Goal: Information Seeking & Learning: Learn about a topic

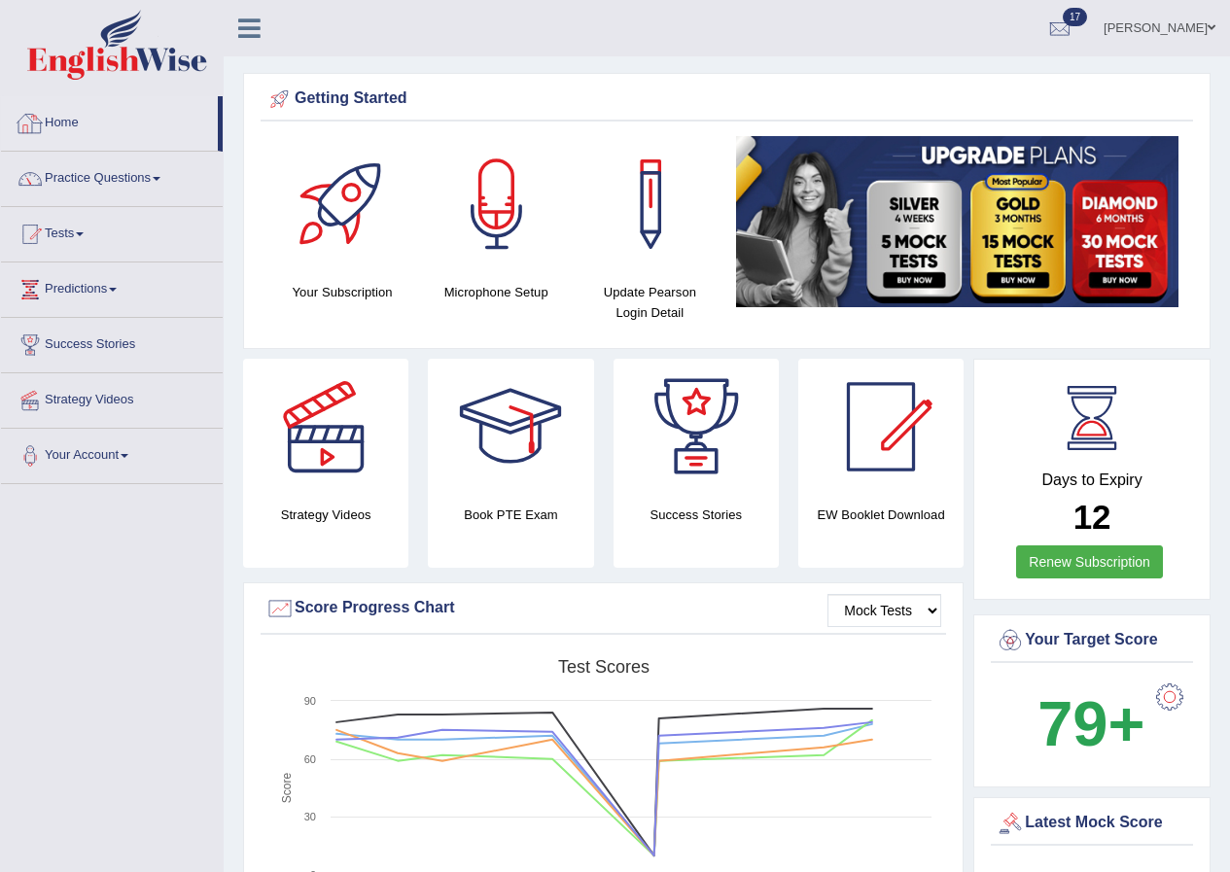
click at [77, 129] on link "Home" at bounding box center [109, 120] width 217 height 49
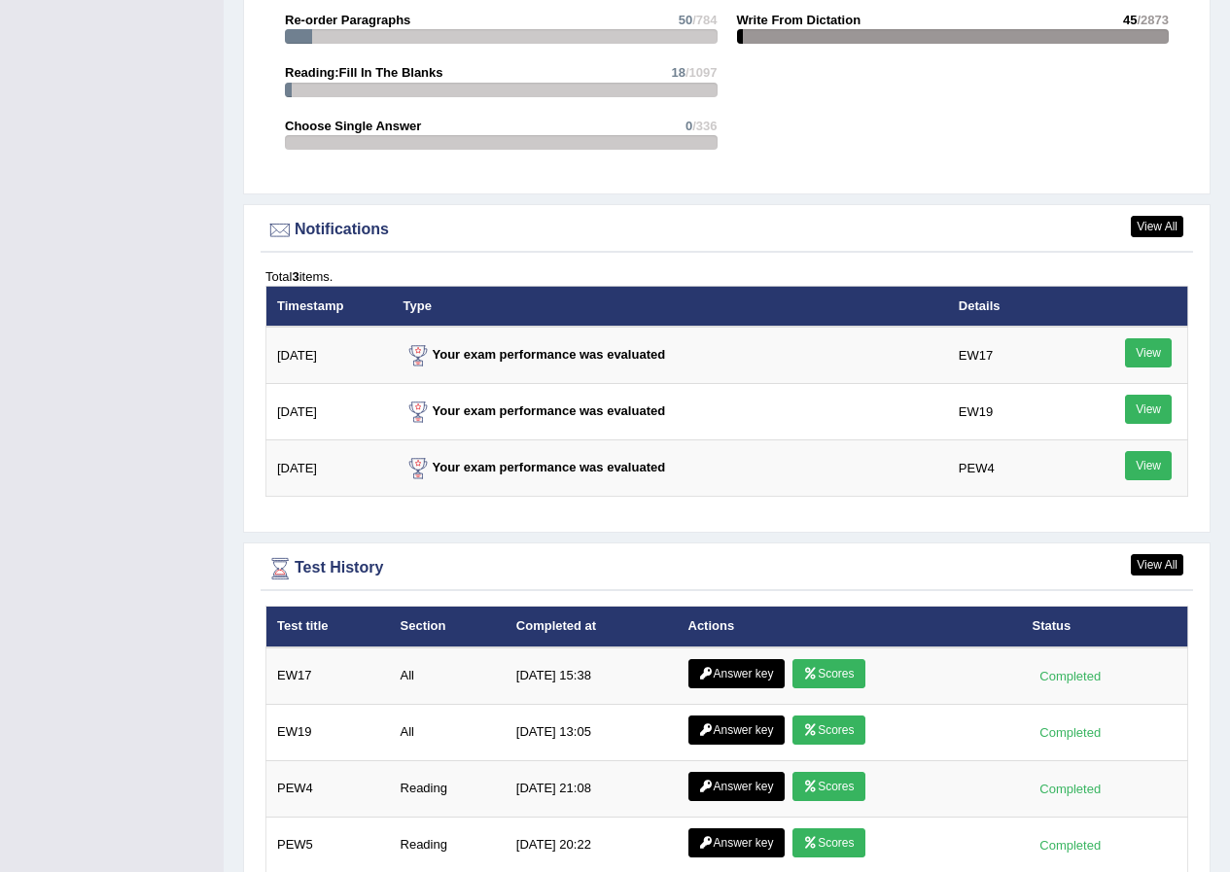
scroll to position [2456, 0]
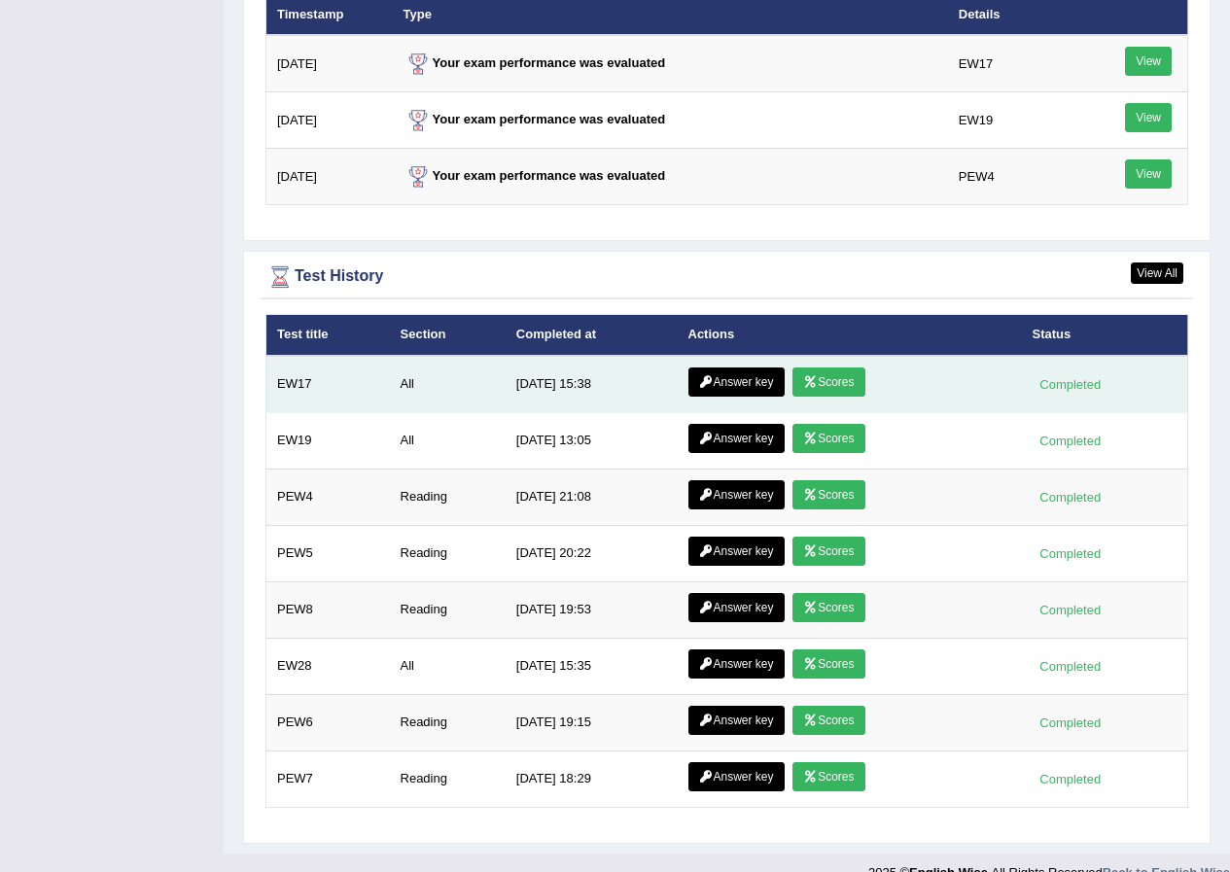
click at [733, 379] on link "Answer key" at bounding box center [736, 382] width 96 height 29
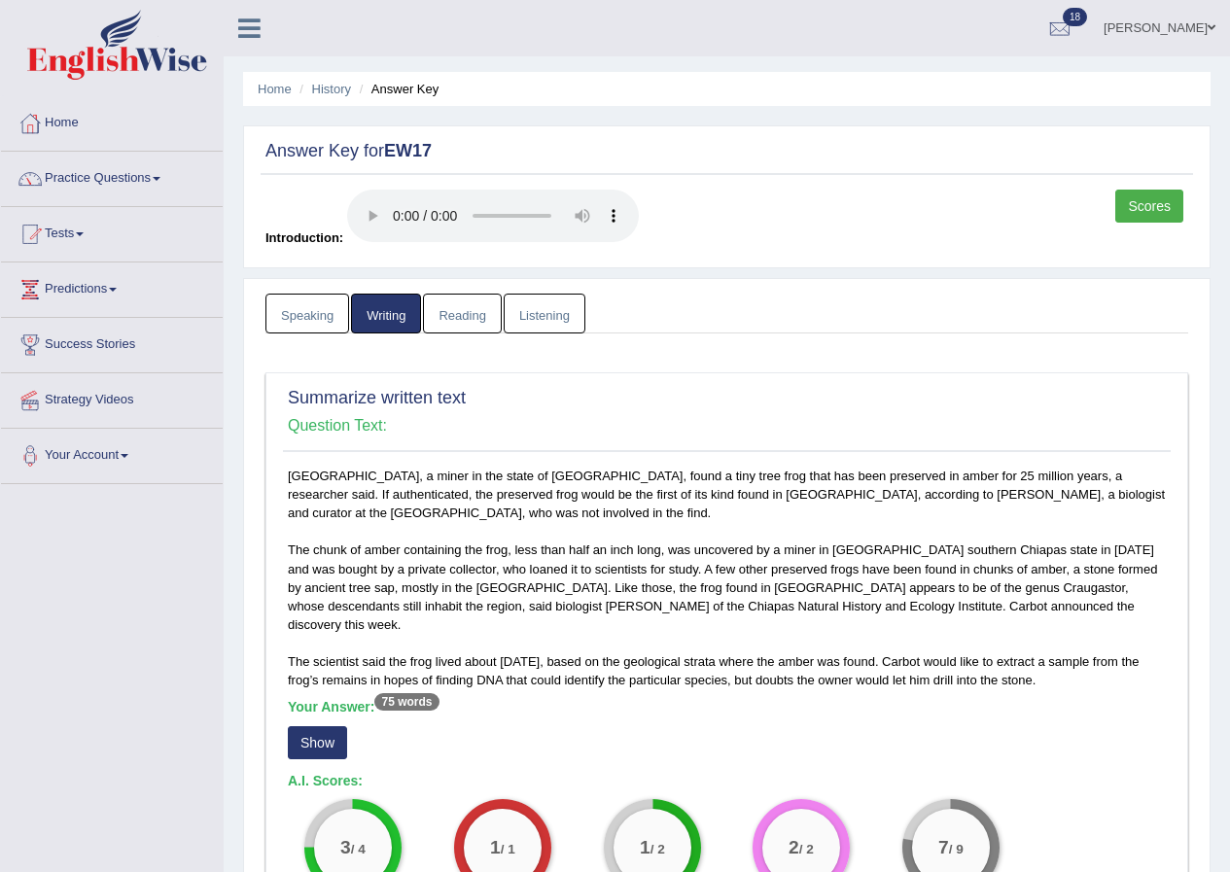
click at [1159, 197] on link "Scores" at bounding box center [1149, 206] width 68 height 33
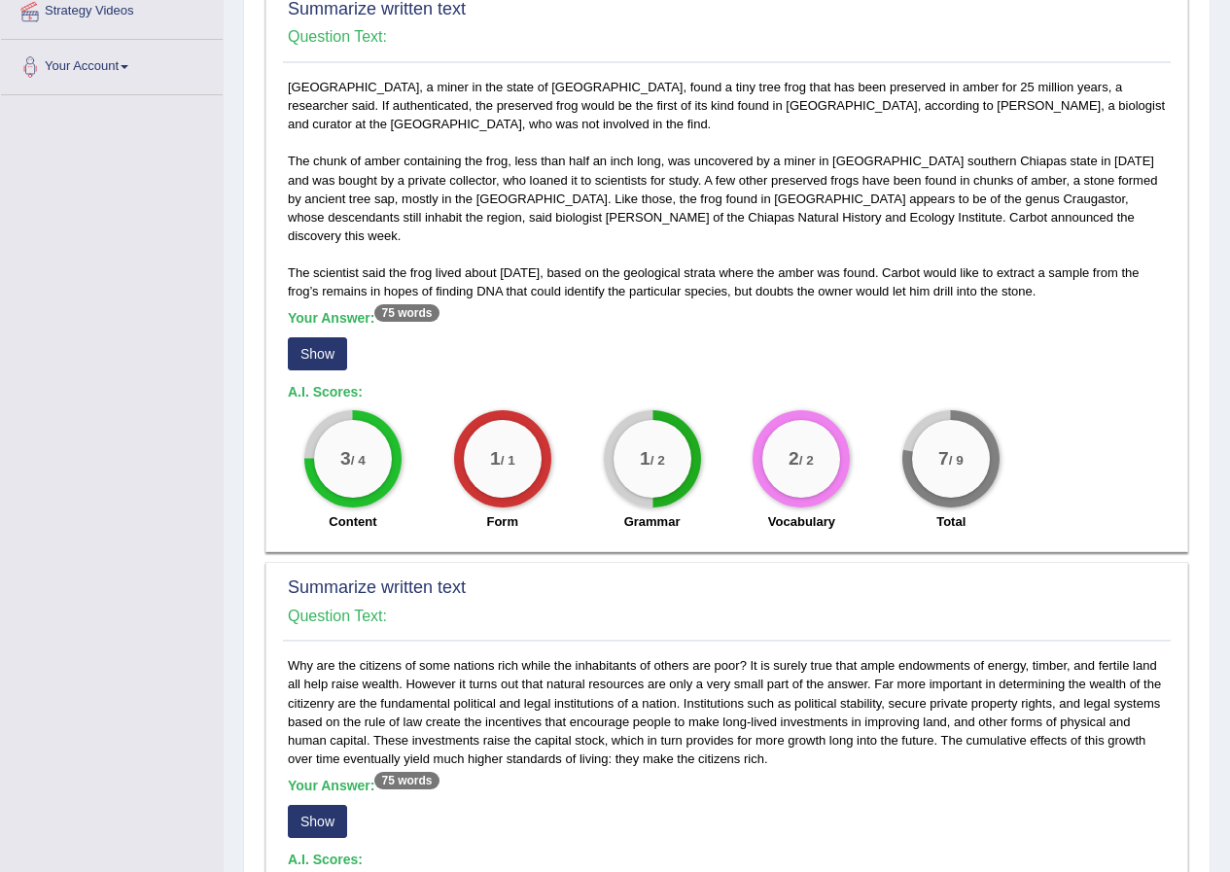
click at [325, 348] on button "Show" at bounding box center [317, 353] width 59 height 33
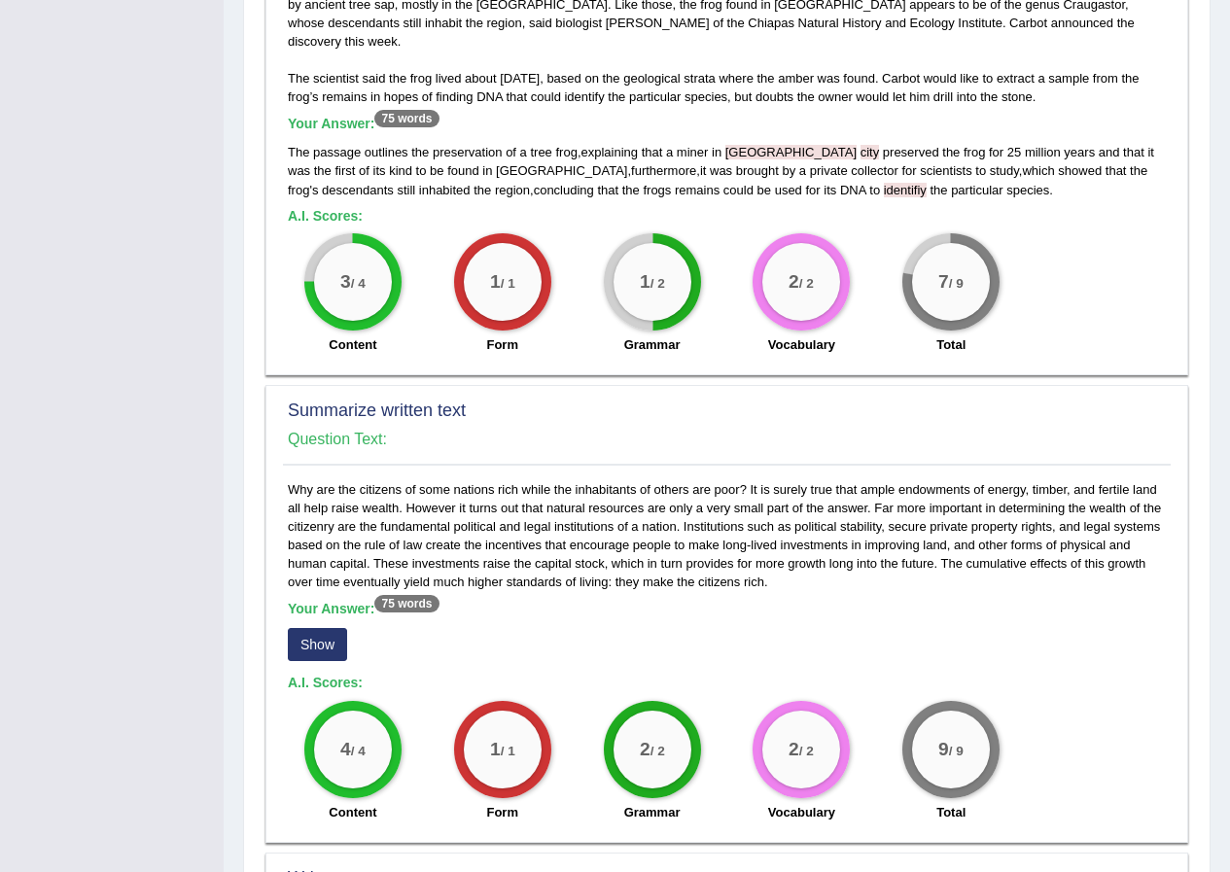
scroll to position [681, 0]
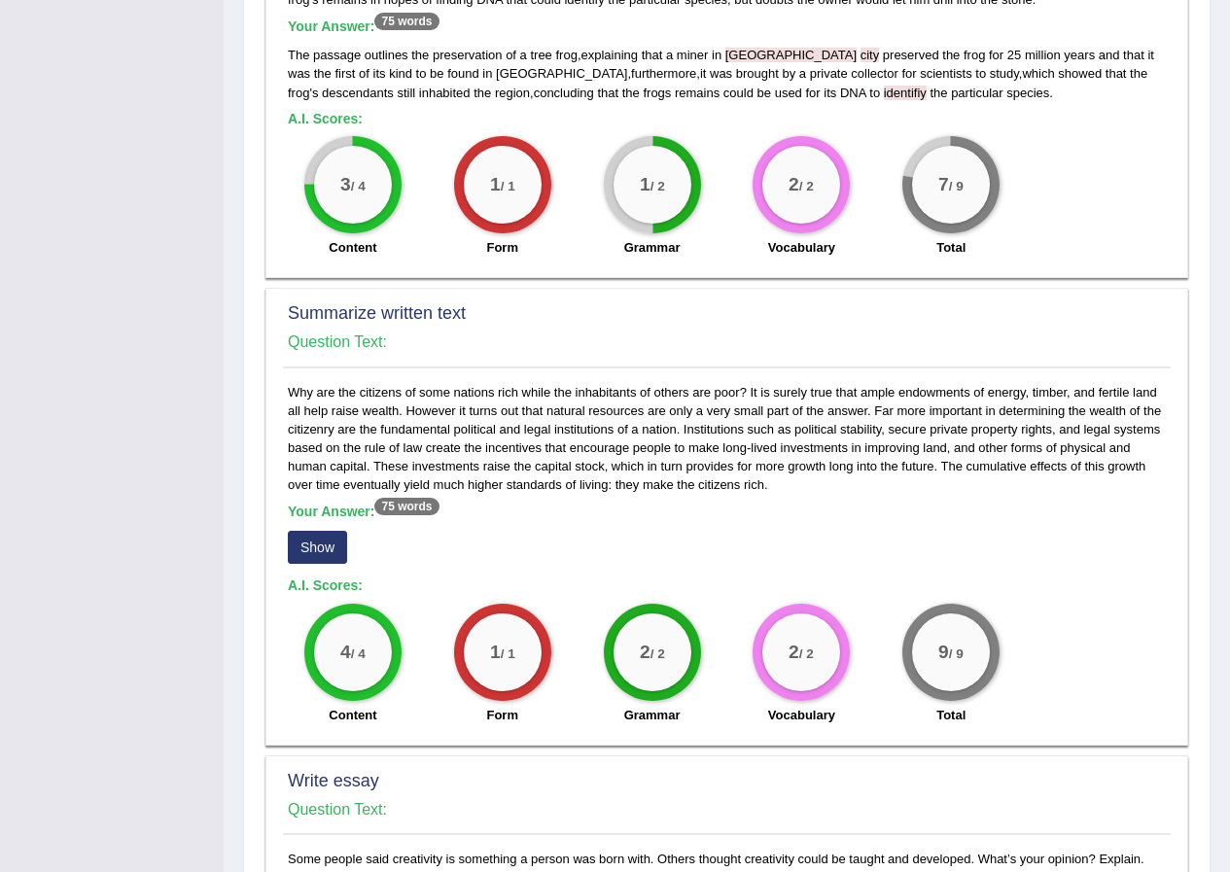
click at [305, 531] on button "Show" at bounding box center [317, 547] width 59 height 33
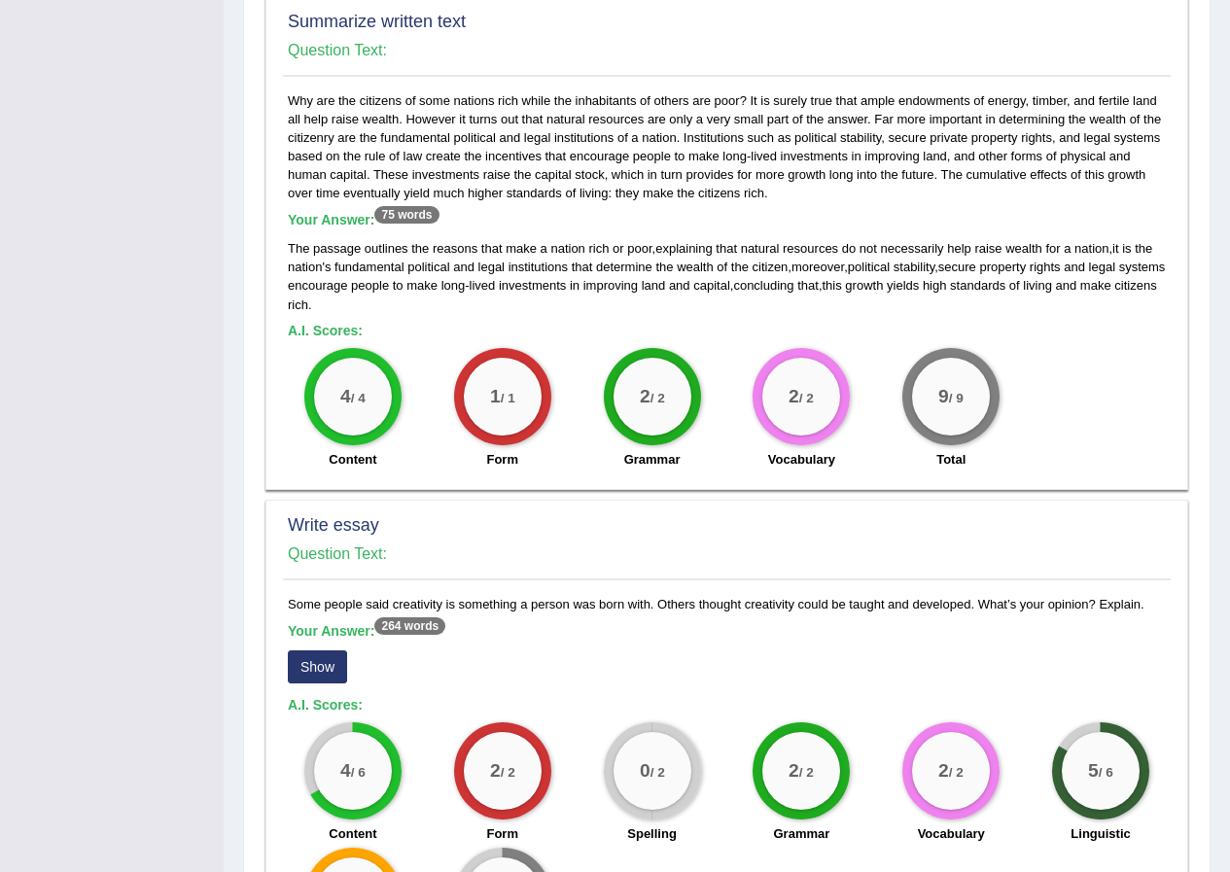
scroll to position [1070, 0]
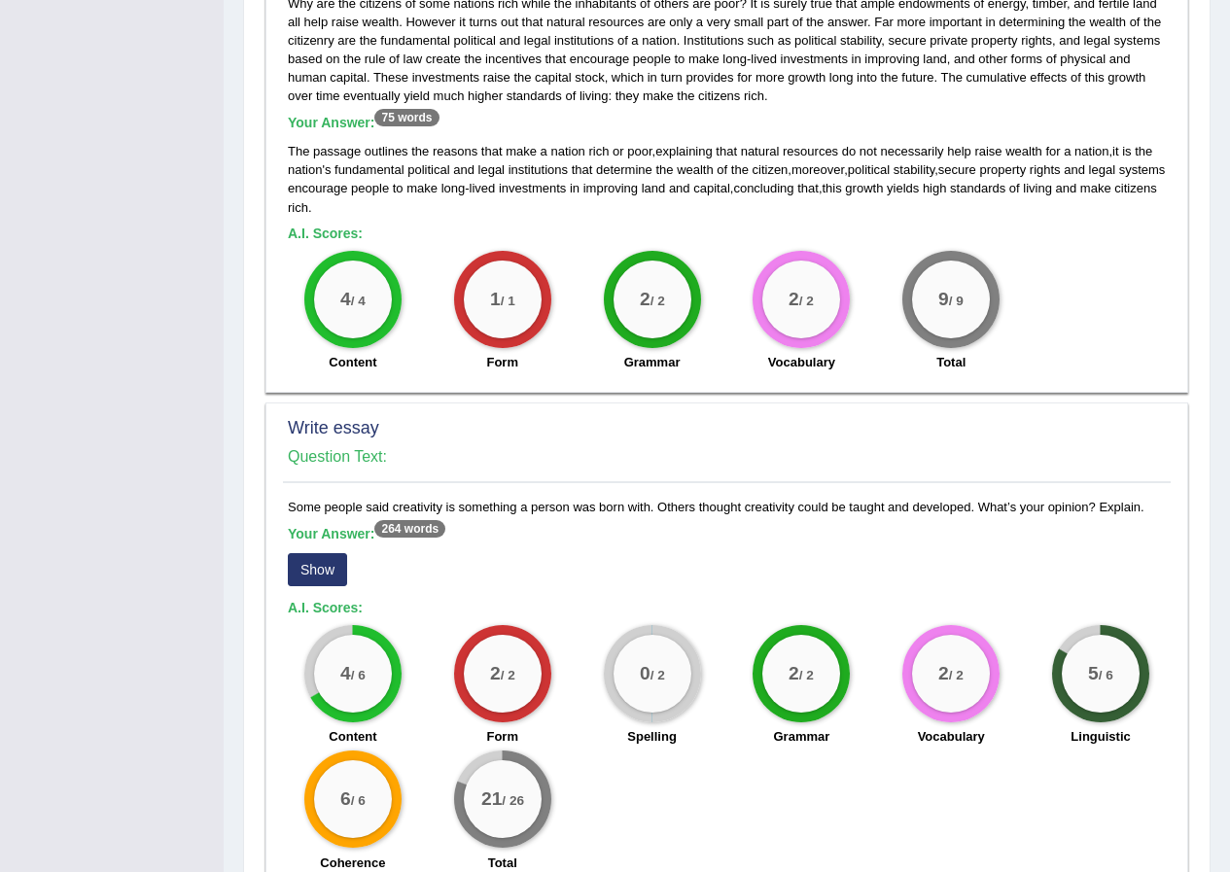
click at [310, 533] on div "Your Answer: 264 words Show" at bounding box center [727, 558] width 878 height 65
click at [319, 563] on button "Show" at bounding box center [317, 569] width 59 height 33
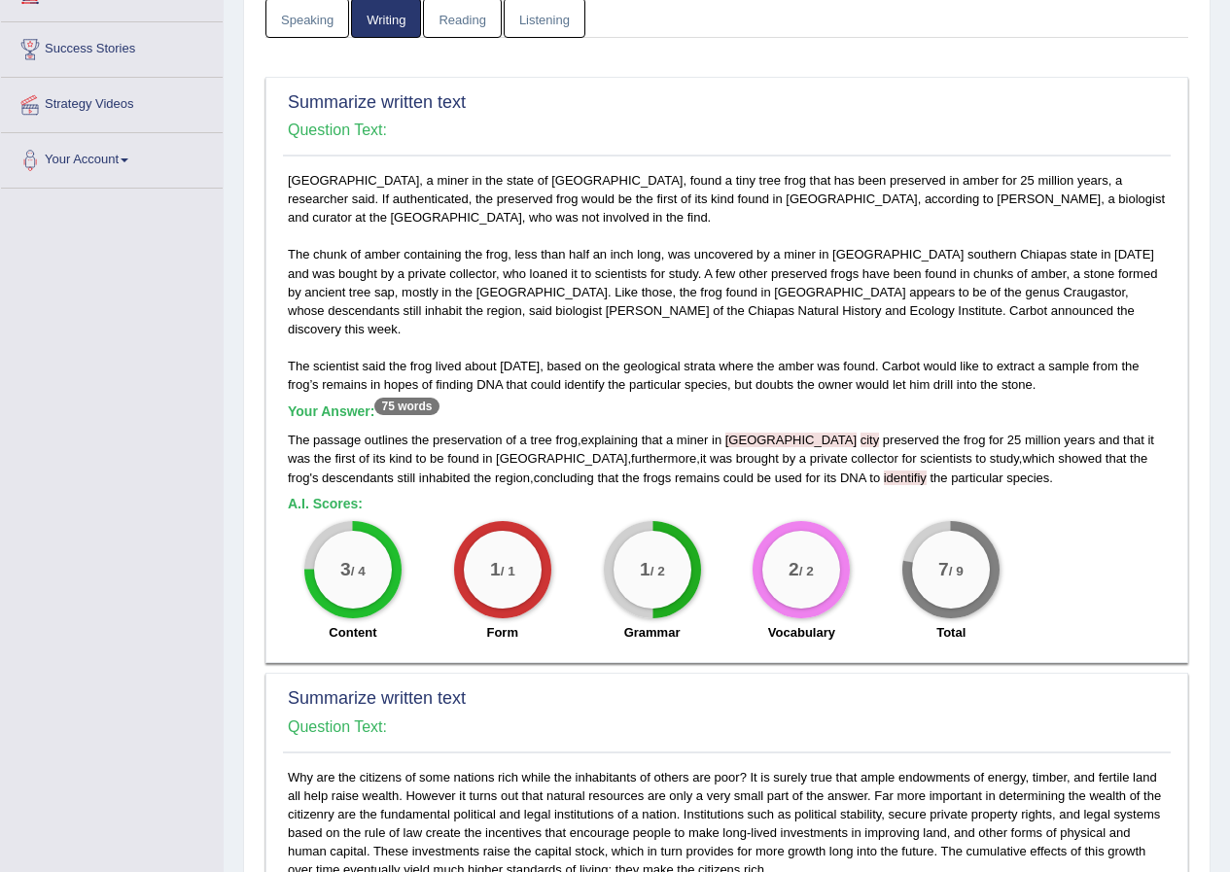
scroll to position [0, 0]
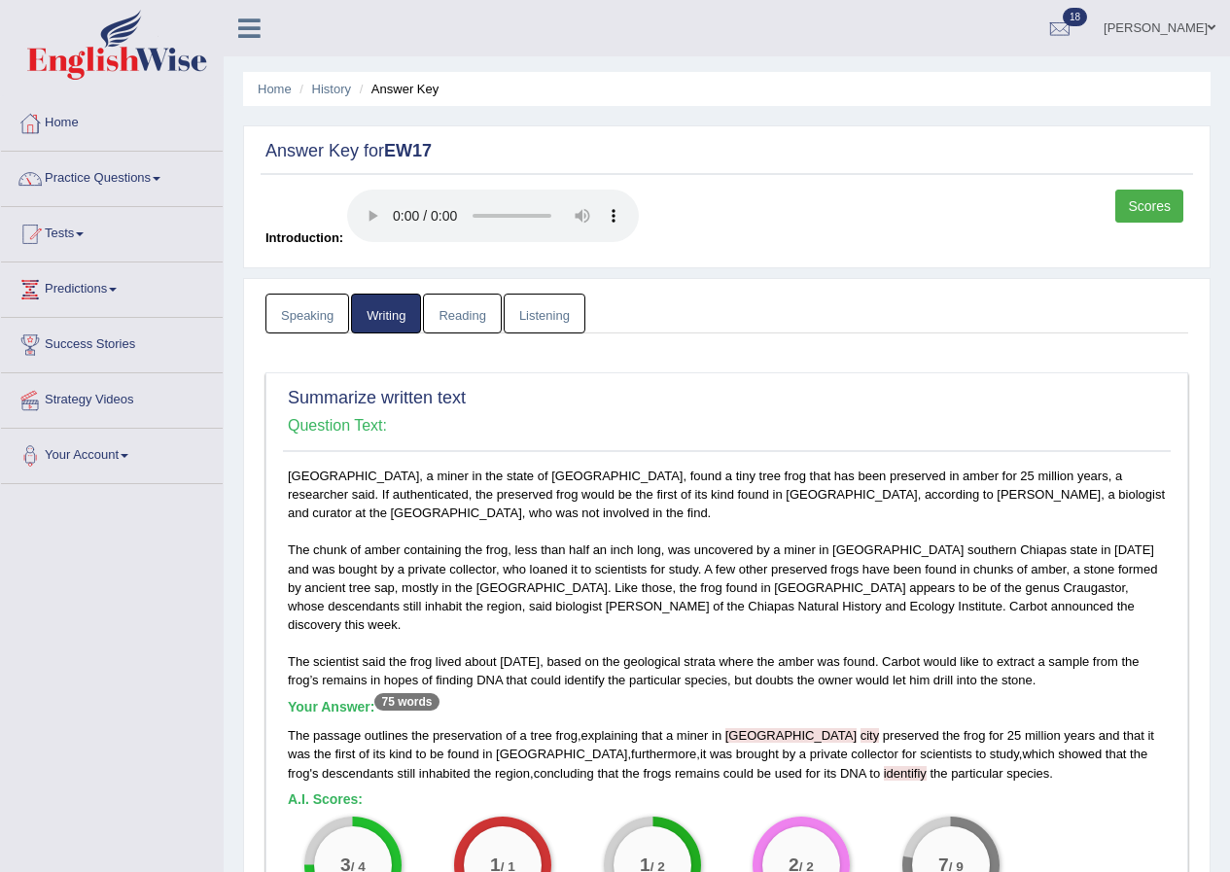
click at [446, 311] on link "Reading" at bounding box center [462, 314] width 78 height 40
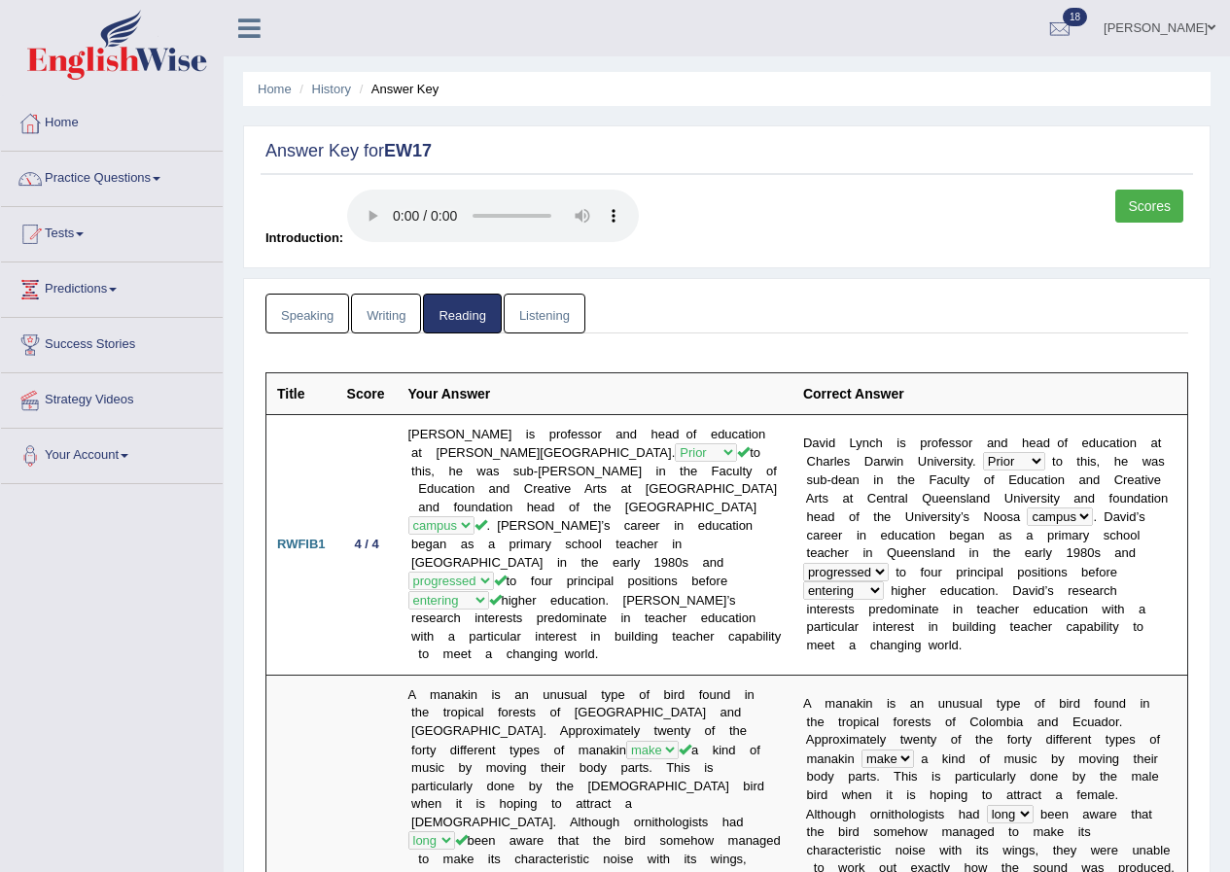
click at [535, 300] on link "Listening" at bounding box center [545, 314] width 82 height 40
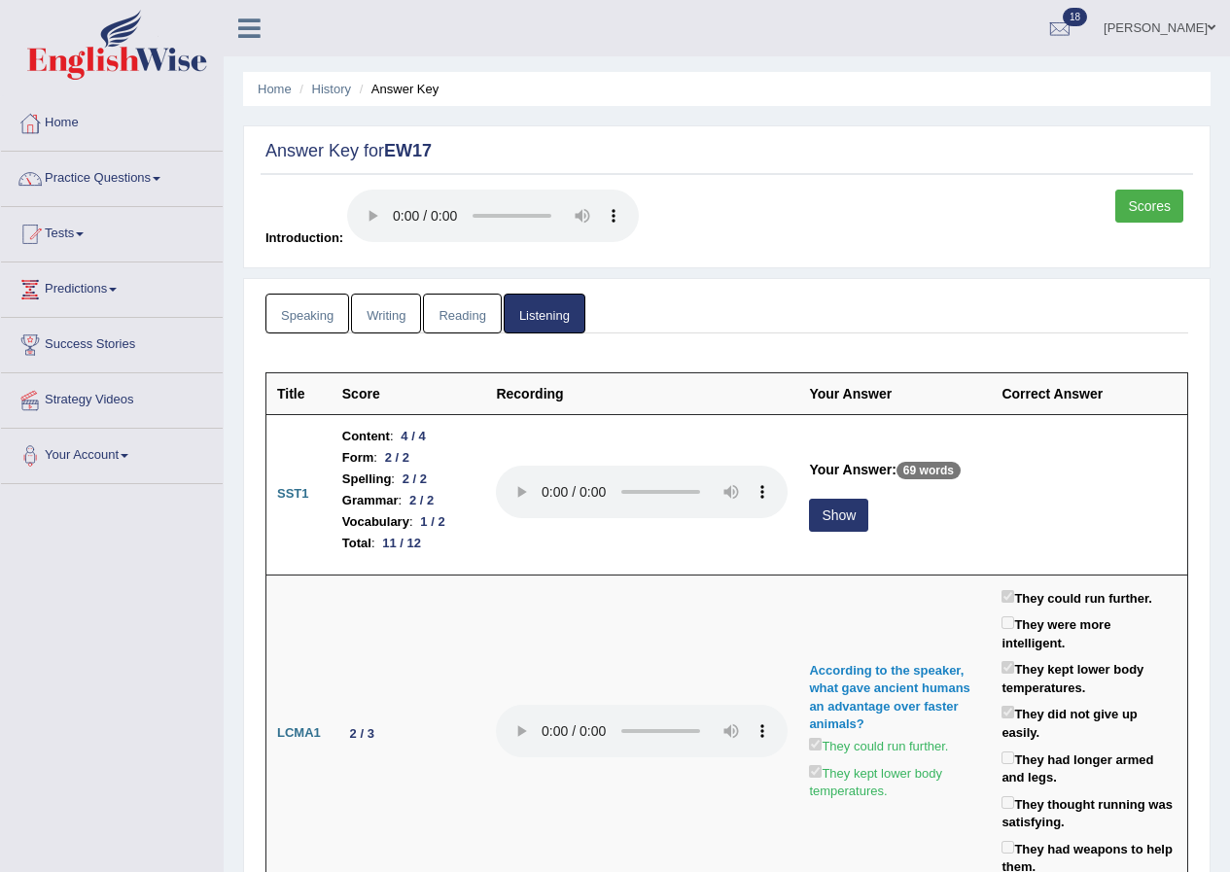
click at [295, 320] on link "Speaking" at bounding box center [307, 314] width 84 height 40
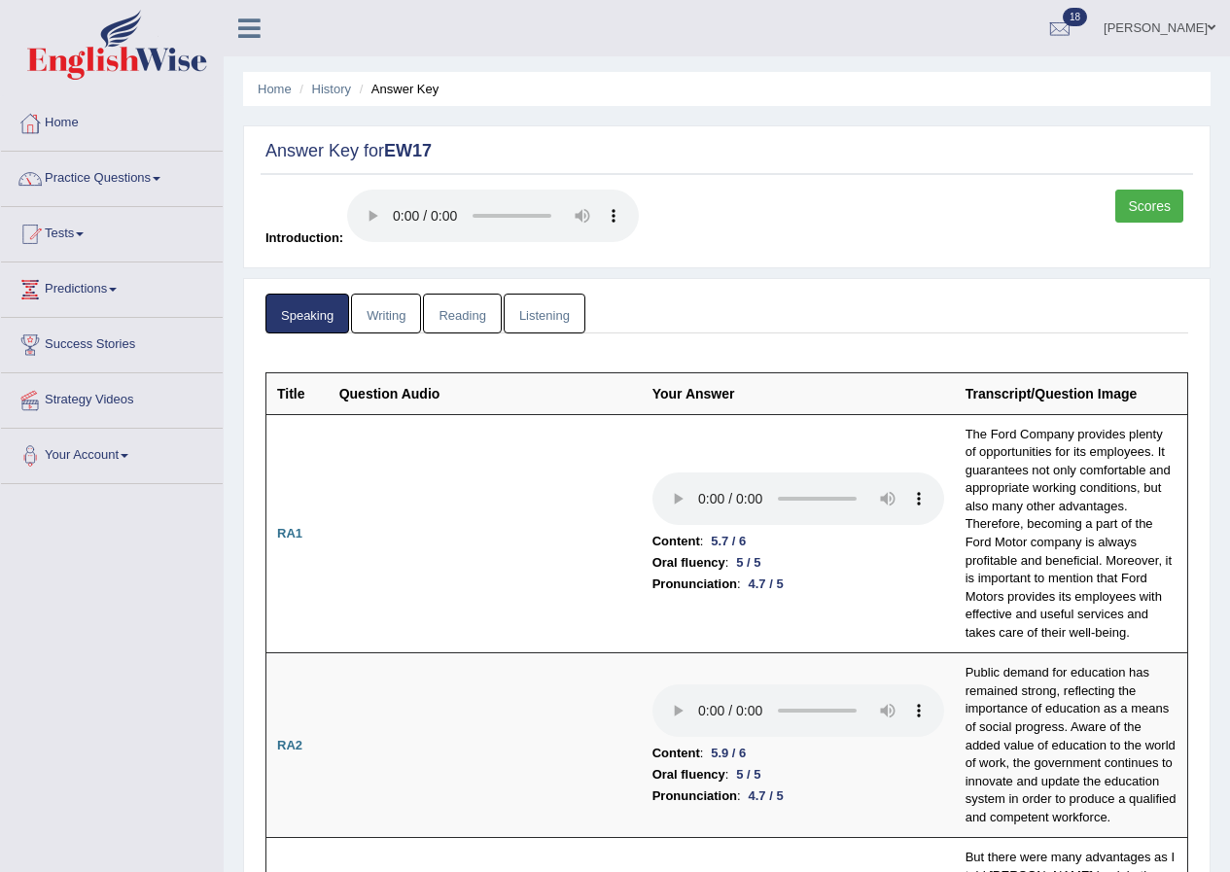
click at [1166, 201] on link "Scores" at bounding box center [1149, 206] width 68 height 33
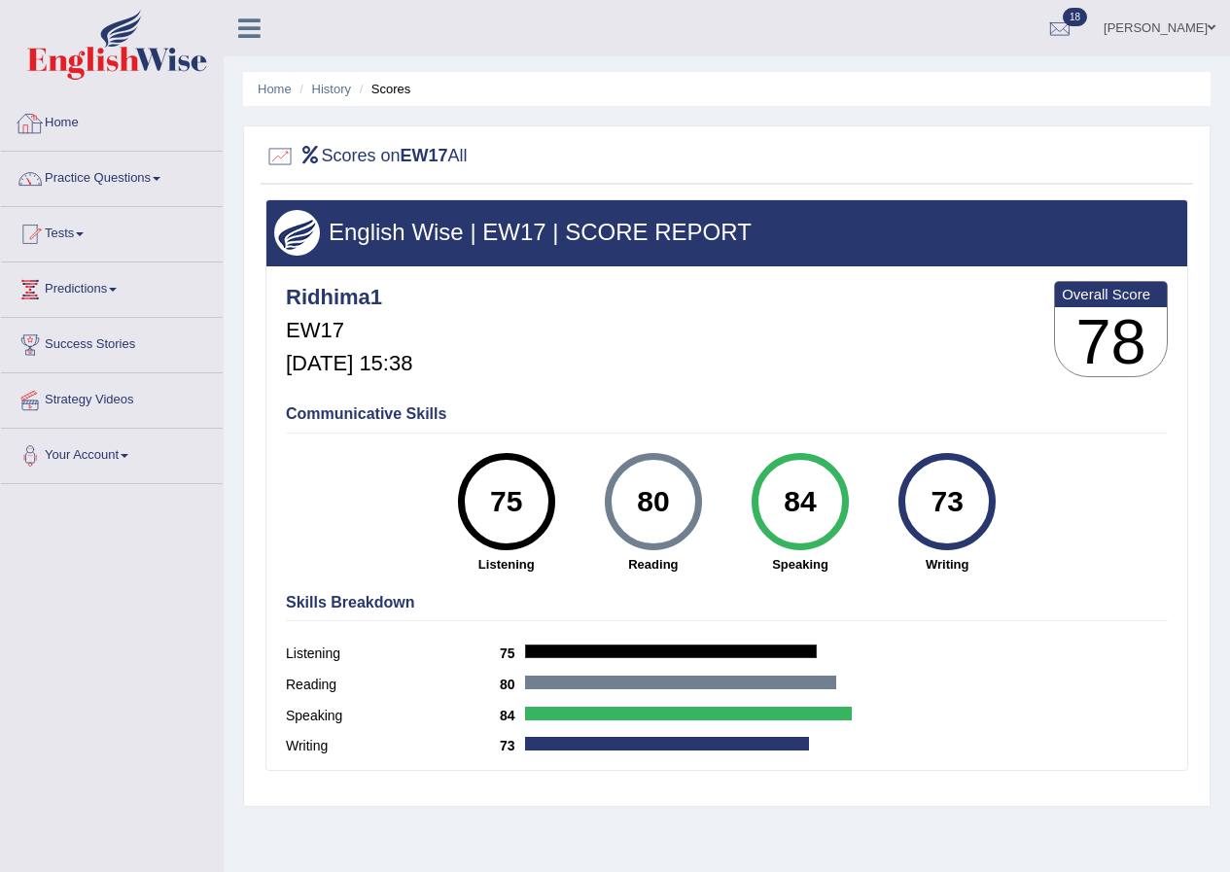
click at [57, 125] on link "Home" at bounding box center [112, 120] width 222 height 49
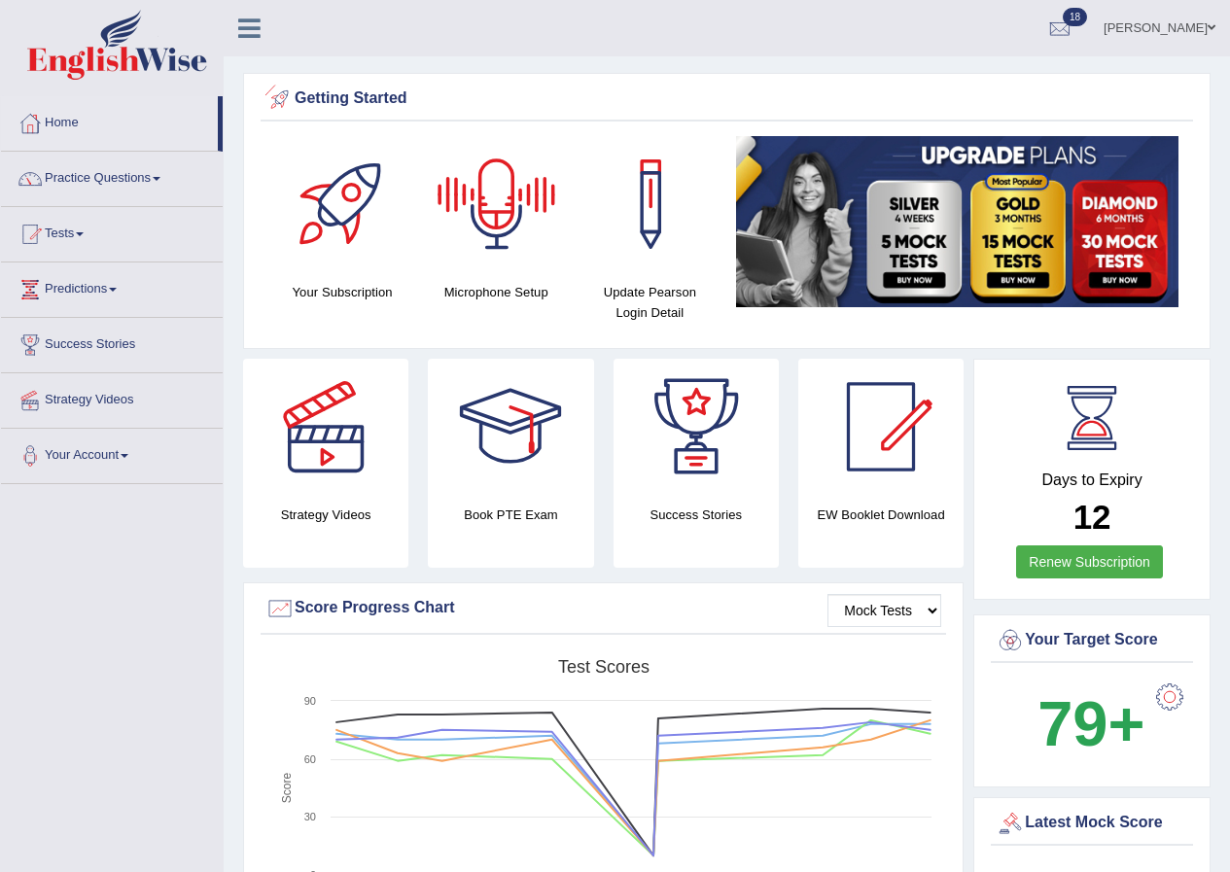
click at [1160, 20] on link "Ridhima Arora" at bounding box center [1159, 25] width 141 height 51
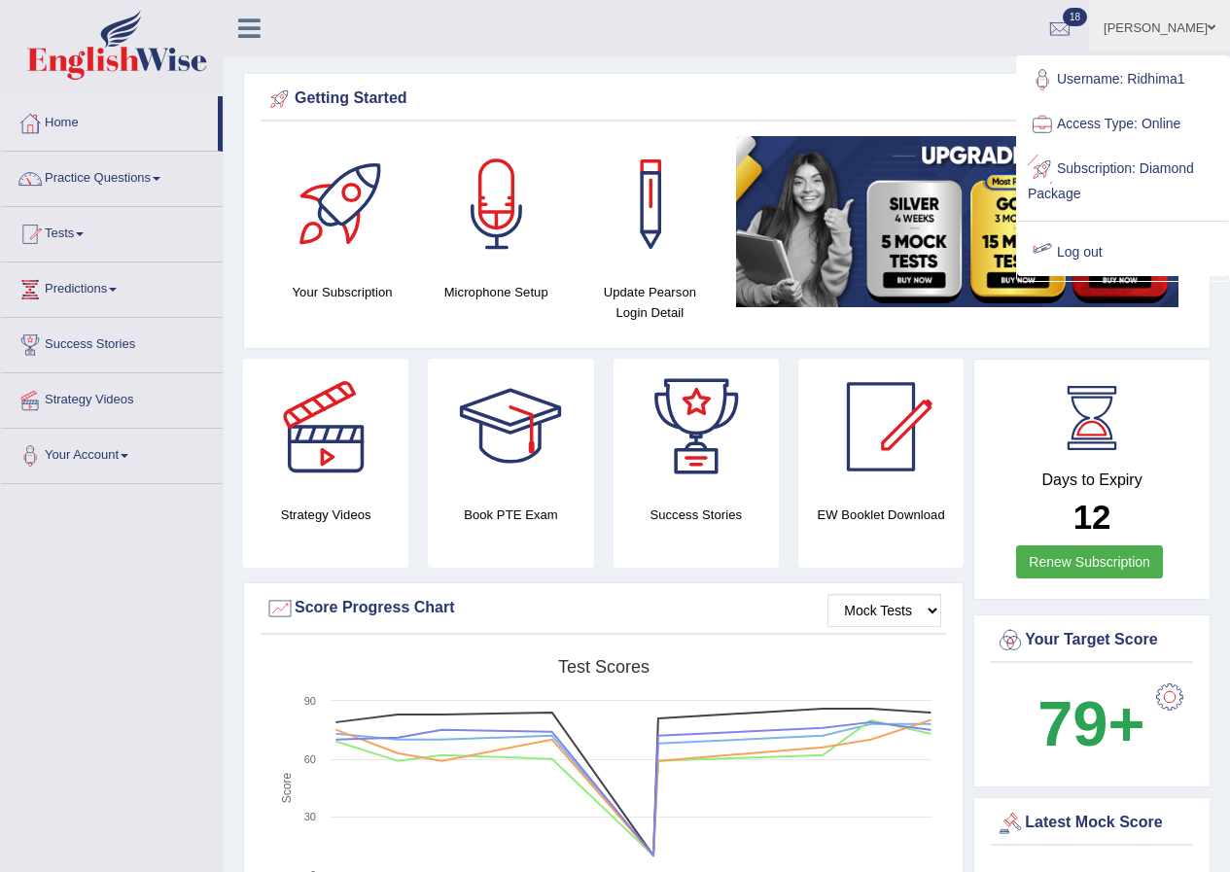
click at [1103, 253] on link "Log out" at bounding box center [1123, 252] width 210 height 45
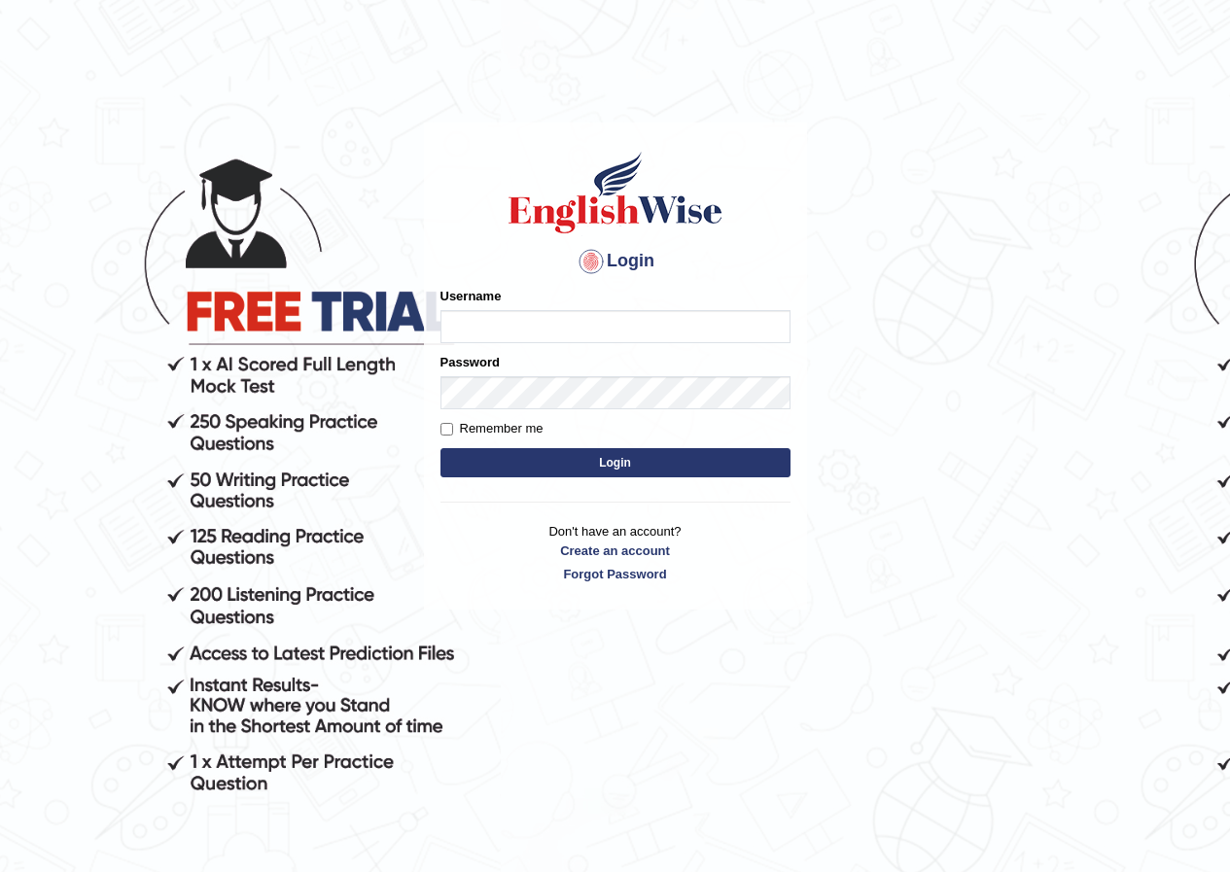
click at [577, 322] on input "Username" at bounding box center [615, 326] width 350 height 33
type input "mustafaD"
click at [453, 460] on button "Login" at bounding box center [615, 462] width 350 height 29
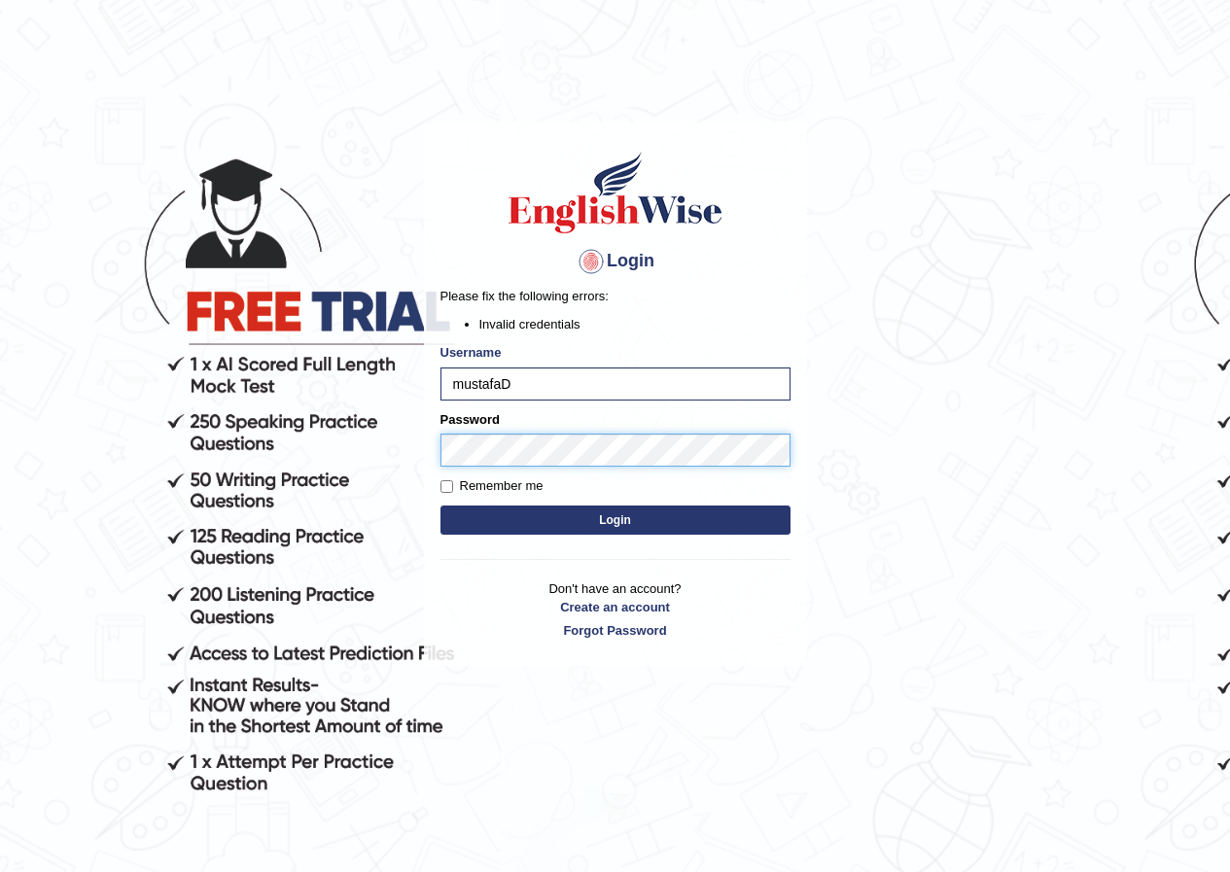
click at [440, 506] on button "Login" at bounding box center [615, 520] width 350 height 29
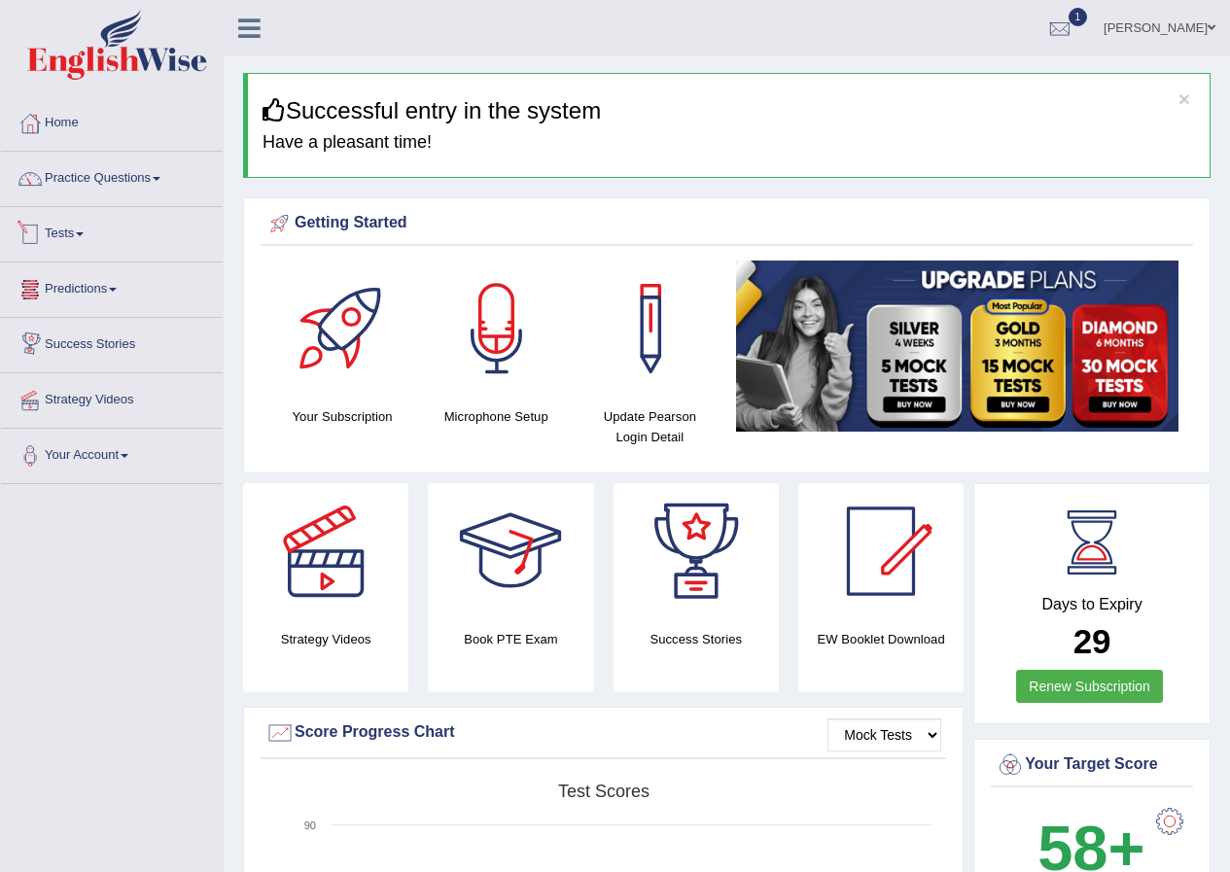
click at [67, 229] on link "Tests" at bounding box center [112, 231] width 222 height 49
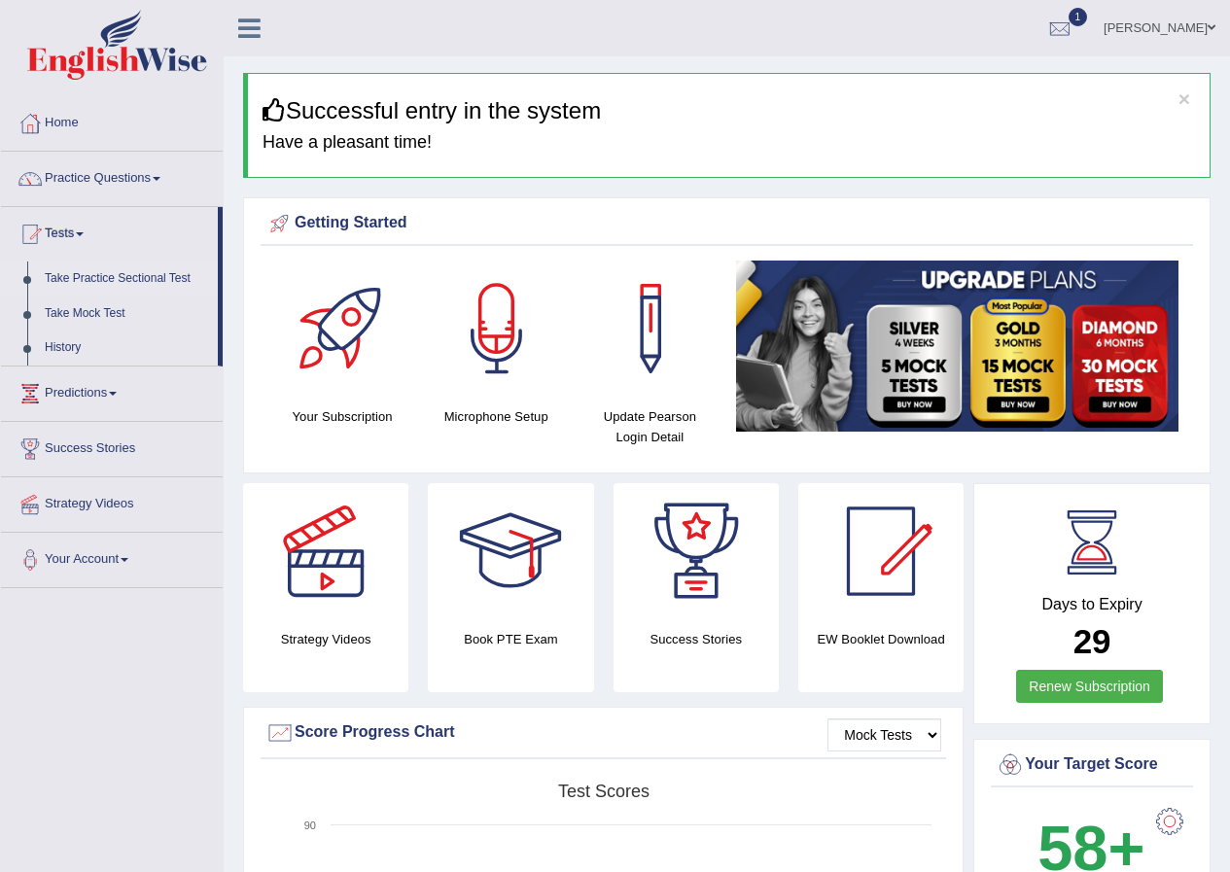
click at [119, 283] on link "Take Practice Sectional Test" at bounding box center [127, 279] width 182 height 35
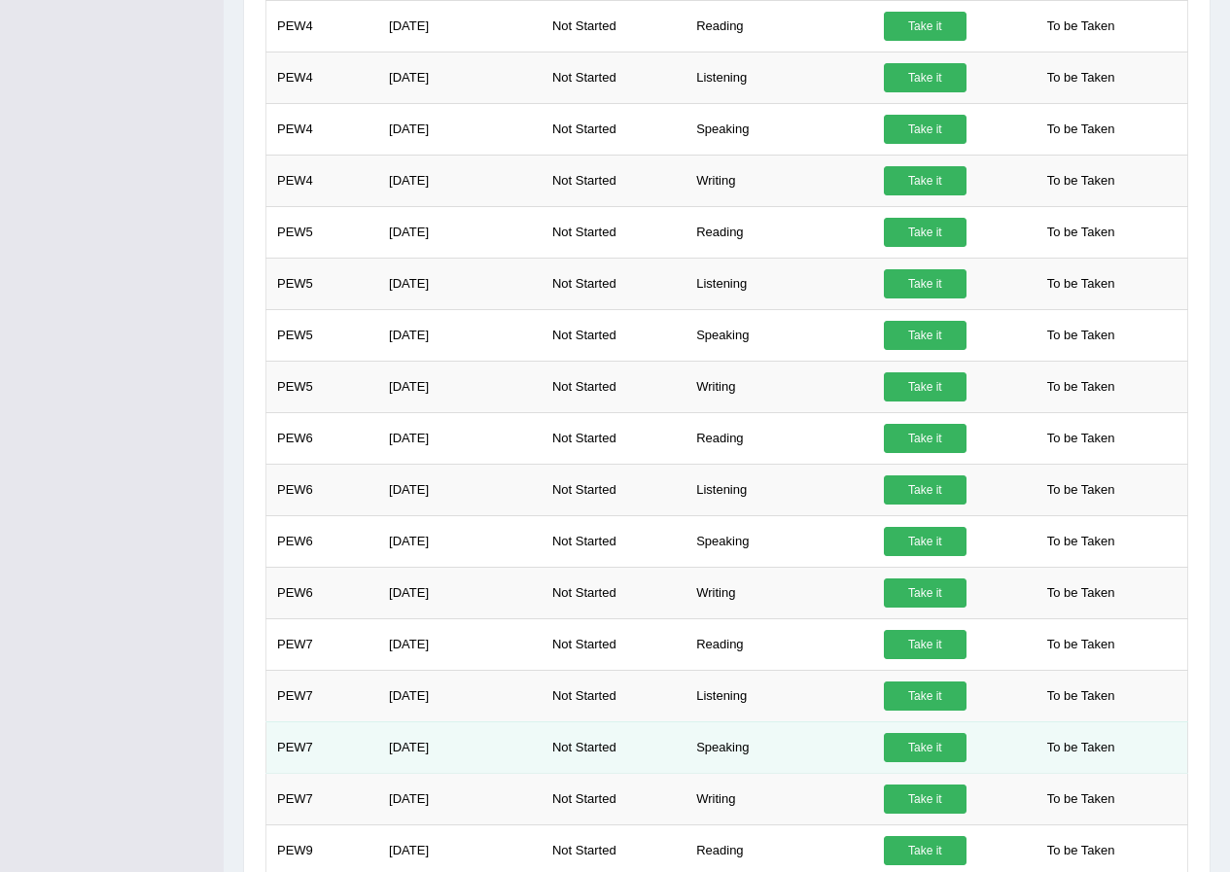
scroll to position [583, 0]
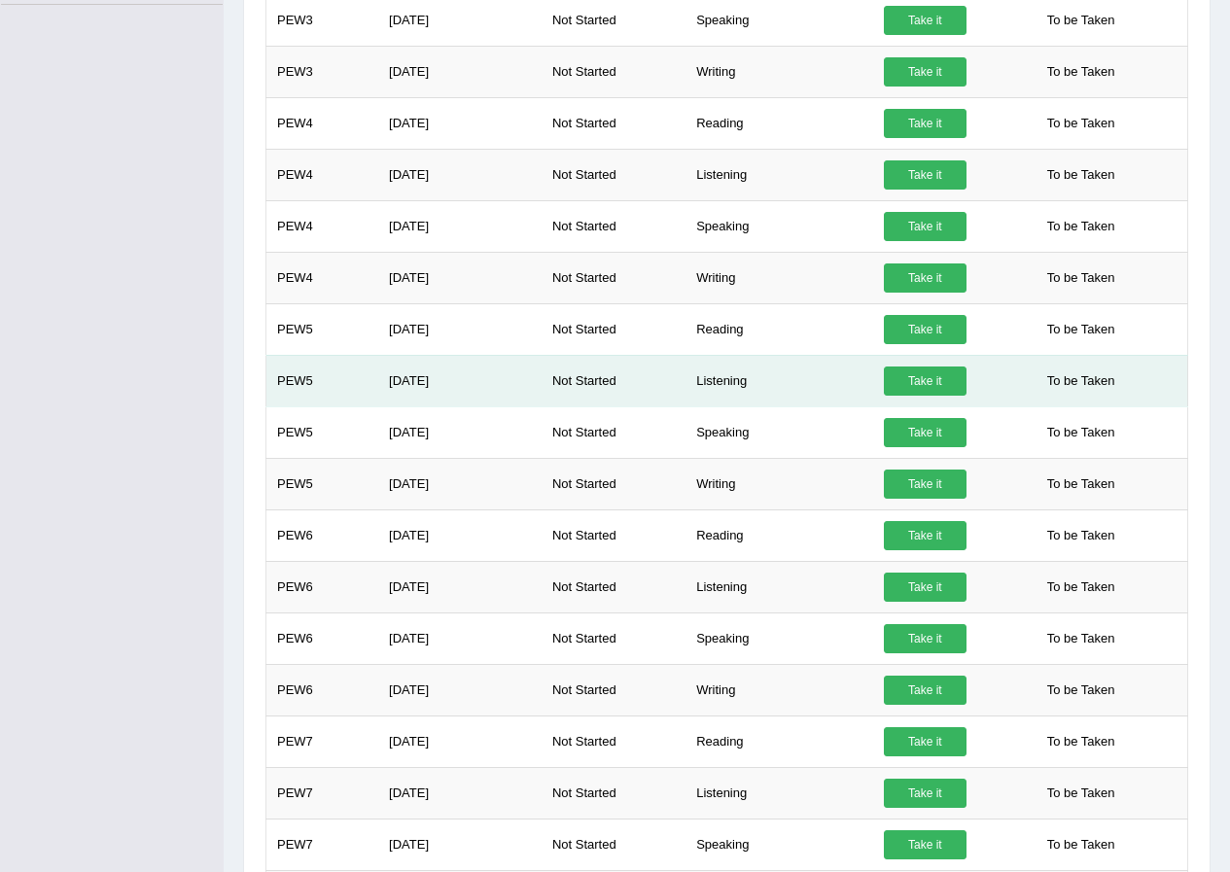
click at [904, 378] on link "Take it" at bounding box center [925, 381] width 83 height 29
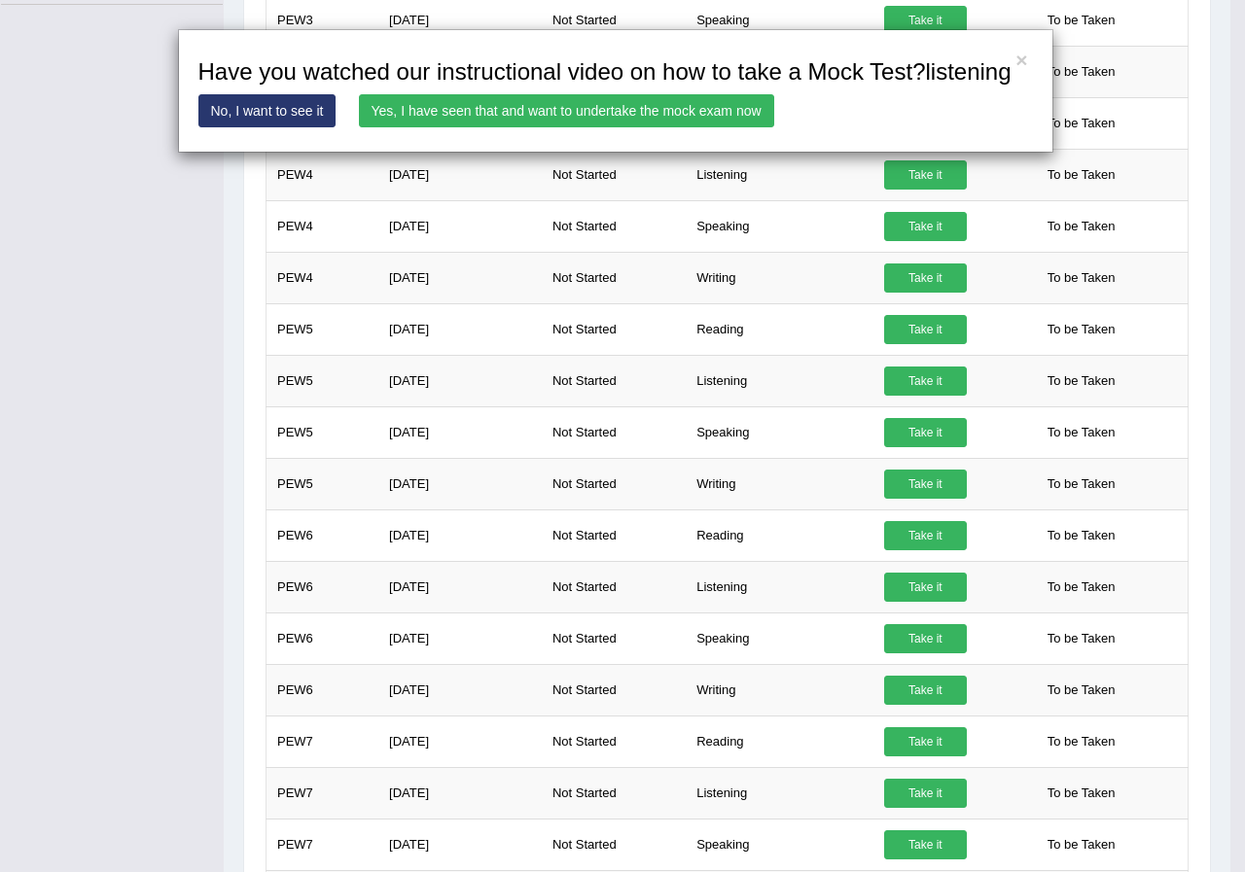
click at [298, 118] on link "No, I want to see it" at bounding box center [267, 110] width 138 height 33
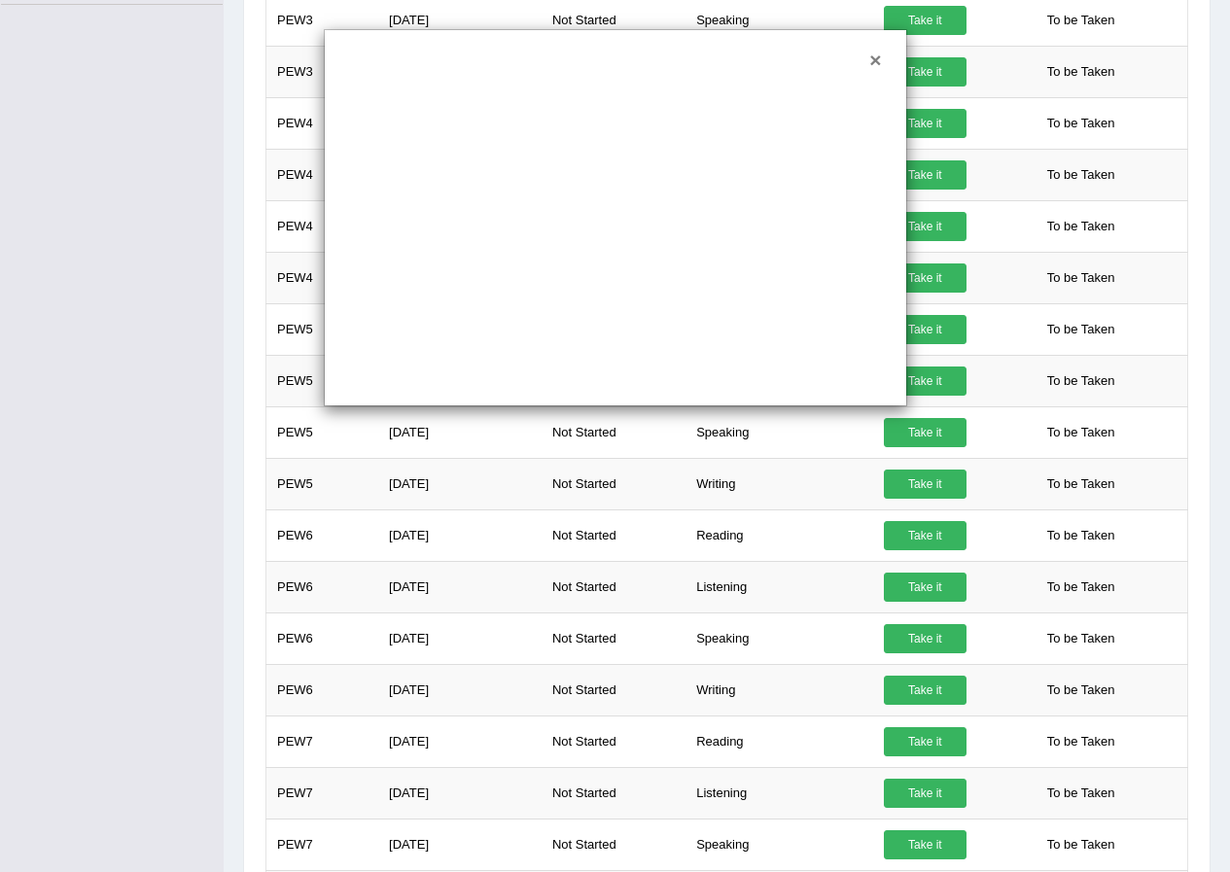
click at [878, 62] on button "×" at bounding box center [875, 60] width 12 height 20
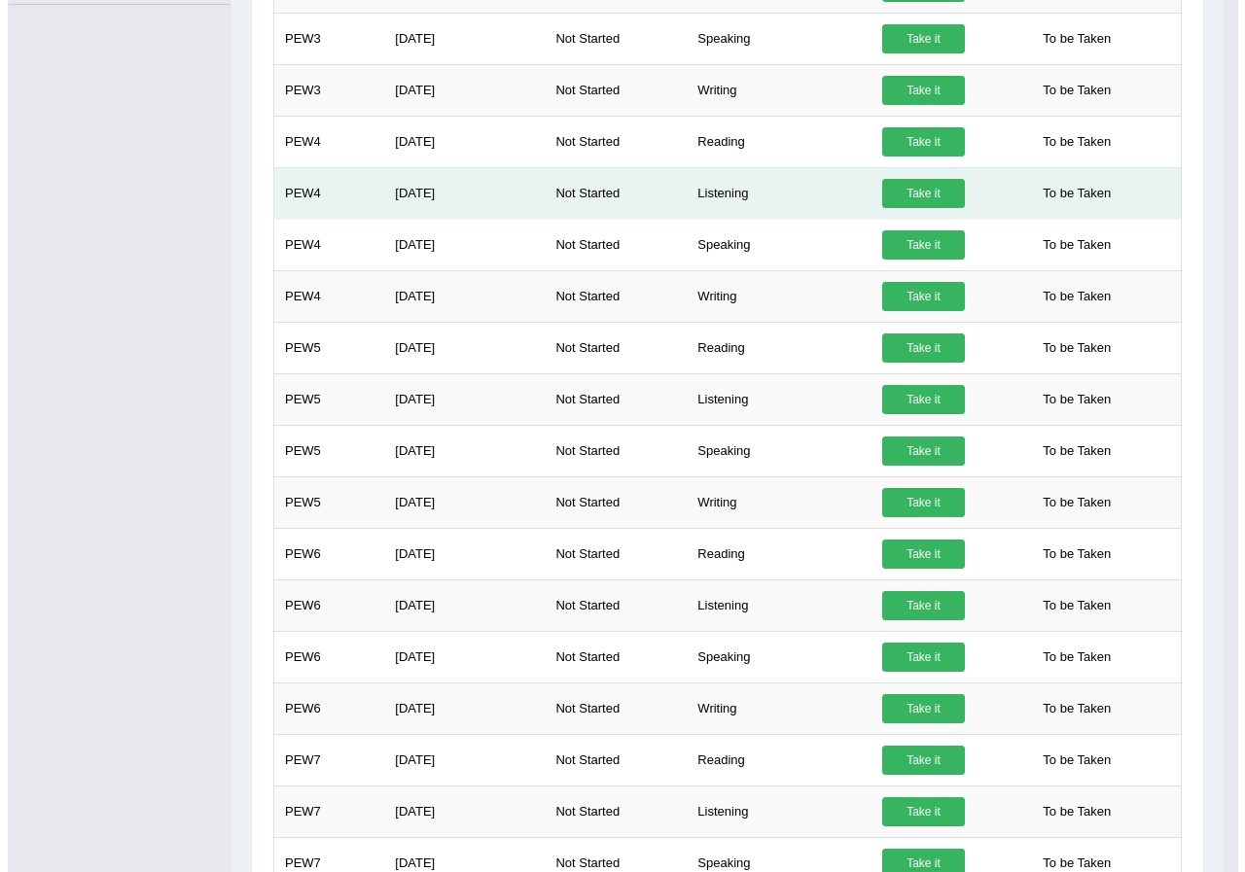
scroll to position [97, 0]
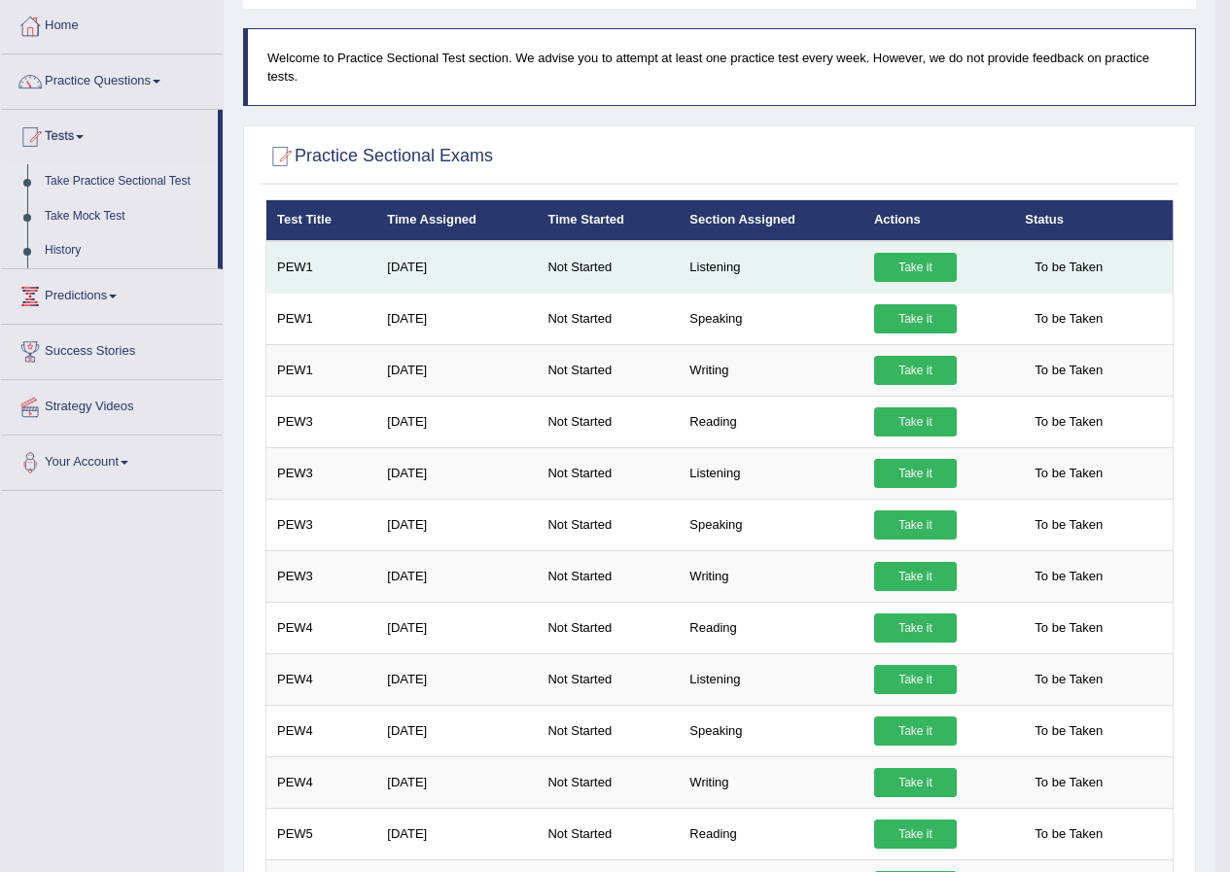
click at [955, 266] on link "Take it" at bounding box center [915, 267] width 83 height 29
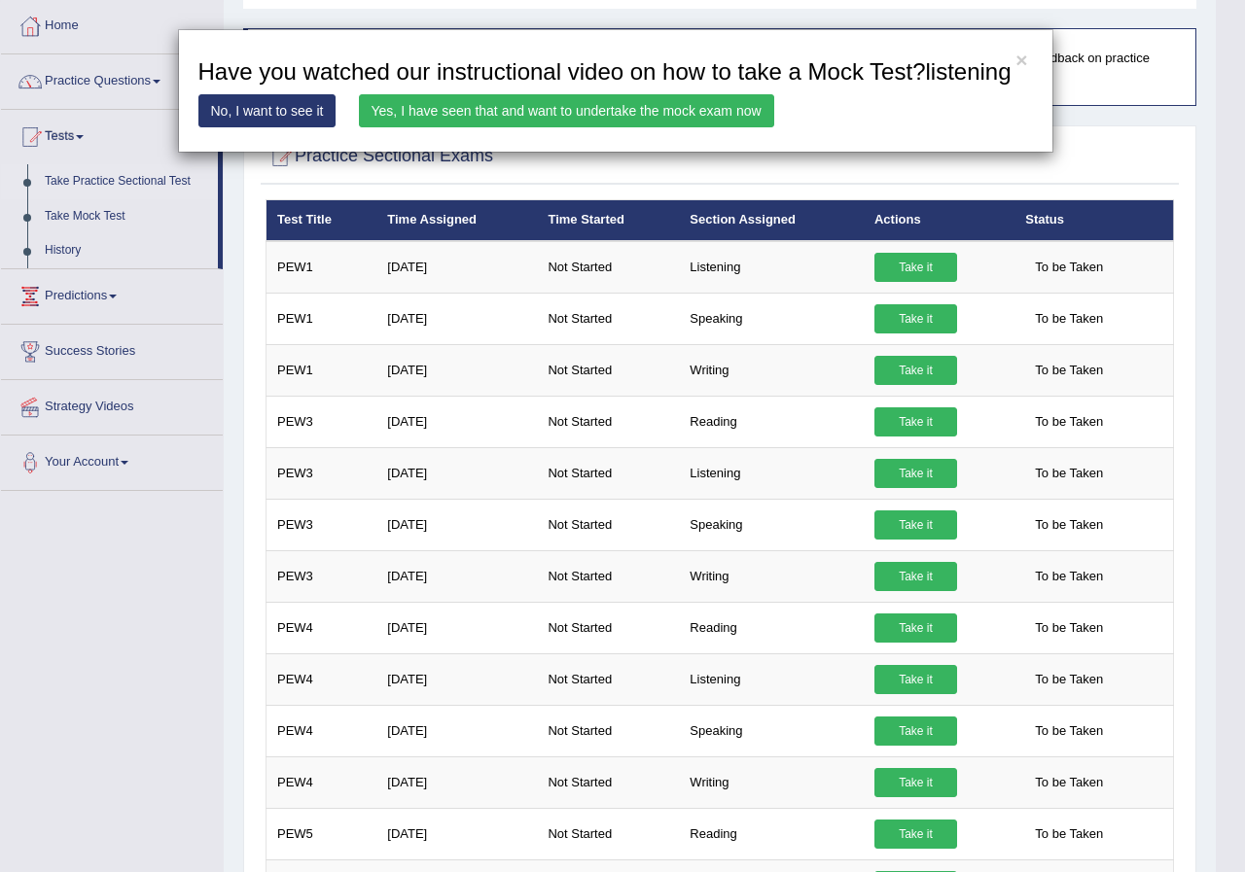
click at [686, 118] on link "Yes, I have seen that and want to undertake the mock exam now" at bounding box center [566, 110] width 415 height 33
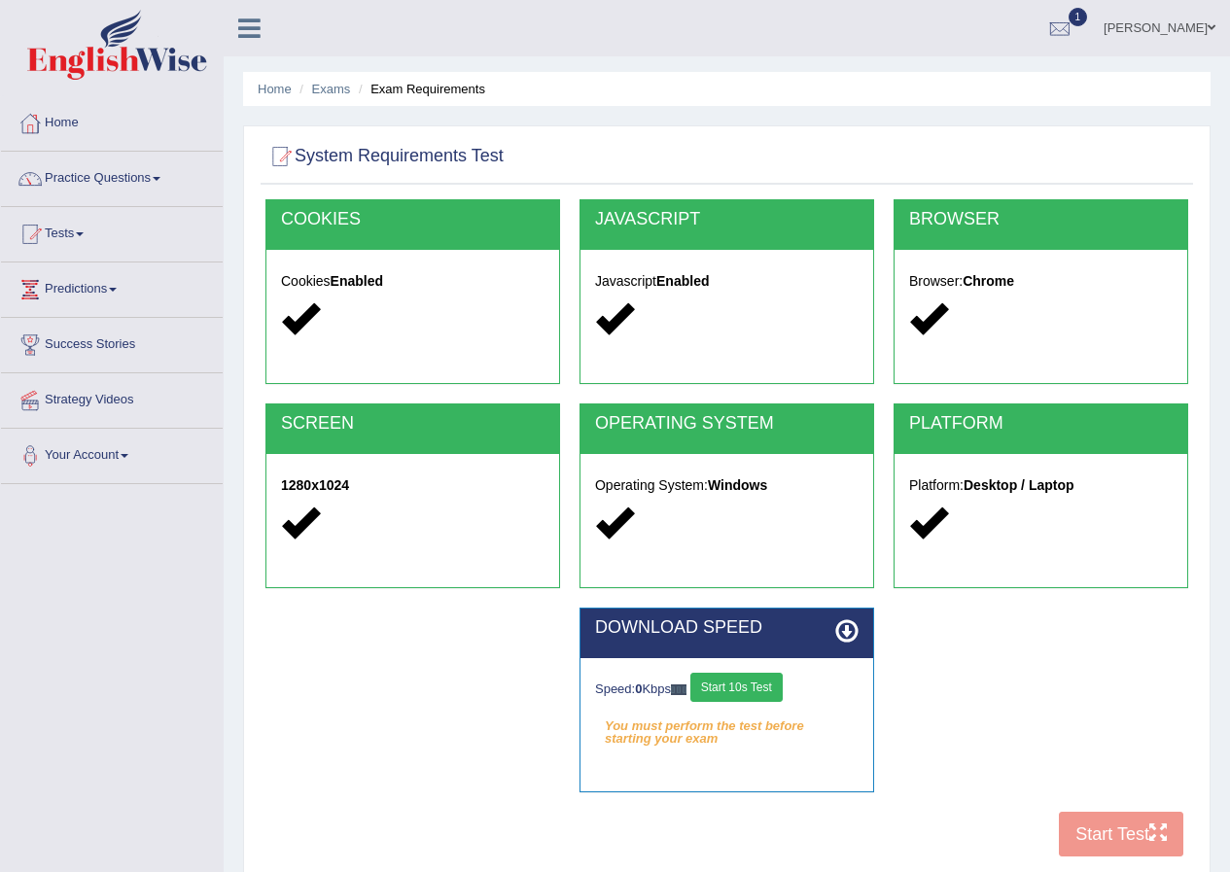
drag, startPoint x: 770, startPoint y: 707, endPoint x: 767, endPoint y: 695, distance: 12.0
click at [768, 700] on div "Speed: 0 Kbps Start 10s Test You must perform the test before starting your exa…" at bounding box center [726, 706] width 293 height 97
click at [767, 694] on button "Start 10s Test" at bounding box center [736, 687] width 92 height 29
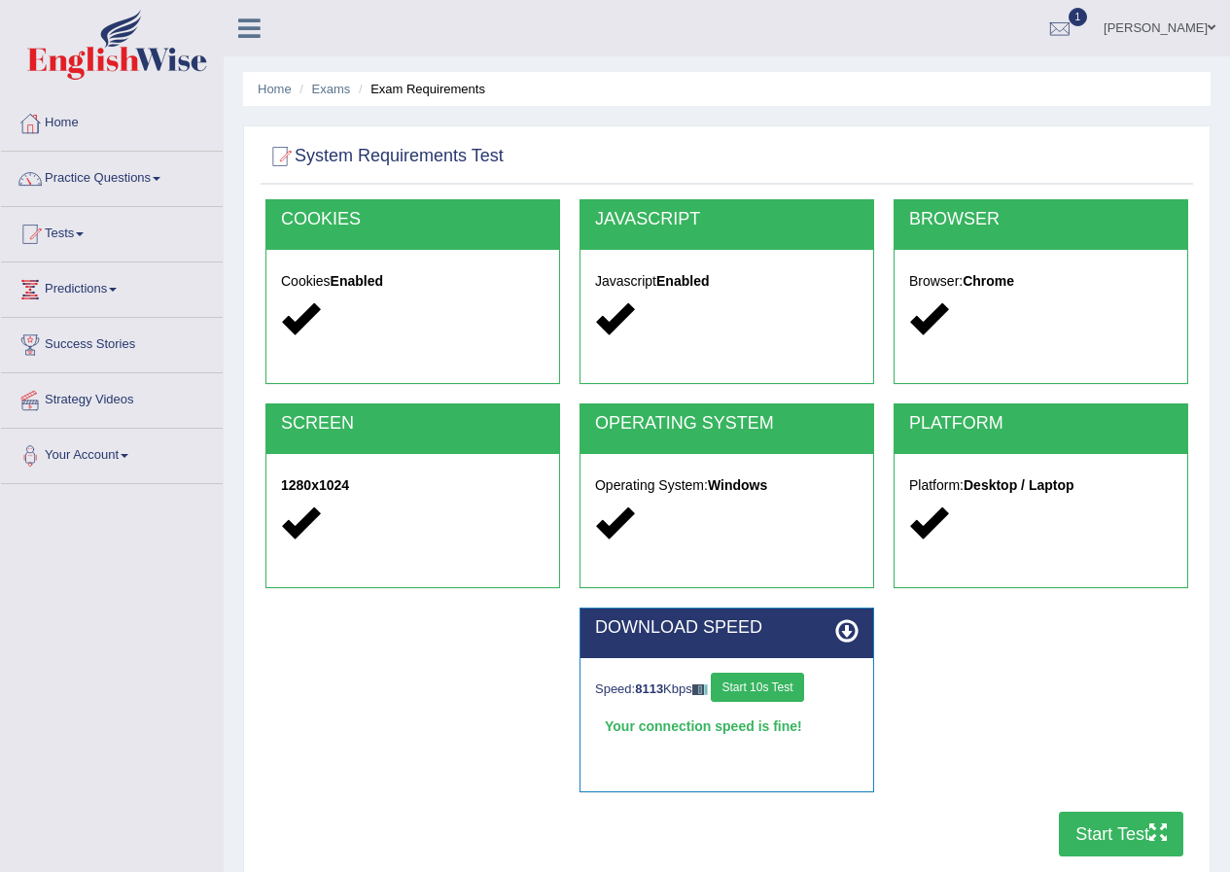
click at [1111, 840] on button "Start Test" at bounding box center [1121, 834] width 124 height 45
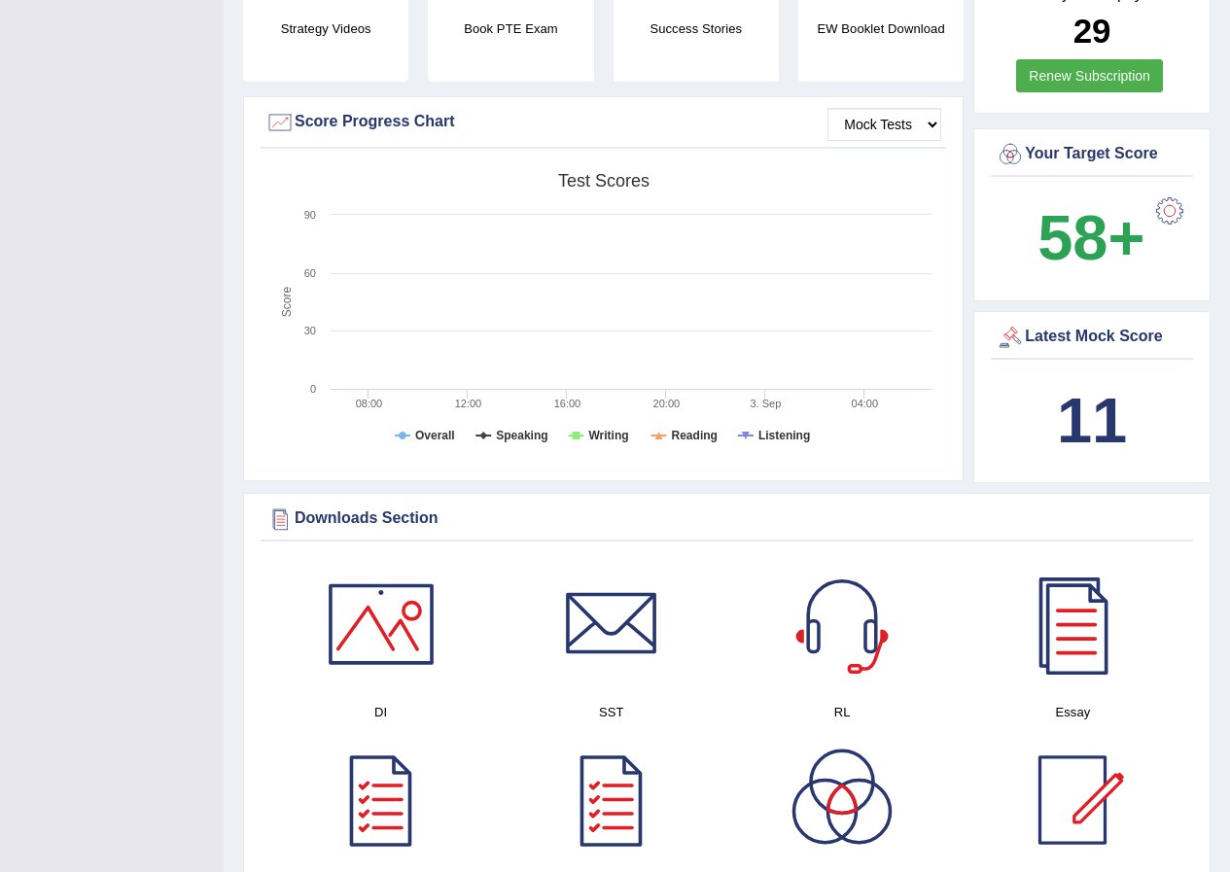
scroll to position [583, 0]
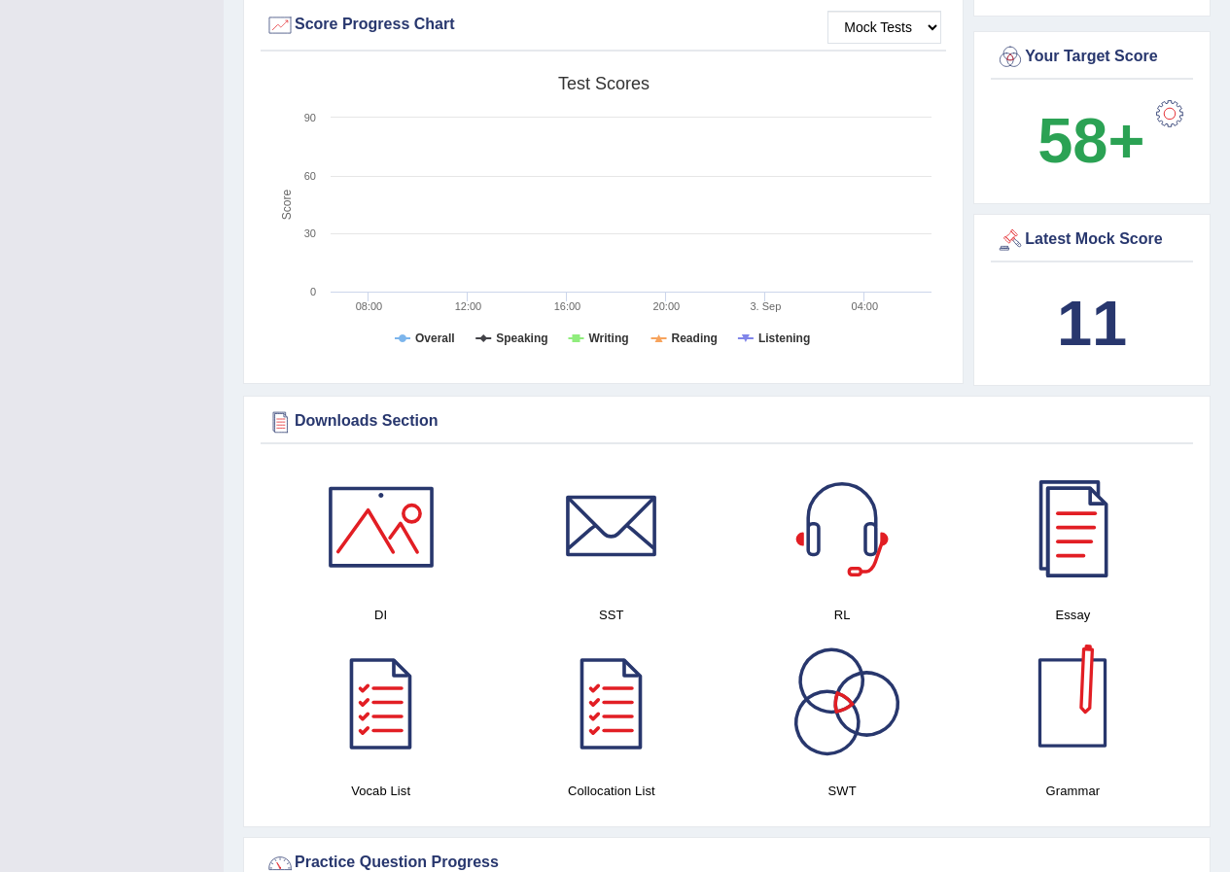
click at [1104, 233] on div "Latest Mock Score" at bounding box center [1092, 240] width 193 height 29
click at [1108, 310] on b "11" at bounding box center [1092, 323] width 70 height 71
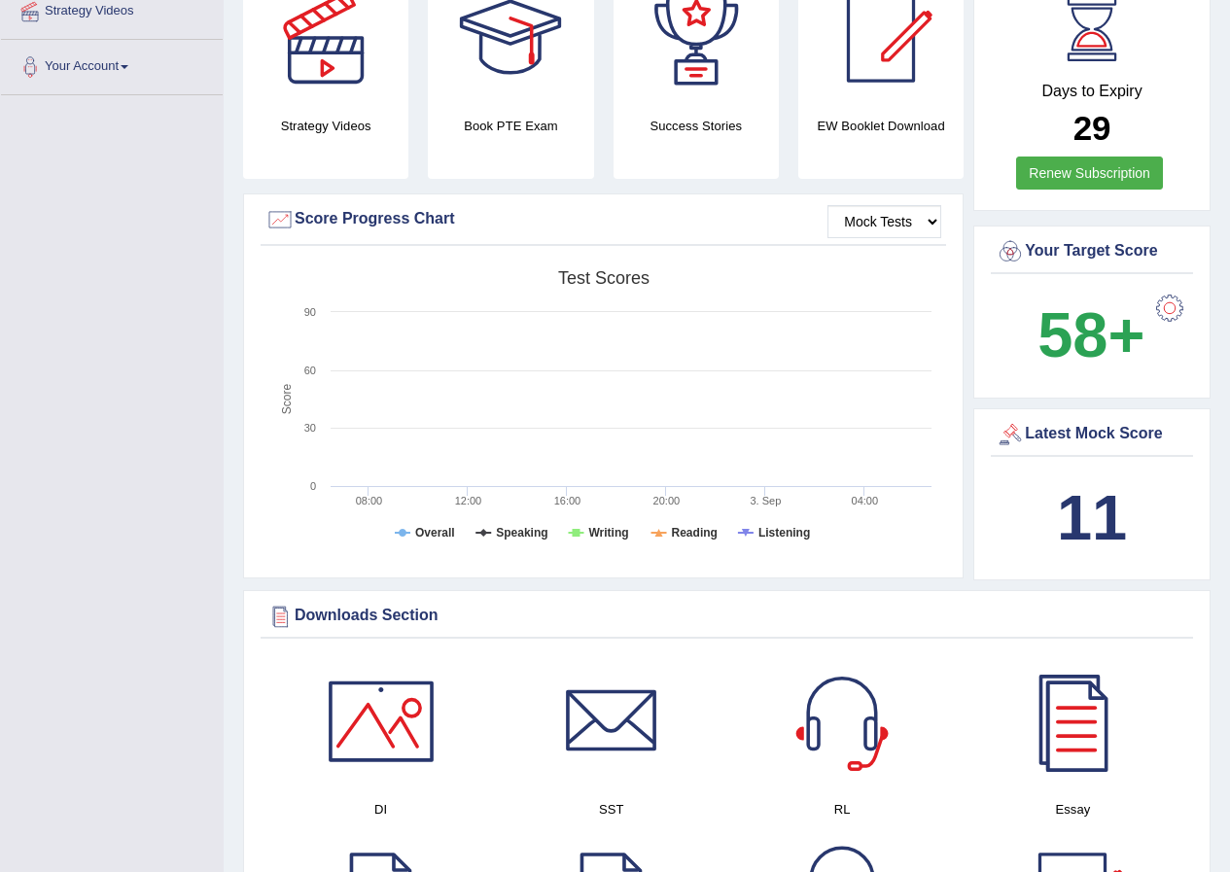
scroll to position [486, 0]
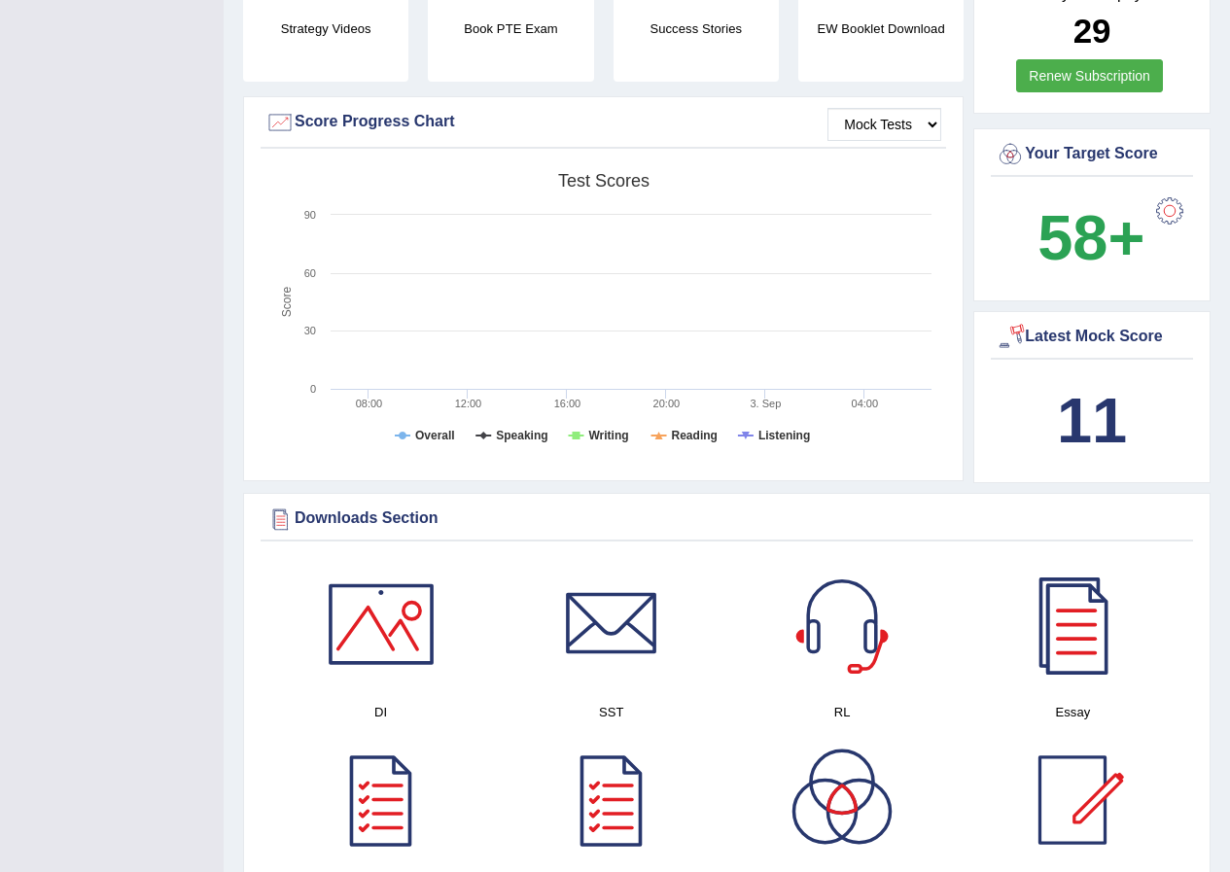
click at [1003, 339] on div at bounding box center [1010, 337] width 29 height 29
click at [1037, 336] on div "Latest Mock Score" at bounding box center [1092, 337] width 193 height 29
click at [756, 433] on rect at bounding box center [603, 313] width 676 height 301
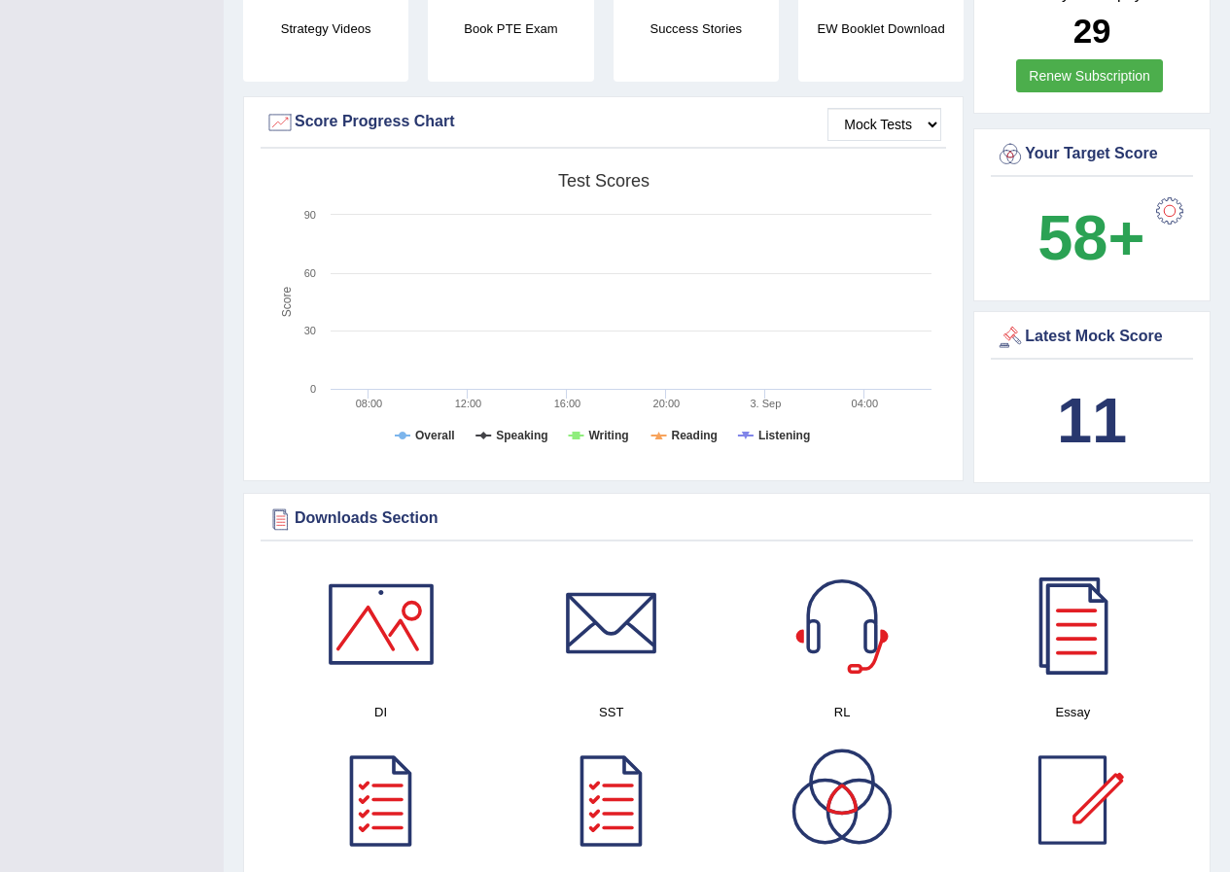
click at [756, 433] on rect at bounding box center [603, 313] width 676 height 301
click at [902, 137] on select "Mock Tests" at bounding box center [884, 124] width 114 height 33
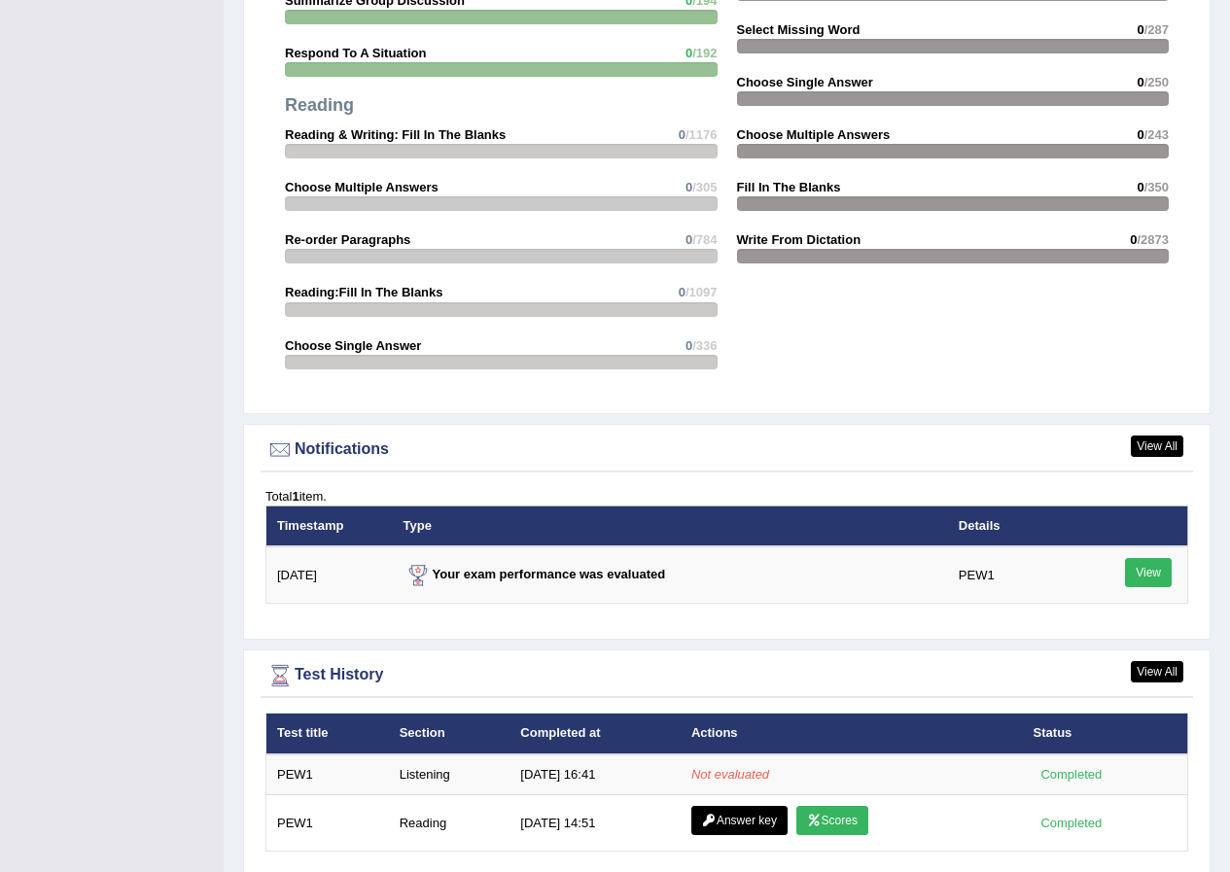
scroll to position [2019, 0]
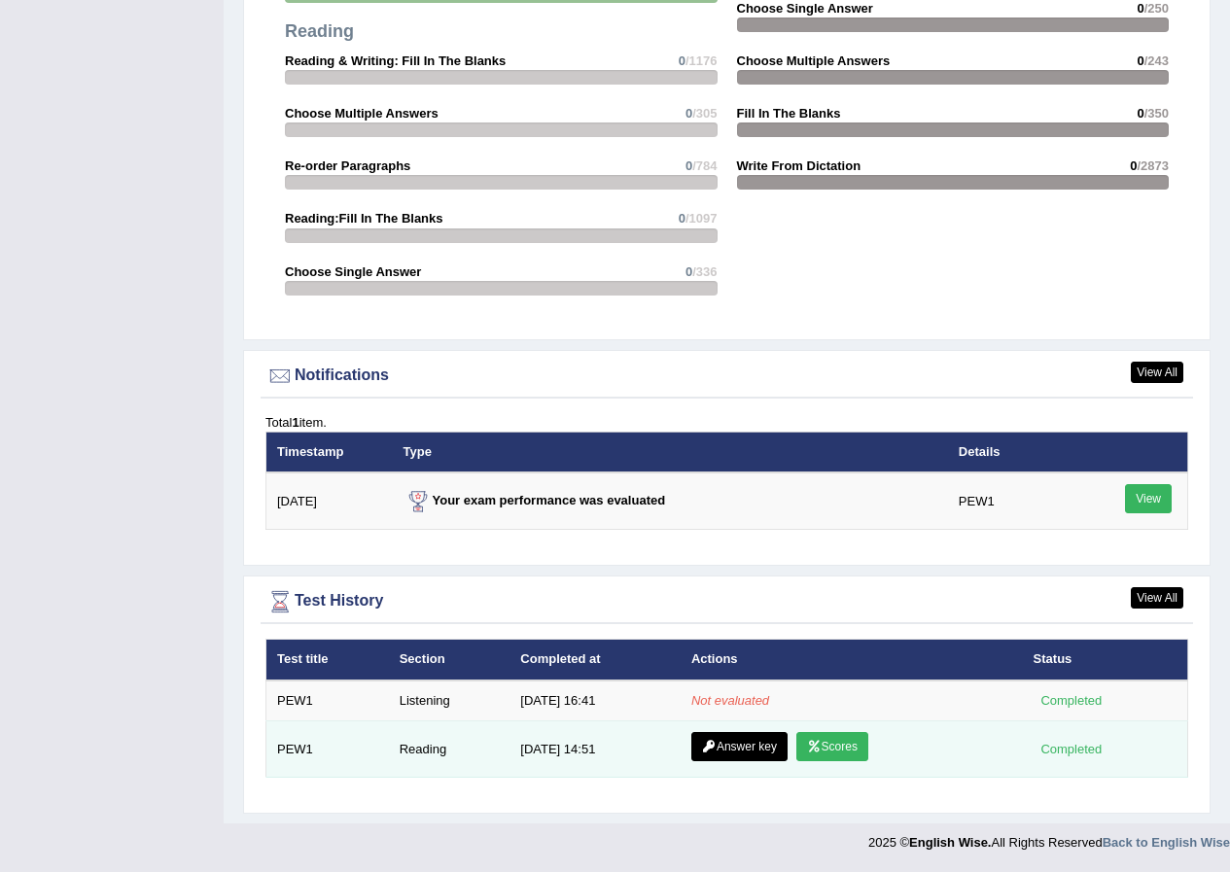
click at [815, 742] on icon at bounding box center [814, 747] width 15 height 12
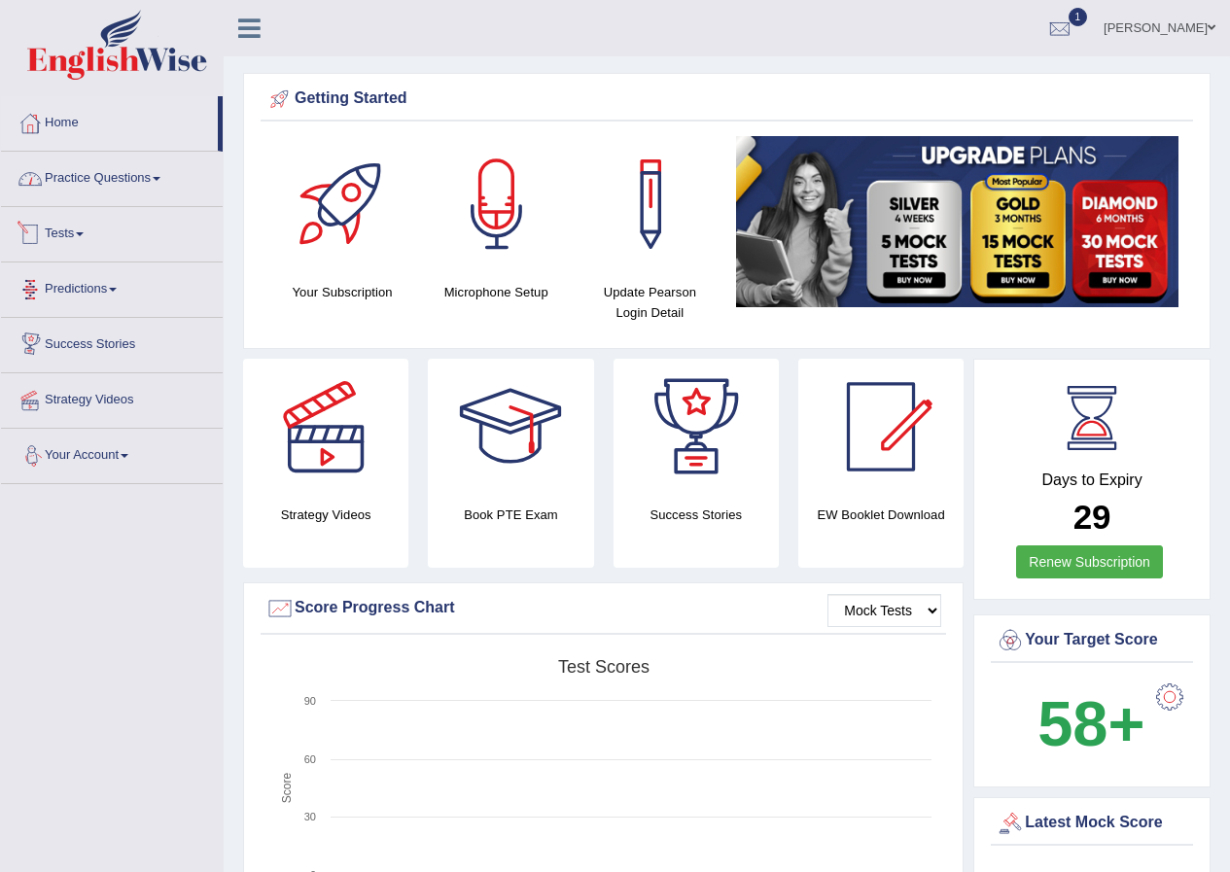
click at [124, 171] on link "Practice Questions" at bounding box center [112, 176] width 222 height 49
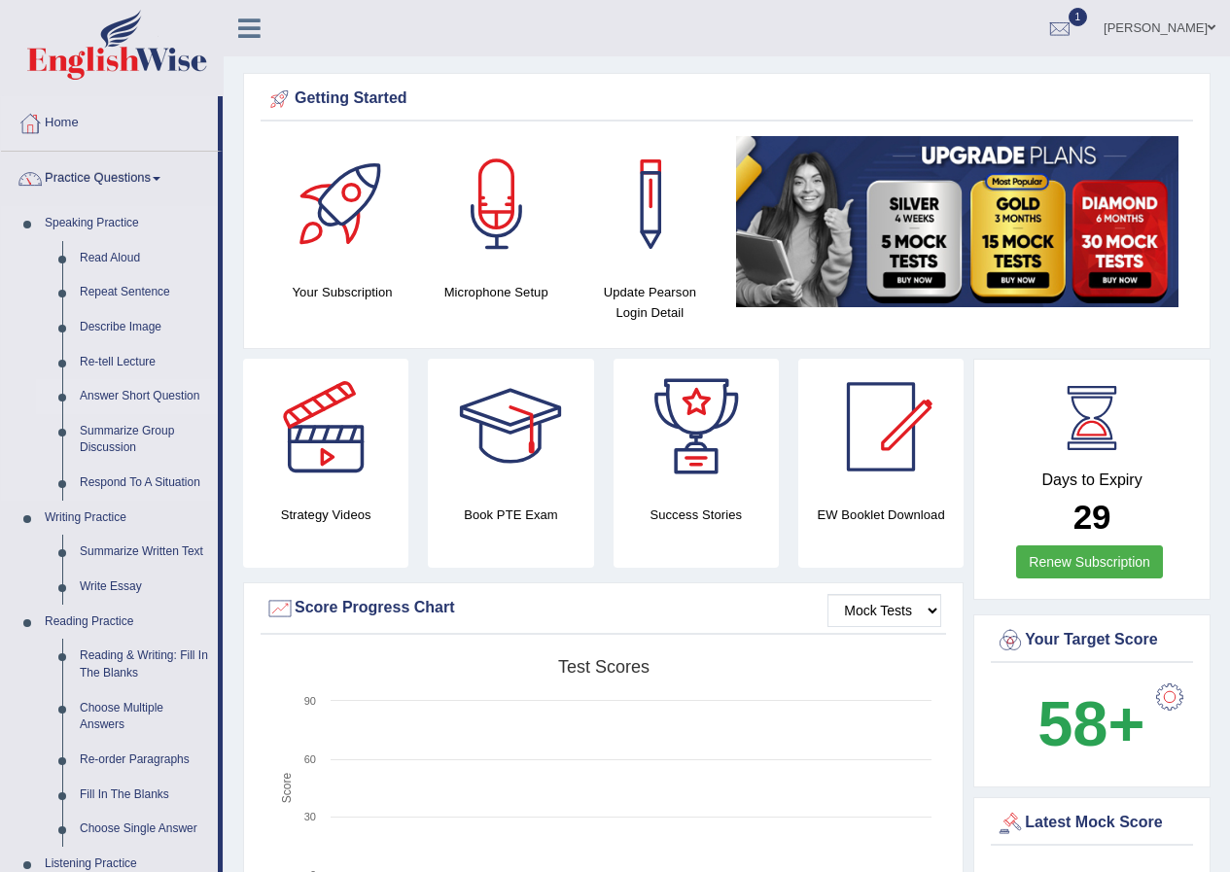
click at [106, 392] on link "Answer Short Question" at bounding box center [144, 396] width 147 height 35
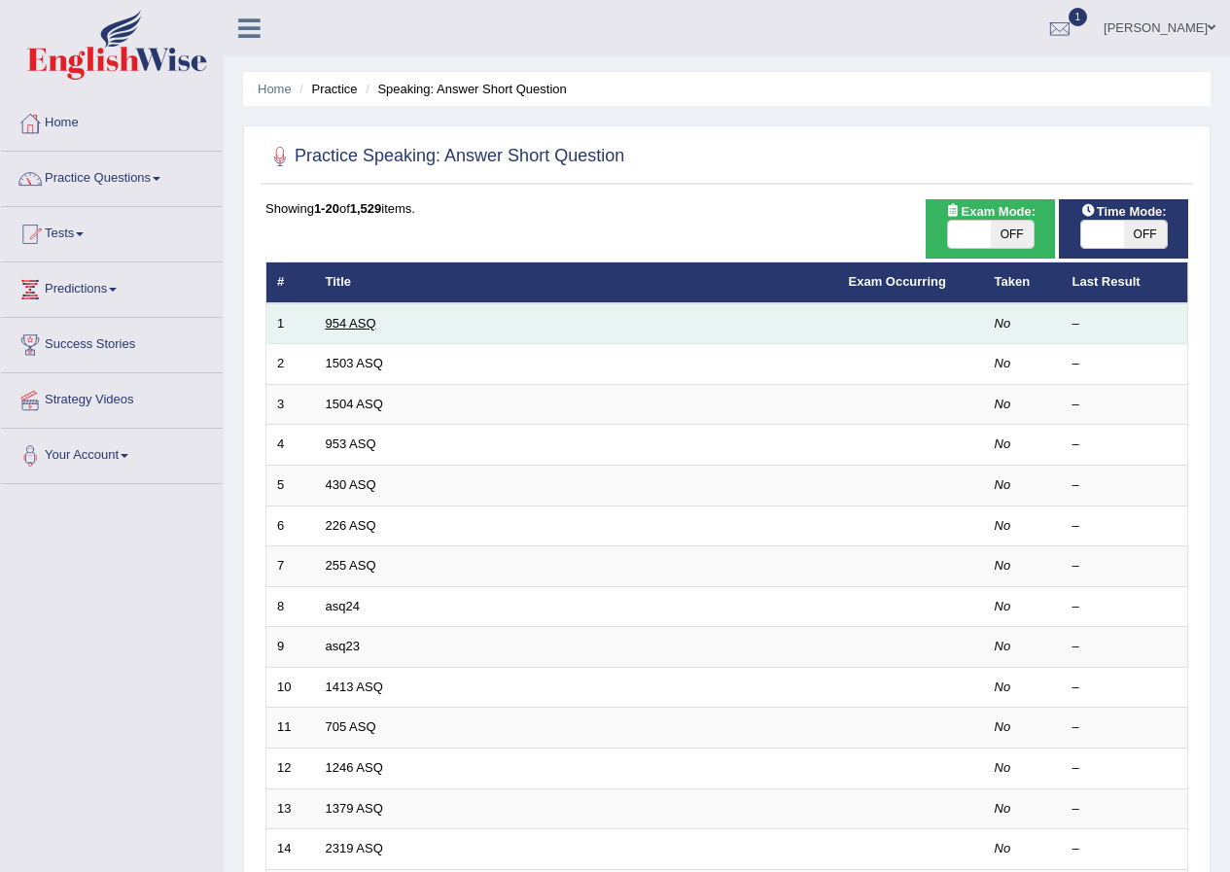
click at [339, 324] on link "954 ASQ" at bounding box center [351, 323] width 51 height 15
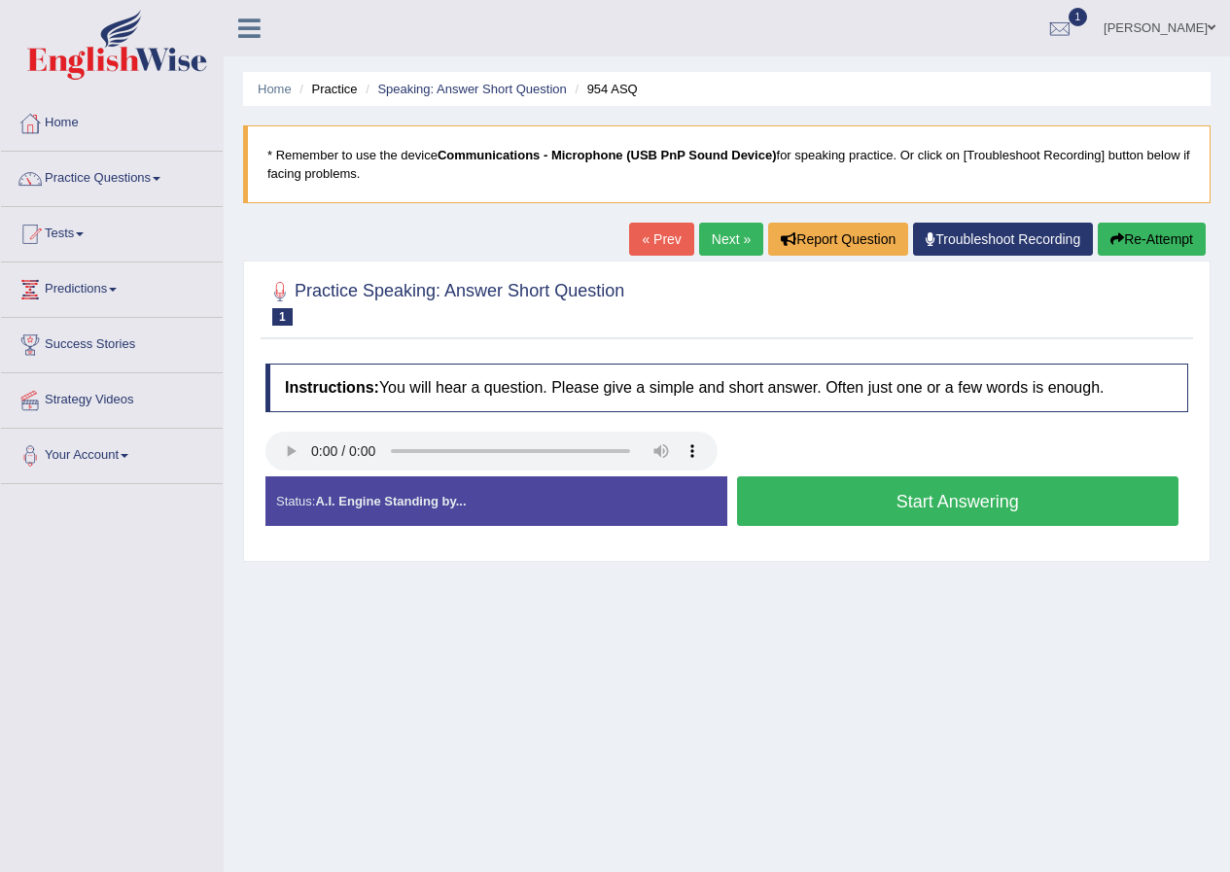
click at [759, 496] on button "Start Answering" at bounding box center [958, 501] width 442 height 50
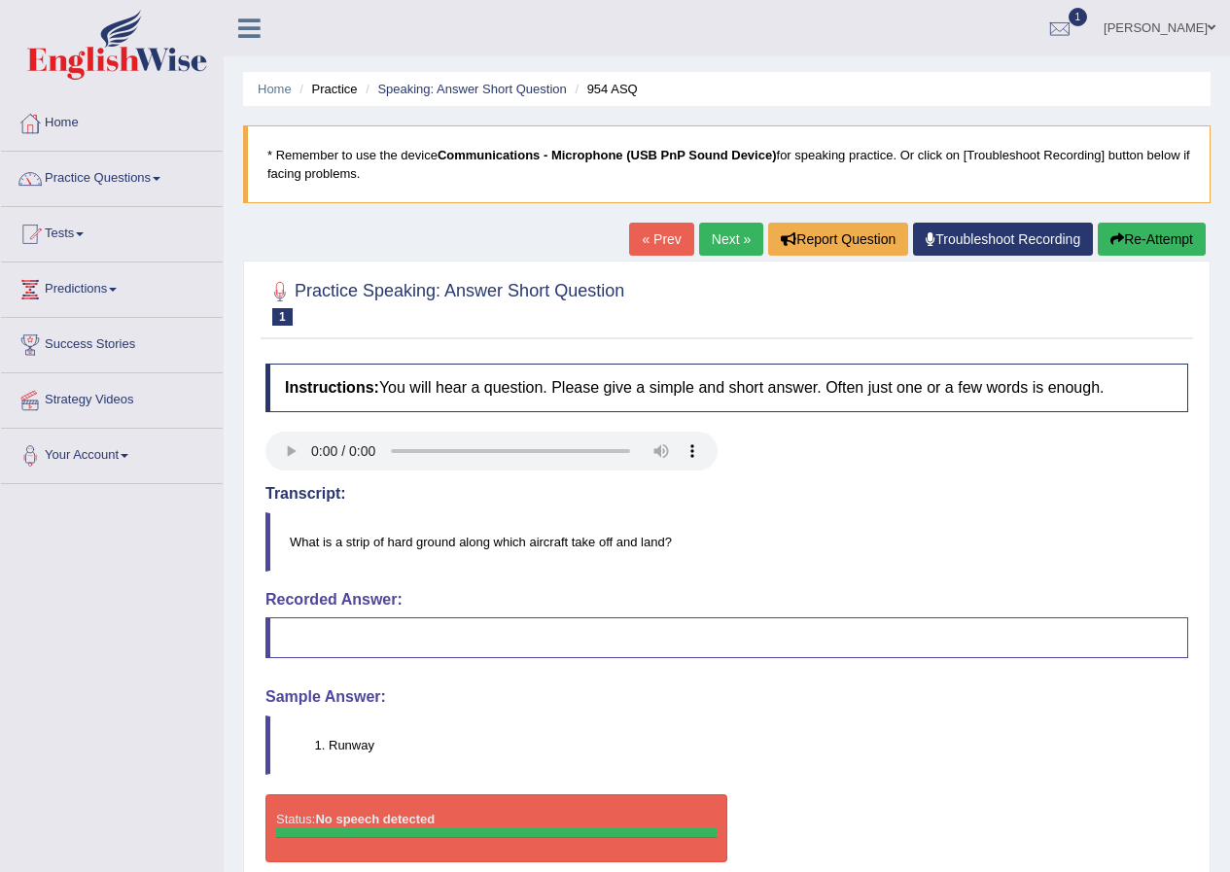
scroll to position [97, 0]
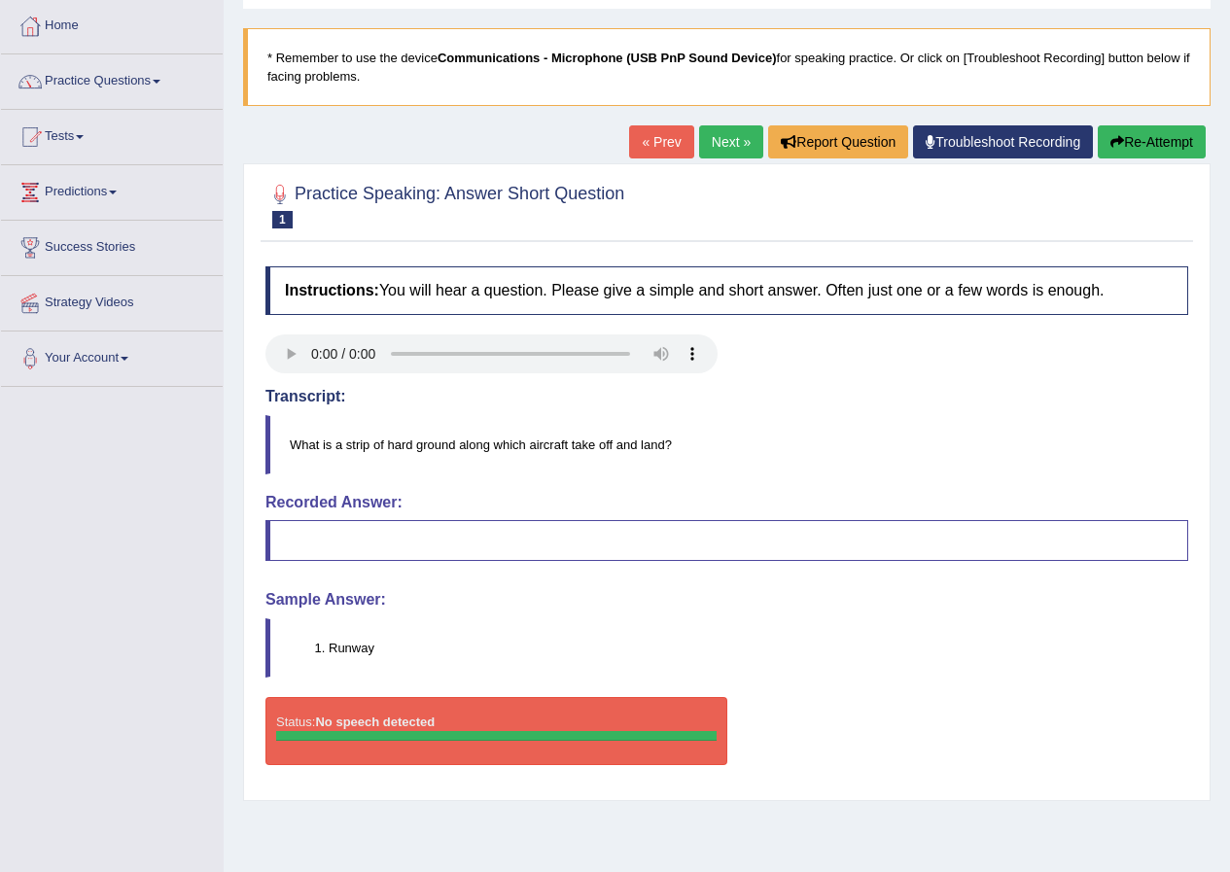
click at [383, 534] on blockquote at bounding box center [726, 540] width 923 height 41
click at [386, 558] on blockquote at bounding box center [726, 540] width 923 height 41
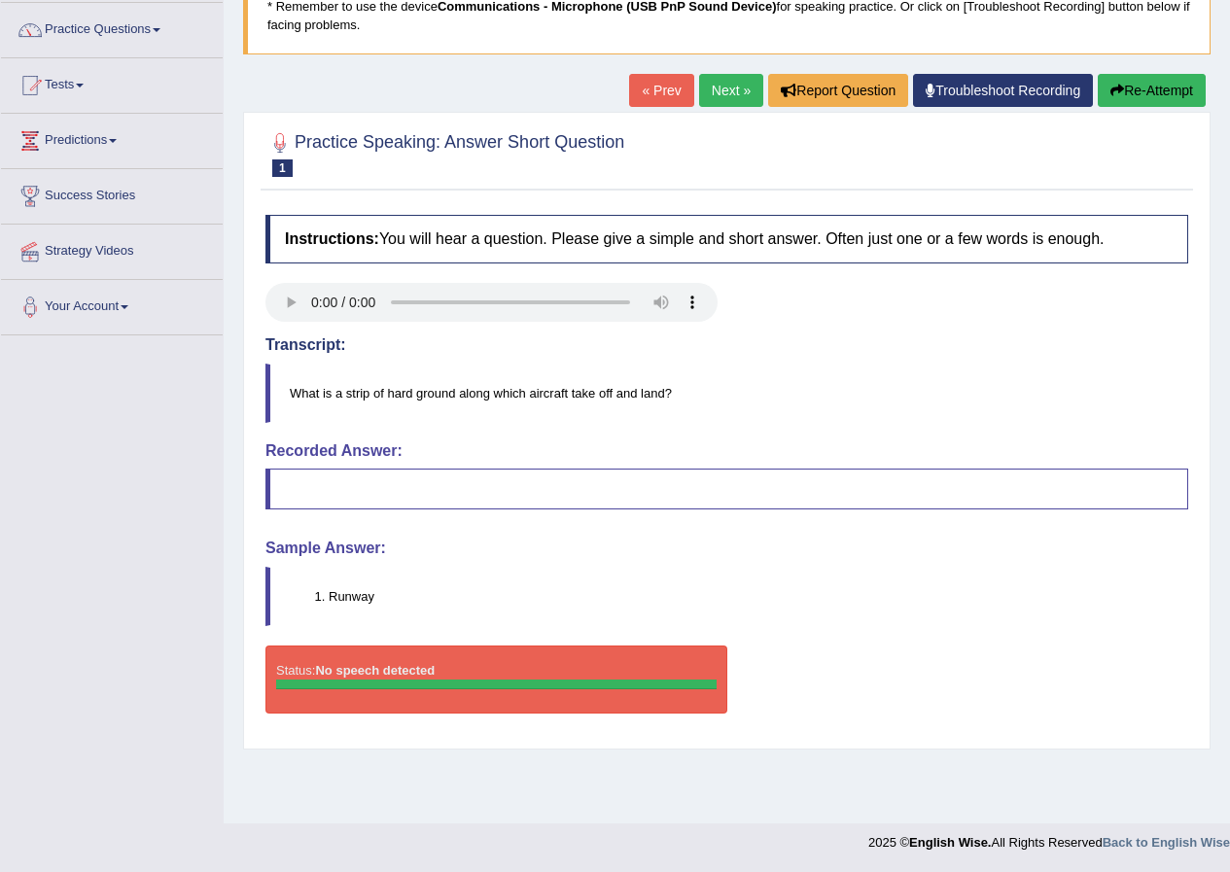
click at [396, 662] on div "Status: No speech detected" at bounding box center [496, 680] width 462 height 68
click at [396, 697] on div "Status: No speech detected" at bounding box center [496, 680] width 462 height 68
click at [300, 516] on div "Instructions: You will hear a question. Please give a simple and short answer. …" at bounding box center [727, 472] width 932 height 534
click at [346, 599] on li "Runway" at bounding box center [758, 596] width 859 height 18
drag, startPoint x: 346, startPoint y: 599, endPoint x: 394, endPoint y: 476, distance: 131.5
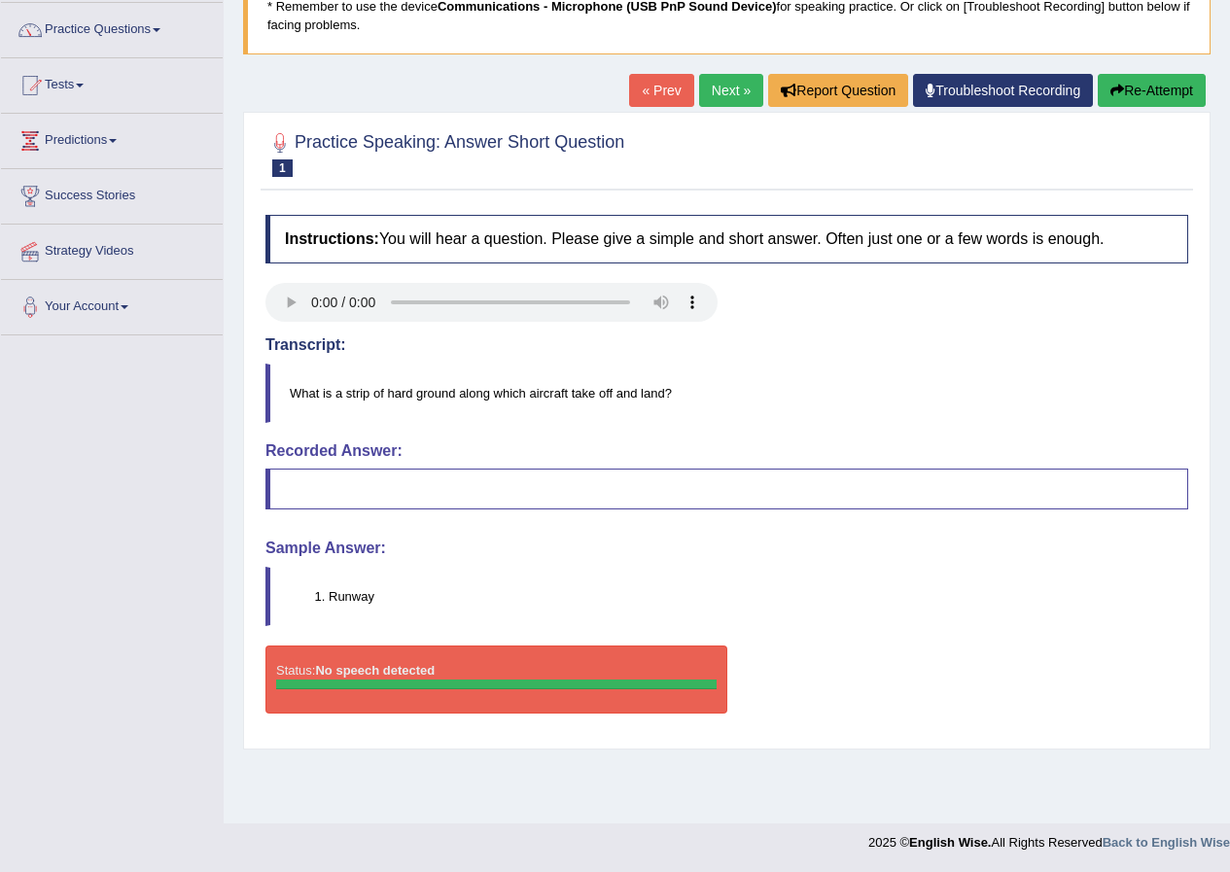
click at [394, 476] on div "Instructions: You will hear a question. Please give a simple and short answer. …" at bounding box center [727, 472] width 932 height 534
drag, startPoint x: 352, startPoint y: 383, endPoint x: 472, endPoint y: 401, distance: 120.9
click at [472, 401] on blockquote "What is a strip of hard ground along which aircraft take off and land?" at bounding box center [726, 393] width 923 height 59
click at [728, 84] on link "Next »" at bounding box center [731, 90] width 64 height 33
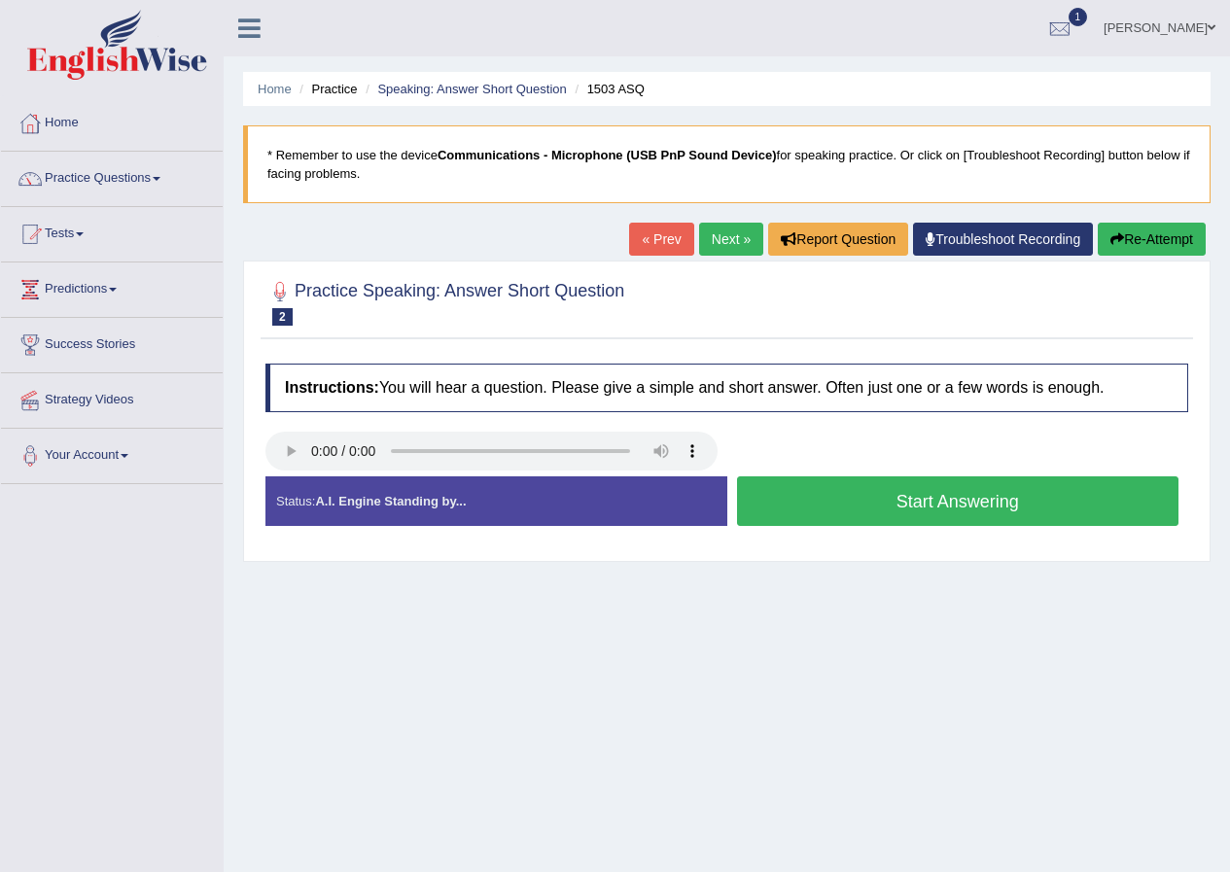
click at [328, 509] on strong "A.I. Engine Standing by..." at bounding box center [390, 501] width 151 height 15
click at [363, 502] on strong "A.I. Engine Standing by..." at bounding box center [390, 501] width 151 height 15
click at [740, 395] on h4 "Instructions: You will hear a question. Please give a simple and short answer. …" at bounding box center [726, 388] width 923 height 49
click at [841, 392] on h4 "Instructions: You will hear a question. Please give a simple and short answer. …" at bounding box center [726, 388] width 923 height 49
click at [826, 500] on button "Start Answering" at bounding box center [958, 501] width 442 height 50
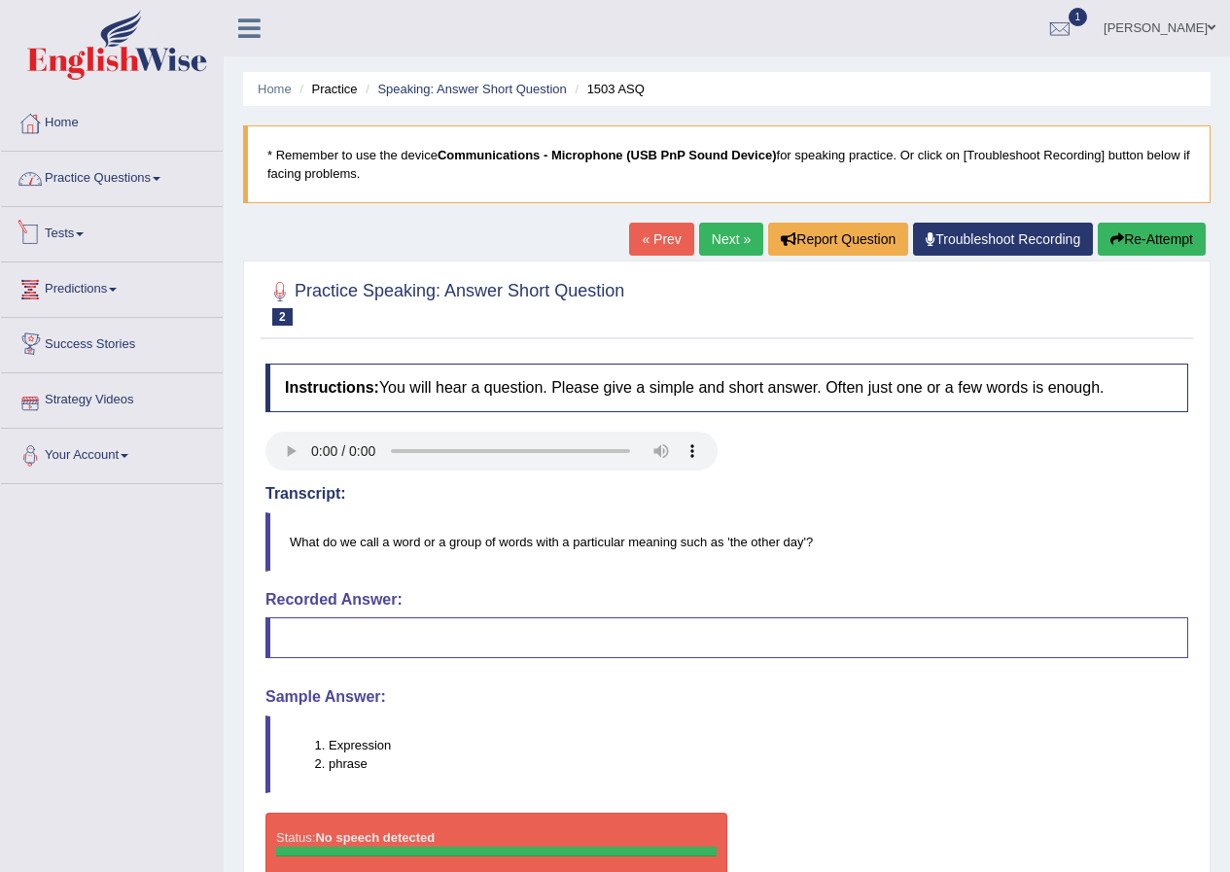
click at [131, 185] on link "Practice Questions" at bounding box center [112, 176] width 222 height 49
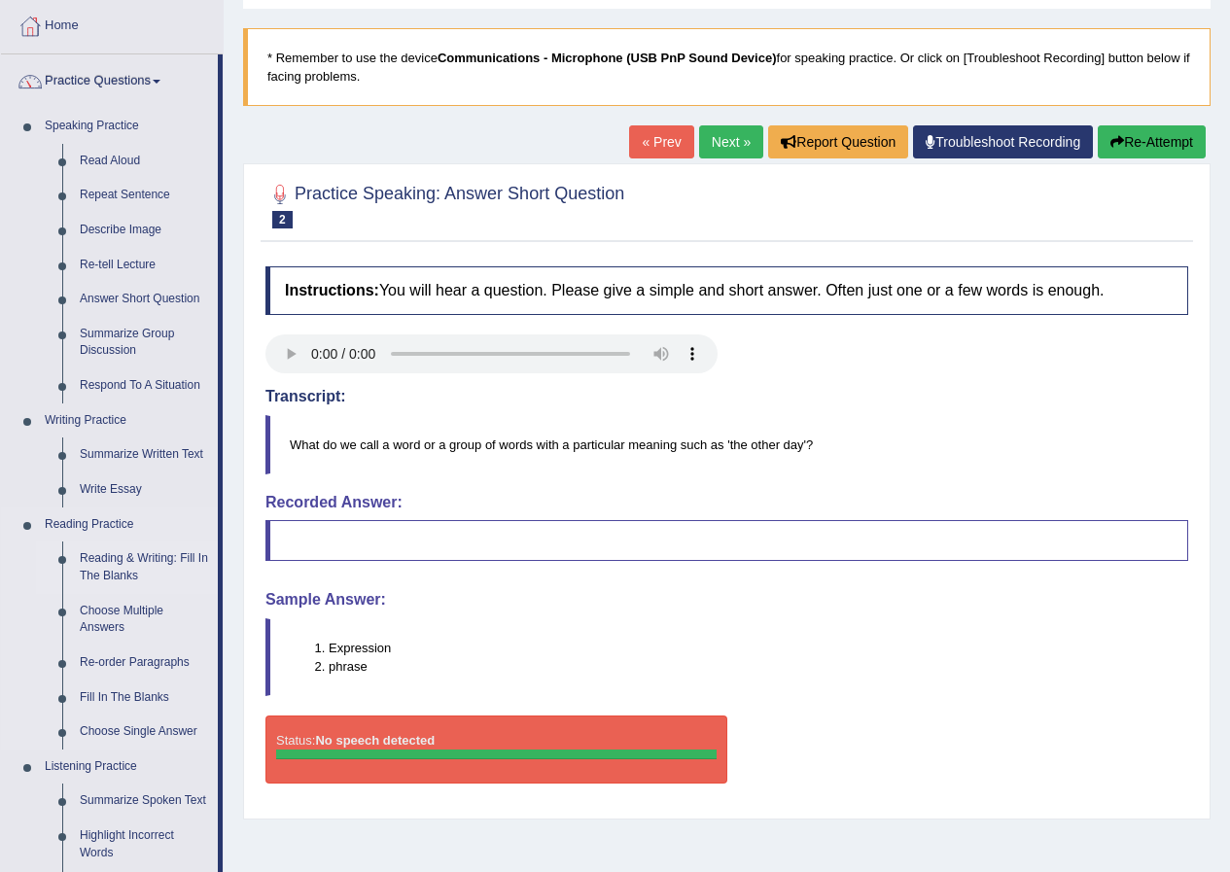
scroll to position [194, 0]
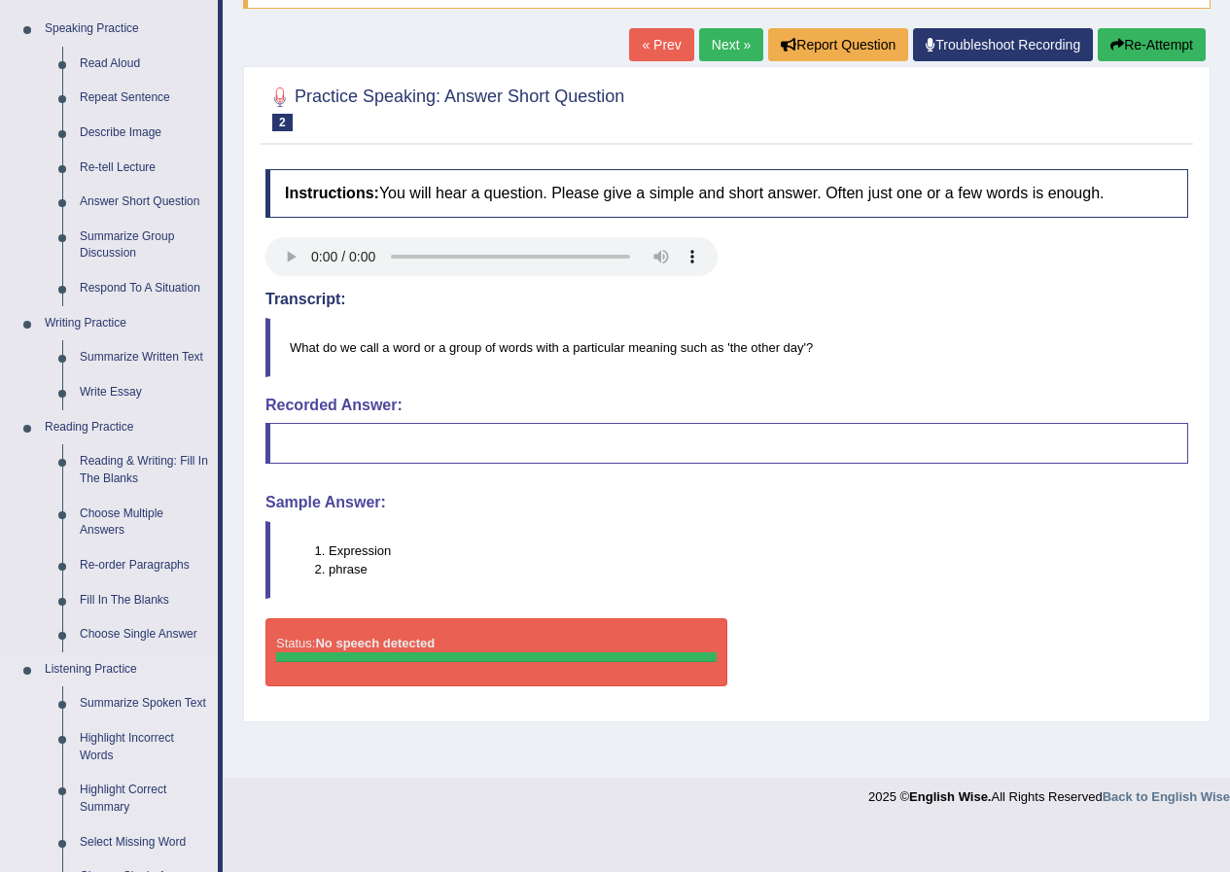
click at [135, 698] on link "Summarize Spoken Text" at bounding box center [144, 703] width 147 height 35
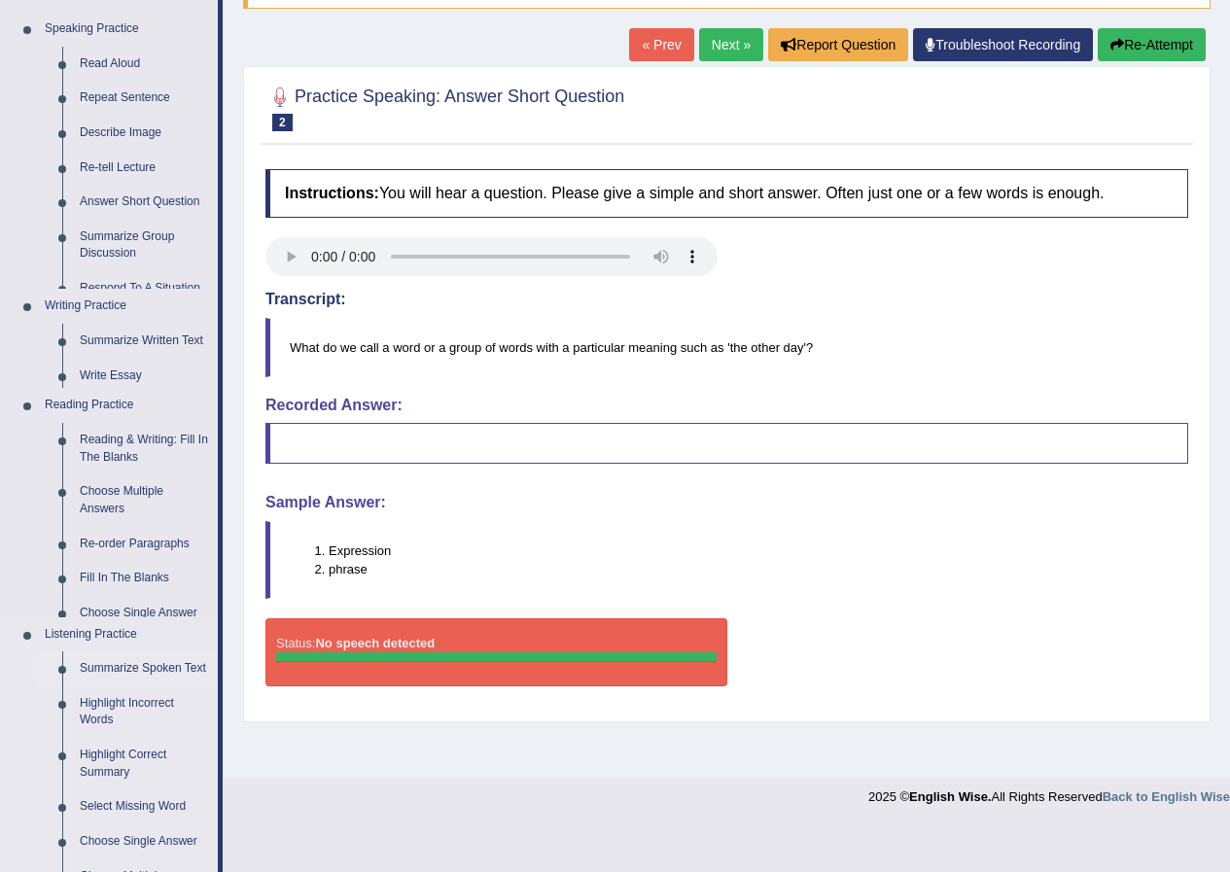
scroll to position [149, 0]
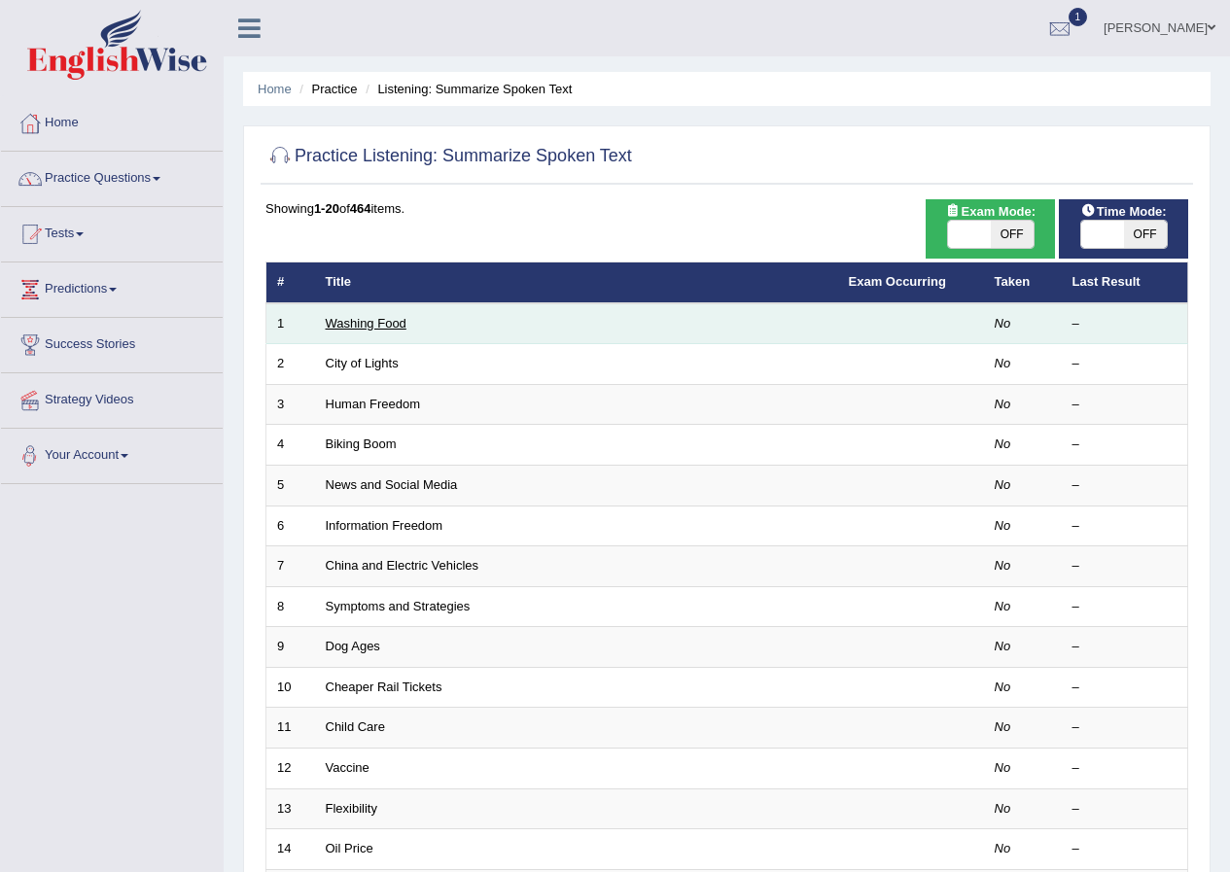
click at [379, 316] on link "Washing Food" at bounding box center [366, 323] width 81 height 15
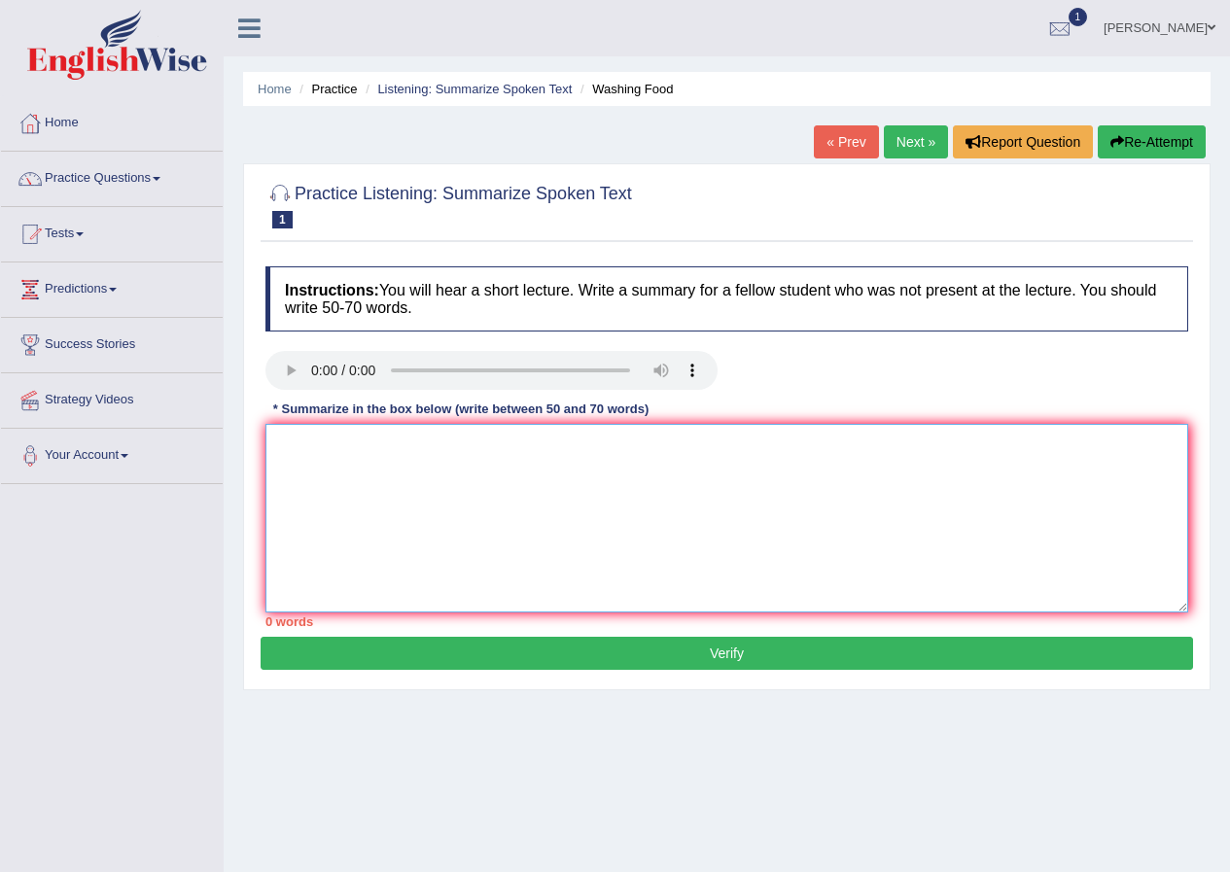
click at [316, 459] on textarea at bounding box center [726, 518] width 923 height 189
click at [284, 467] on textarea at bounding box center [726, 518] width 923 height 189
click at [323, 453] on textarea at bounding box center [726, 518] width 923 height 189
click at [430, 445] on textarea "food safety largest" at bounding box center [726, 518] width 923 height 189
click at [464, 457] on textarea "food safety largely handes" at bounding box center [726, 518] width 923 height 189
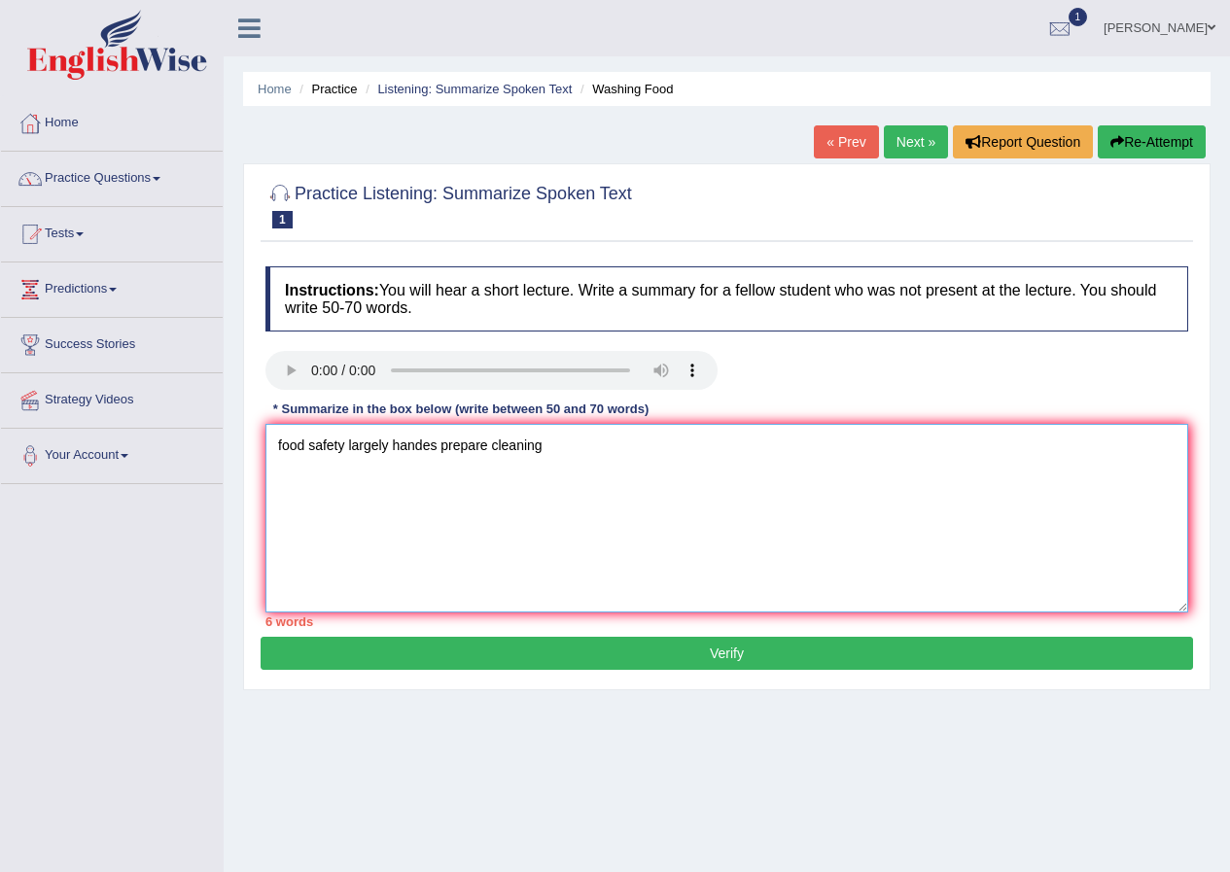
type textarea "food safety largely handes prepare cleaning"
drag, startPoint x: 490, startPoint y: 544, endPoint x: 580, endPoint y: 662, distance: 148.6
click at [580, 662] on button "Verify" at bounding box center [727, 653] width 932 height 33
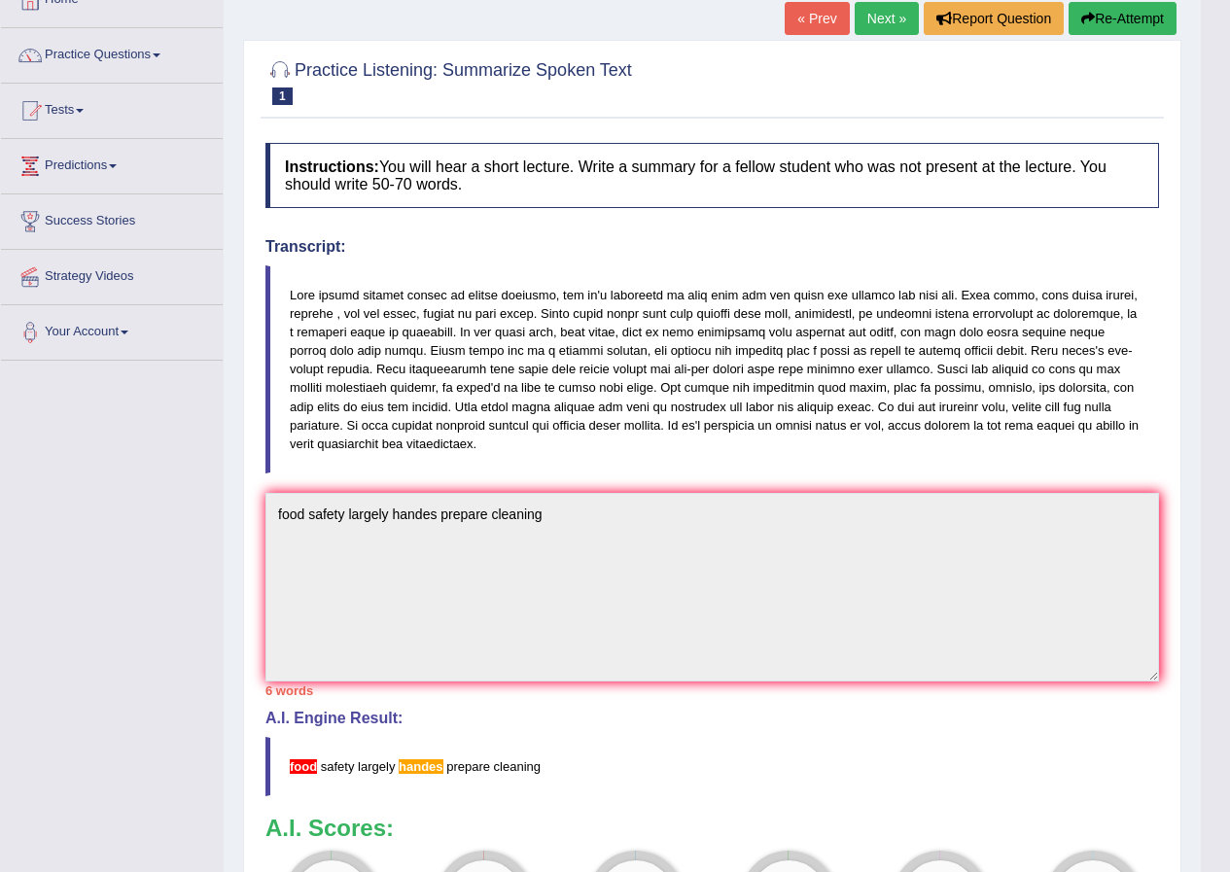
scroll to position [26, 0]
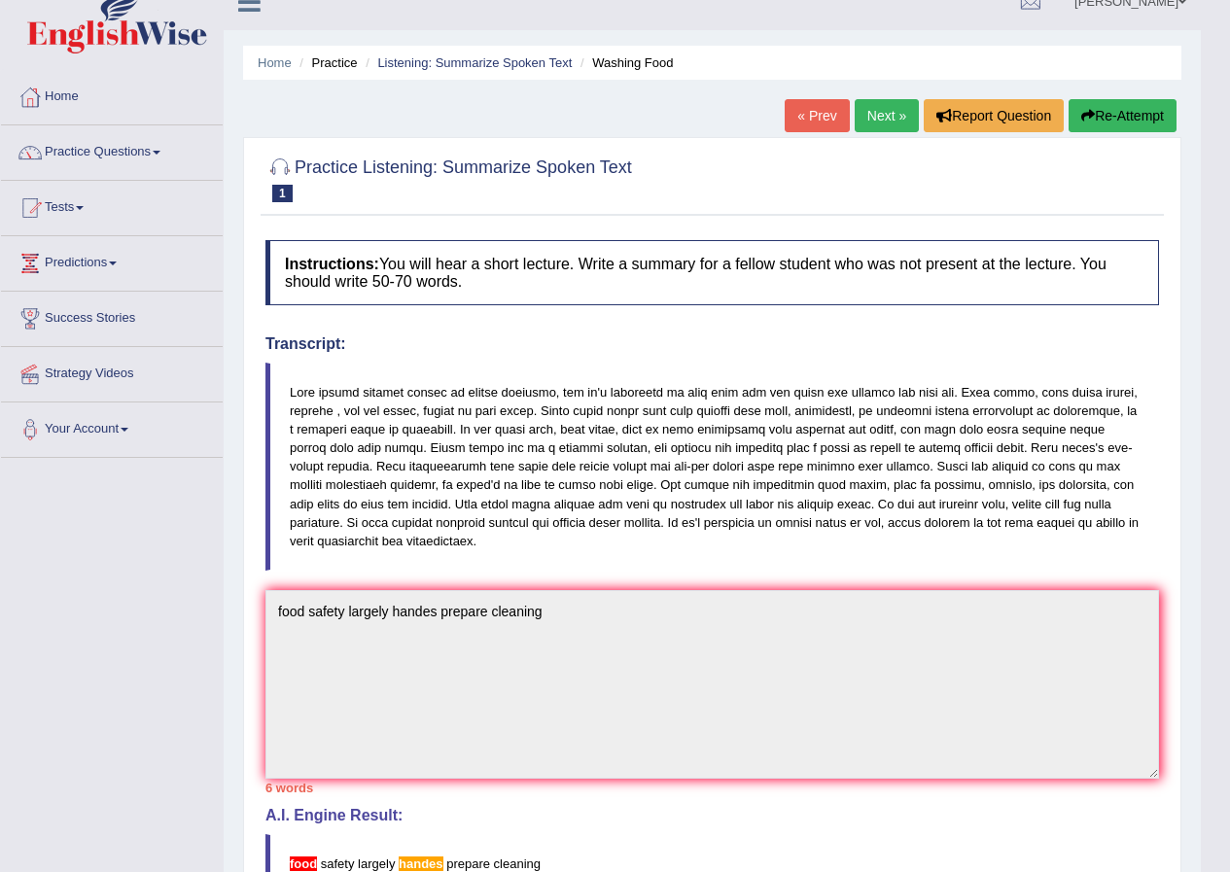
click at [796, 106] on link "« Prev" at bounding box center [817, 115] width 64 height 33
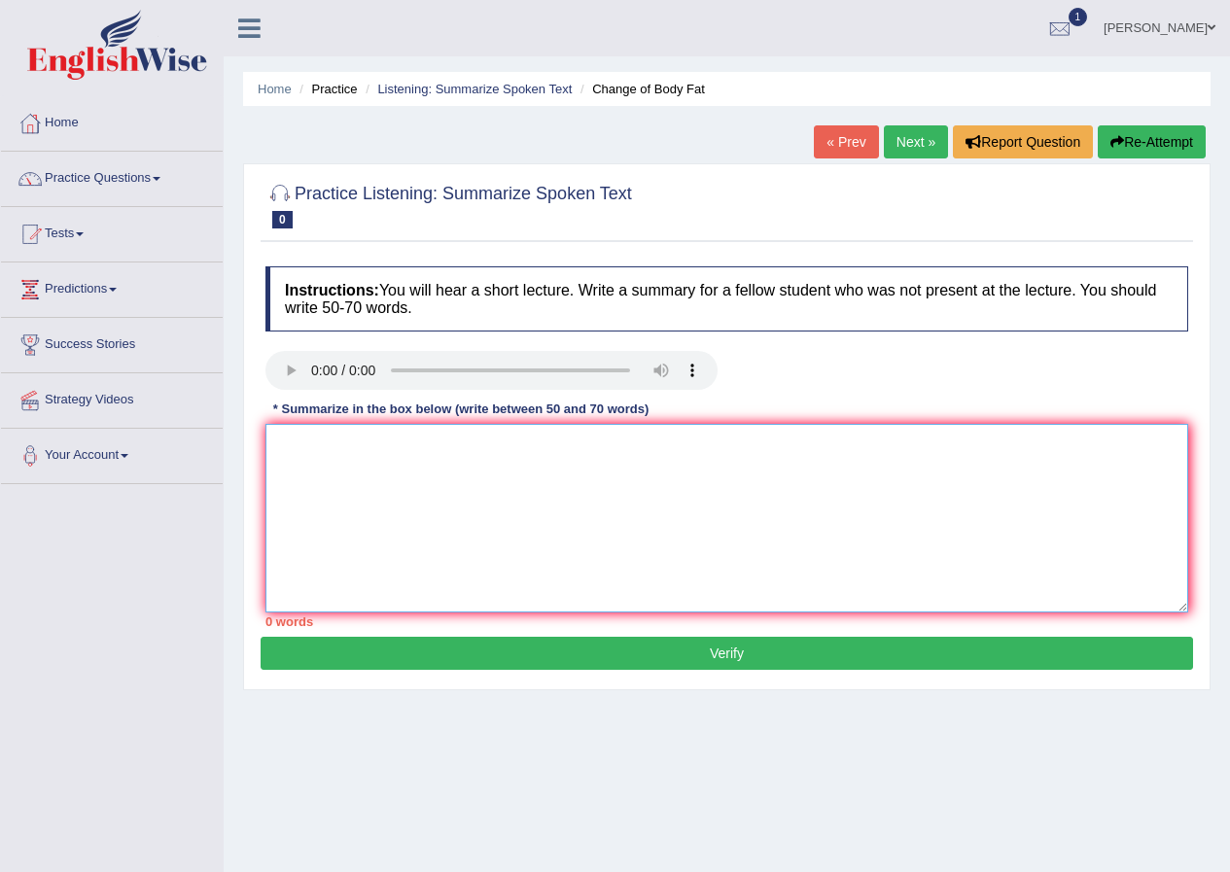
click at [298, 445] on textarea at bounding box center [726, 518] width 923 height 189
click at [291, 440] on textarea at bounding box center [726, 518] width 923 height 189
type textarea "i would like recent serve"
click at [387, 447] on textarea "i would like recent serve" at bounding box center [726, 518] width 923 height 189
click at [459, 449] on textarea "i would like look at a serve" at bounding box center [726, 518] width 923 height 189
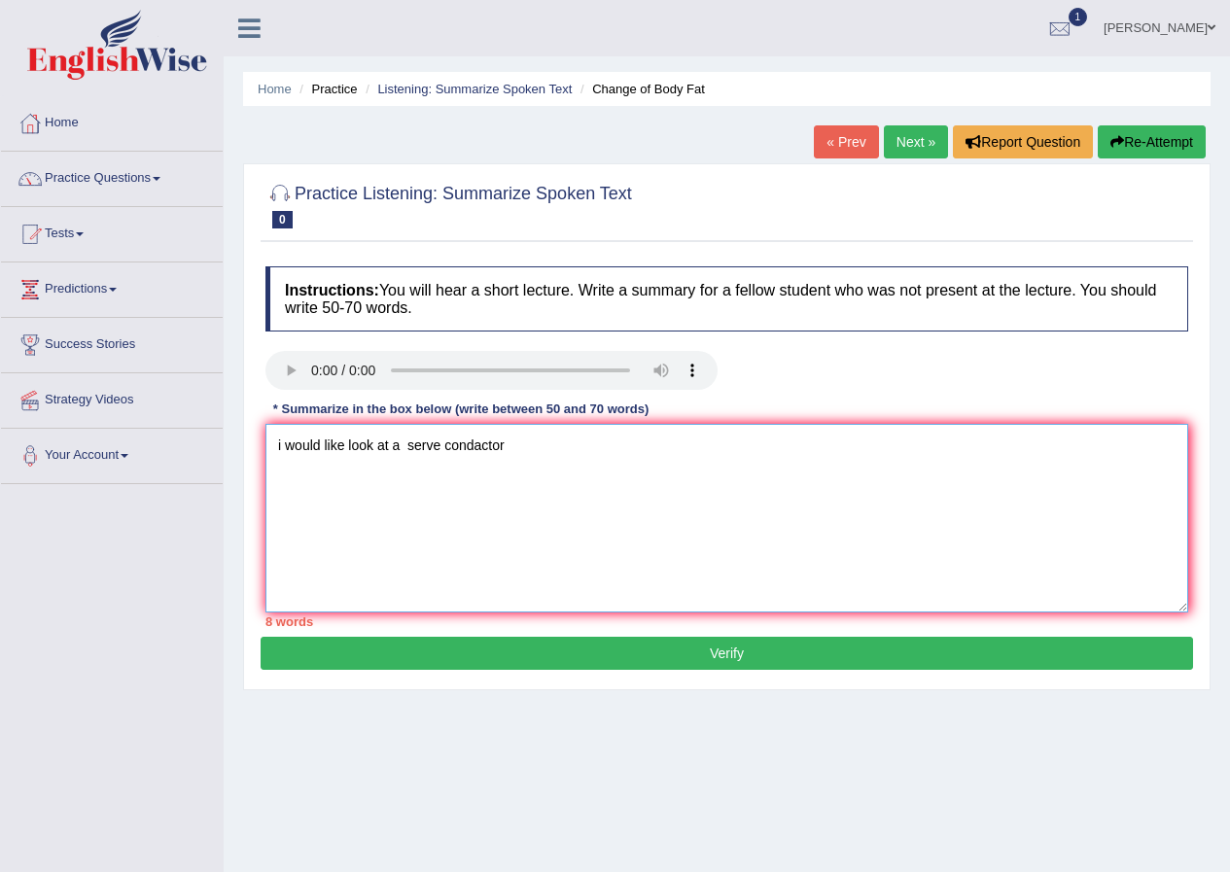
click at [404, 445] on textarea "i would like look at a serve condactor" at bounding box center [726, 518] width 923 height 189
click at [578, 460] on textarea "i would like look at the serve condactor" at bounding box center [726, 518] width 923 height 189
click at [418, 444] on textarea "i would like look at the serve condactor comedien died" at bounding box center [726, 518] width 923 height 189
click at [630, 442] on textarea "i would like look at the resarch serve condactor comedien died" at bounding box center [726, 518] width 923 height 189
click at [727, 453] on textarea "i would like look at the resarch serve condactor comedien on died" at bounding box center [726, 518] width 923 height 189
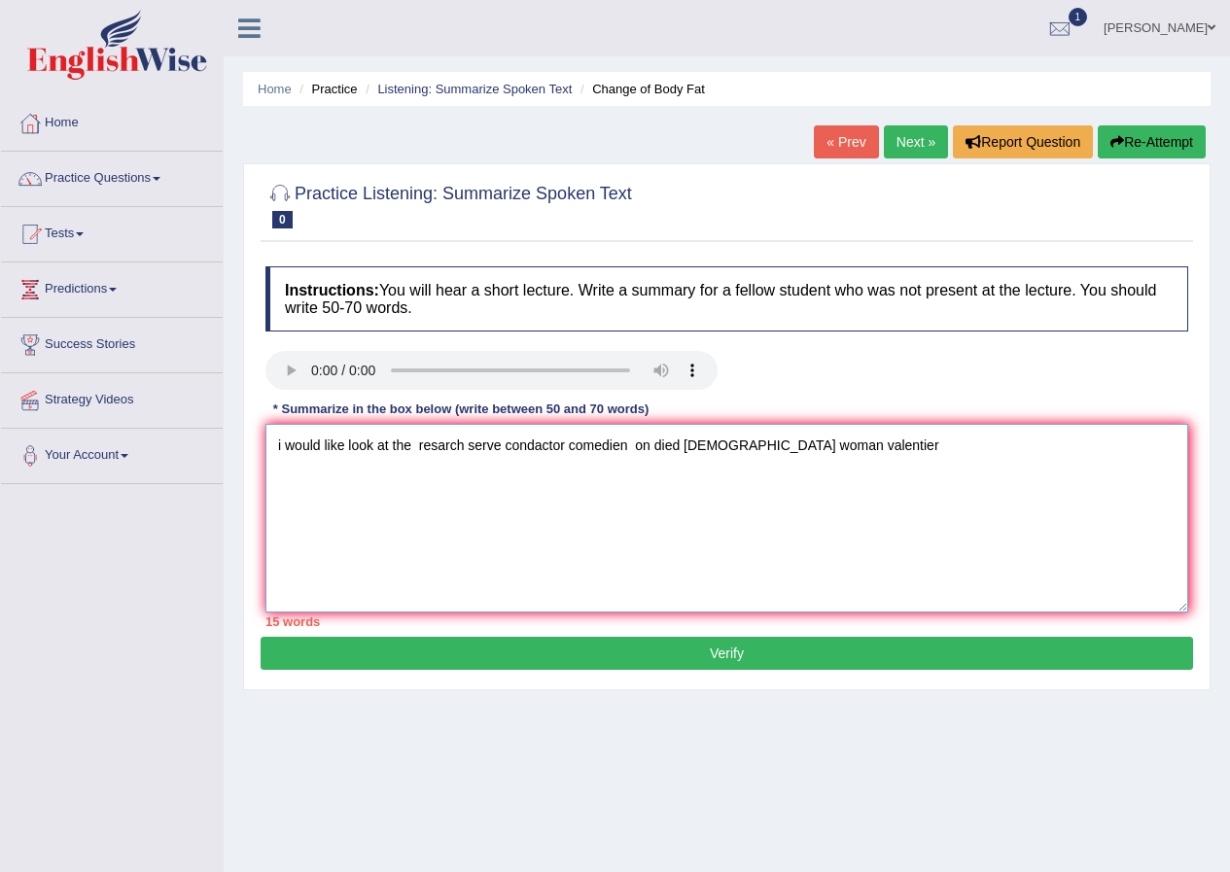
click at [825, 451] on textarea "i would like look at the resarch serve condactor comedien on died 31 woman vale…" at bounding box center [726, 518] width 923 height 189
click at [684, 445] on textarea "i would like look at the resarch serve condactor comedien on died 31 woman vale…" at bounding box center [726, 518] width 923 height 189
click at [466, 443] on textarea "i would like look at the resarch serve condactor comedien on died third of the …" at bounding box center [726, 518] width 923 height 189
click at [959, 444] on textarea "i would like look at the recent serve condactor comedien on died third of the 3…" at bounding box center [726, 518] width 923 height 189
click at [1038, 448] on textarea "i would like look at the recent serve condactor comedien on died third of the 3…" at bounding box center [726, 518] width 923 height 189
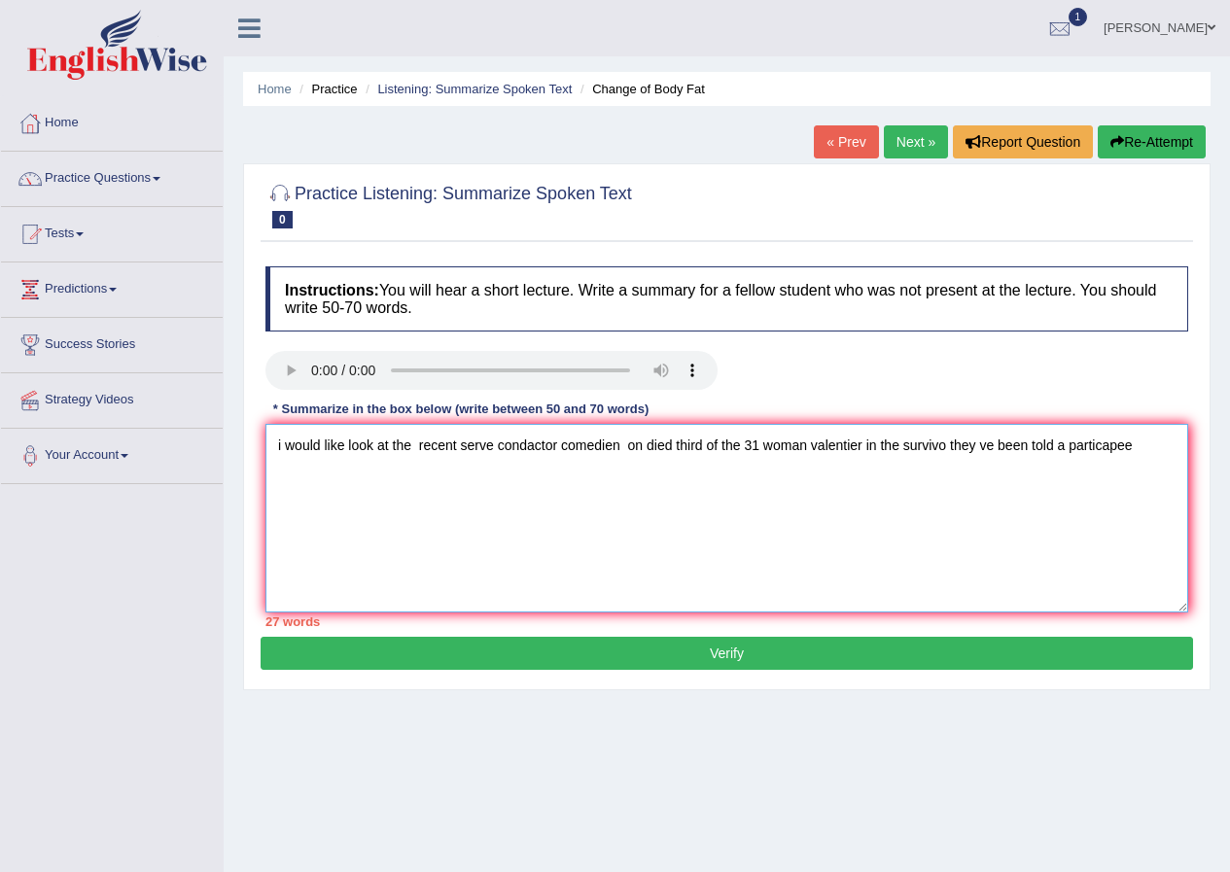
click at [1136, 449] on textarea "i would like look at the recent serve condactor comedien on died third of the 3…" at bounding box center [726, 518] width 923 height 189
click at [434, 479] on textarea "i would like look at the recent serve condactor comedien on died third of the 3…" at bounding box center [726, 518] width 923 height 189
click at [575, 479] on textarea "i would like look at the recent serve condactor comedien on died third of the 3…" at bounding box center [726, 518] width 923 height 189
click at [653, 485] on textarea "i would like look at the recent serve condactor comedien on died third of the 3…" at bounding box center [726, 518] width 923 height 189
click at [746, 487] on textarea "i would like look at the recent serve condactor comedien on died third of the 3…" at bounding box center [726, 518] width 923 height 189
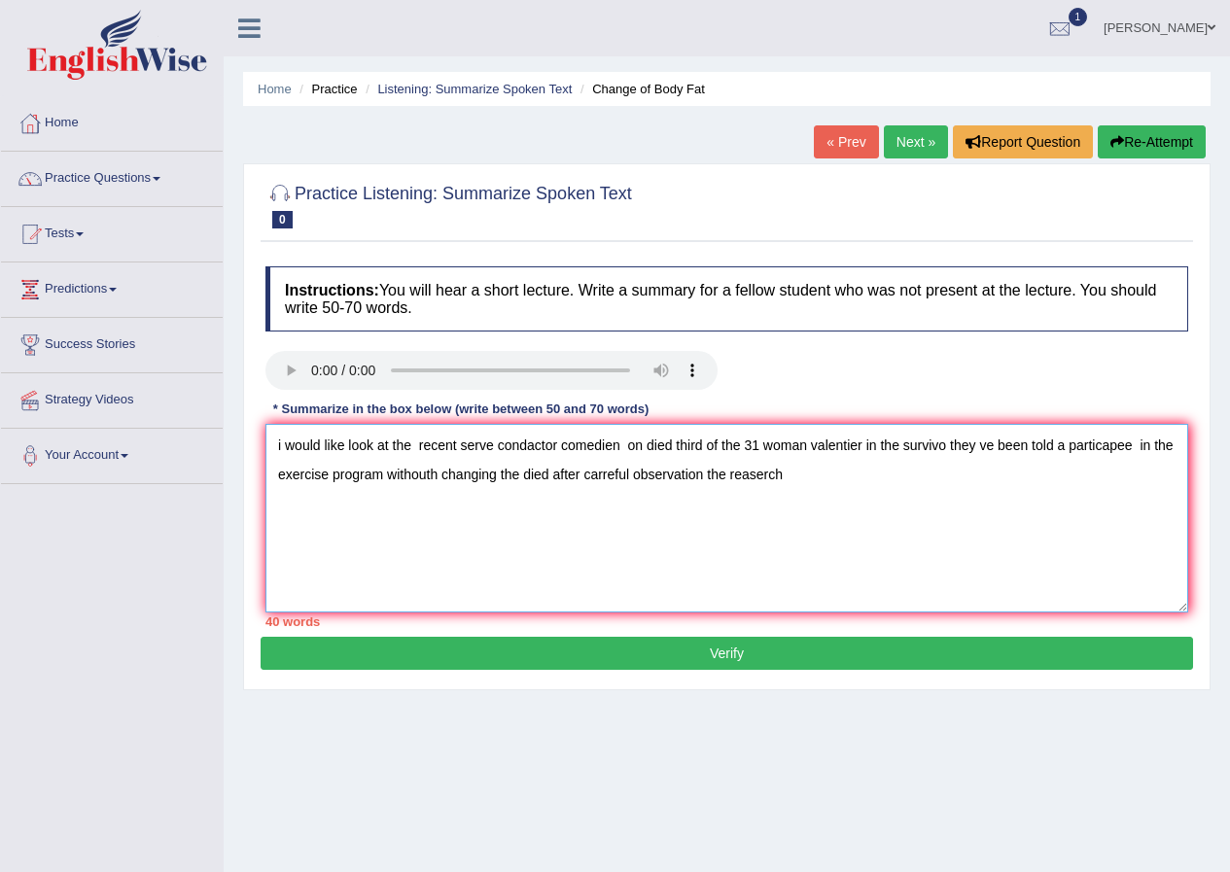
click at [825, 496] on textarea "i would like look at the recent serve condactor comedien on died third of the 3…" at bounding box center [726, 518] width 923 height 189
click at [943, 484] on textarea "i would like look at the recent serve condactor comedien on died third of the 3…" at bounding box center [726, 518] width 923 height 189
click at [932, 479] on textarea "i would like look at the recent serve condactor comedien on died third of the 3…" at bounding box center [726, 518] width 923 height 189
click at [857, 475] on textarea "i would like look at the recent serve condactor comedien on died third of the 3…" at bounding box center [726, 518] width 923 height 189
click at [944, 481] on textarea "i would like look at the recent serve condactor comedien on died third of the 3…" at bounding box center [726, 518] width 923 height 189
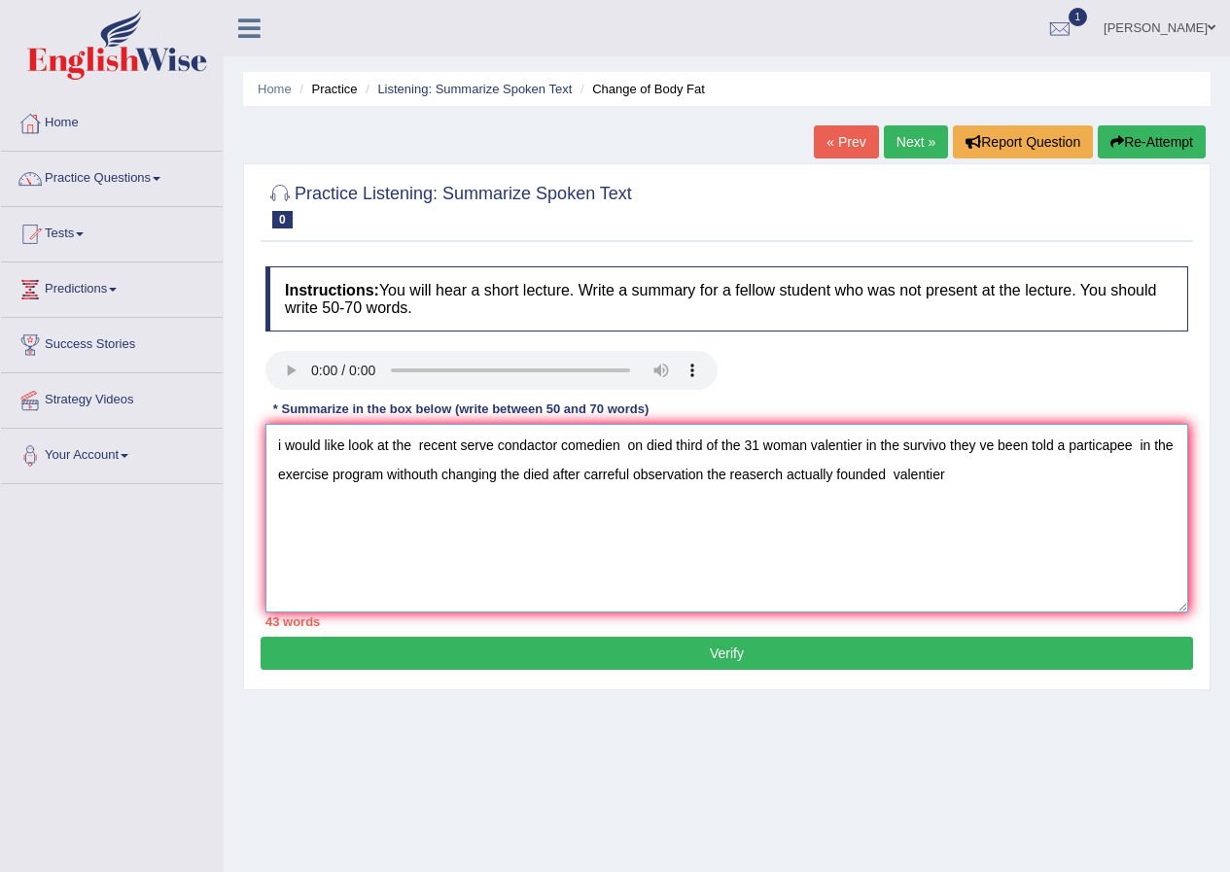
click at [893, 476] on textarea "i would like look at the recent serve condactor comedien on died third of the 3…" at bounding box center [726, 518] width 923 height 189
click at [1011, 481] on textarea "i would like look at the recent serve condactor comedien on died third of the 3…" at bounding box center [726, 518] width 923 height 189
click at [1151, 482] on textarea "i would like look at the recent serve condactor comedien on died third of the 3…" at bounding box center [726, 518] width 923 height 189
click at [982, 477] on textarea "i would like look at the recent serve condactor comedien on died third of the 3…" at bounding box center [726, 518] width 923 height 189
click at [1165, 477] on textarea "i would like look at the recent serve condactor comedien on died third of the 3…" at bounding box center [726, 518] width 923 height 189
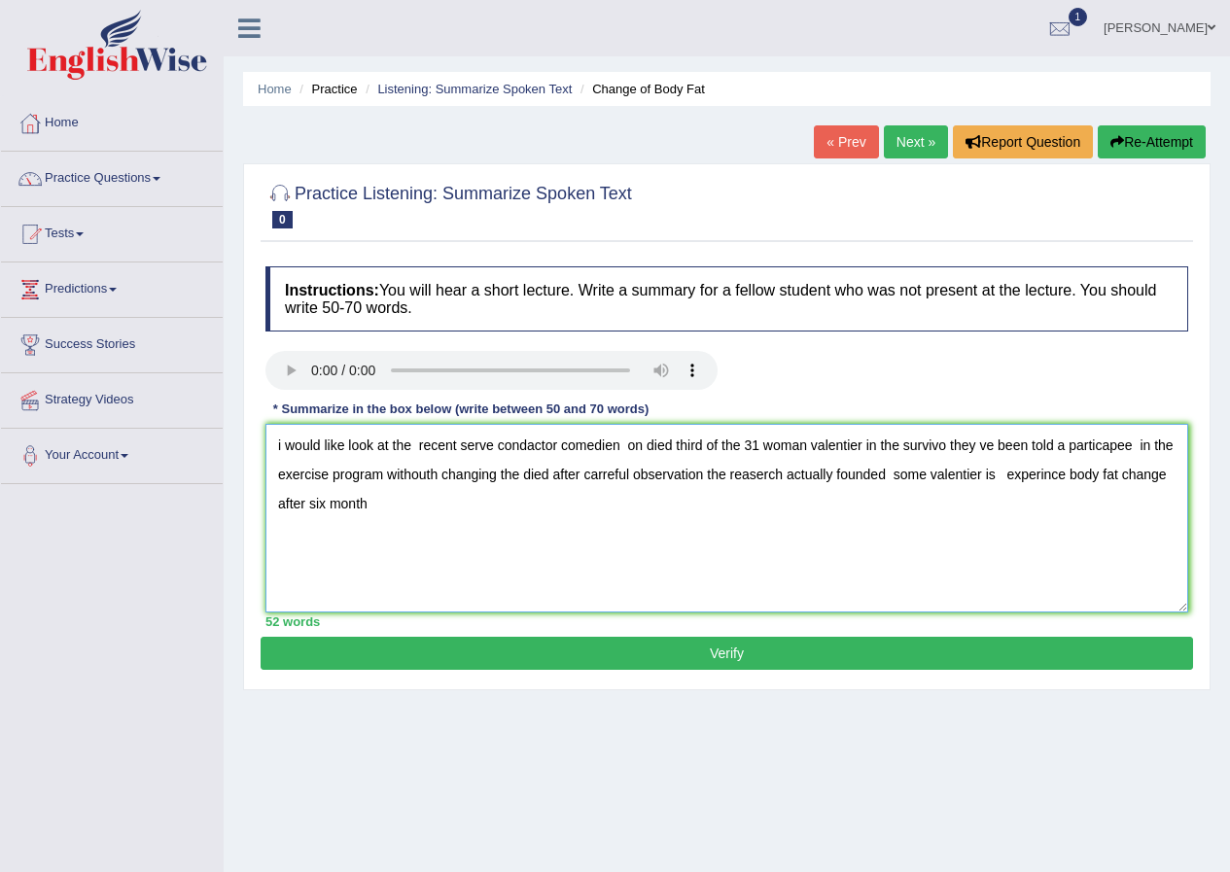
click at [397, 505] on textarea "i would like look at the recent serve condactor comedien on died third of the 3…" at bounding box center [726, 518] width 923 height 189
click at [470, 503] on textarea "i would like look at the recent serve condactor comedien on died third of the 3…" at bounding box center [726, 518] width 923 height 189
click at [587, 510] on textarea "i would like look at the recent serve condactor comedien on died third of the 3…" at bounding box center [726, 518] width 923 height 189
click at [744, 502] on textarea "i would like look at the recent serve condactor comedien on died third of the 3…" at bounding box center [726, 518] width 923 height 189
type textarea "i would like look at the recent serve condactor comedien on died third of the 3…"
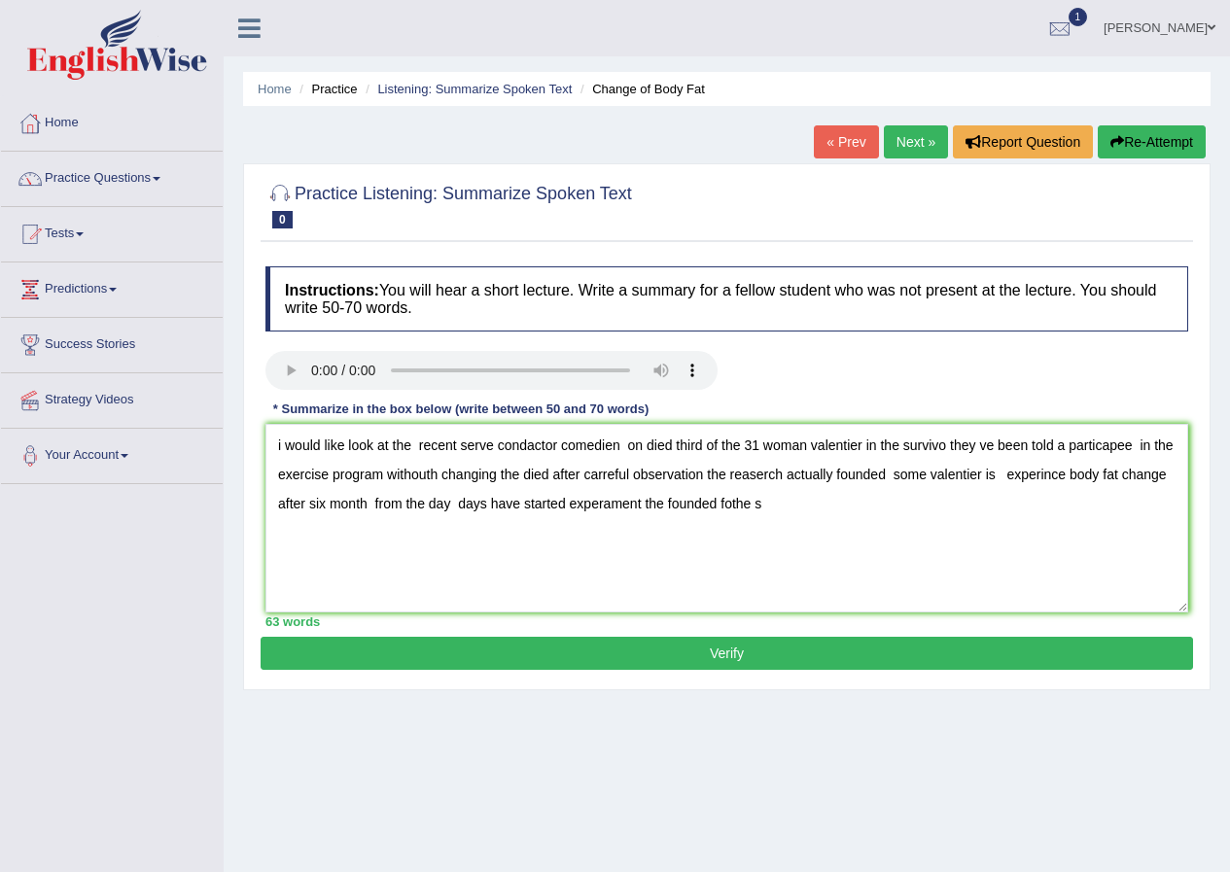
click at [698, 657] on button "Verify" at bounding box center [727, 653] width 932 height 33
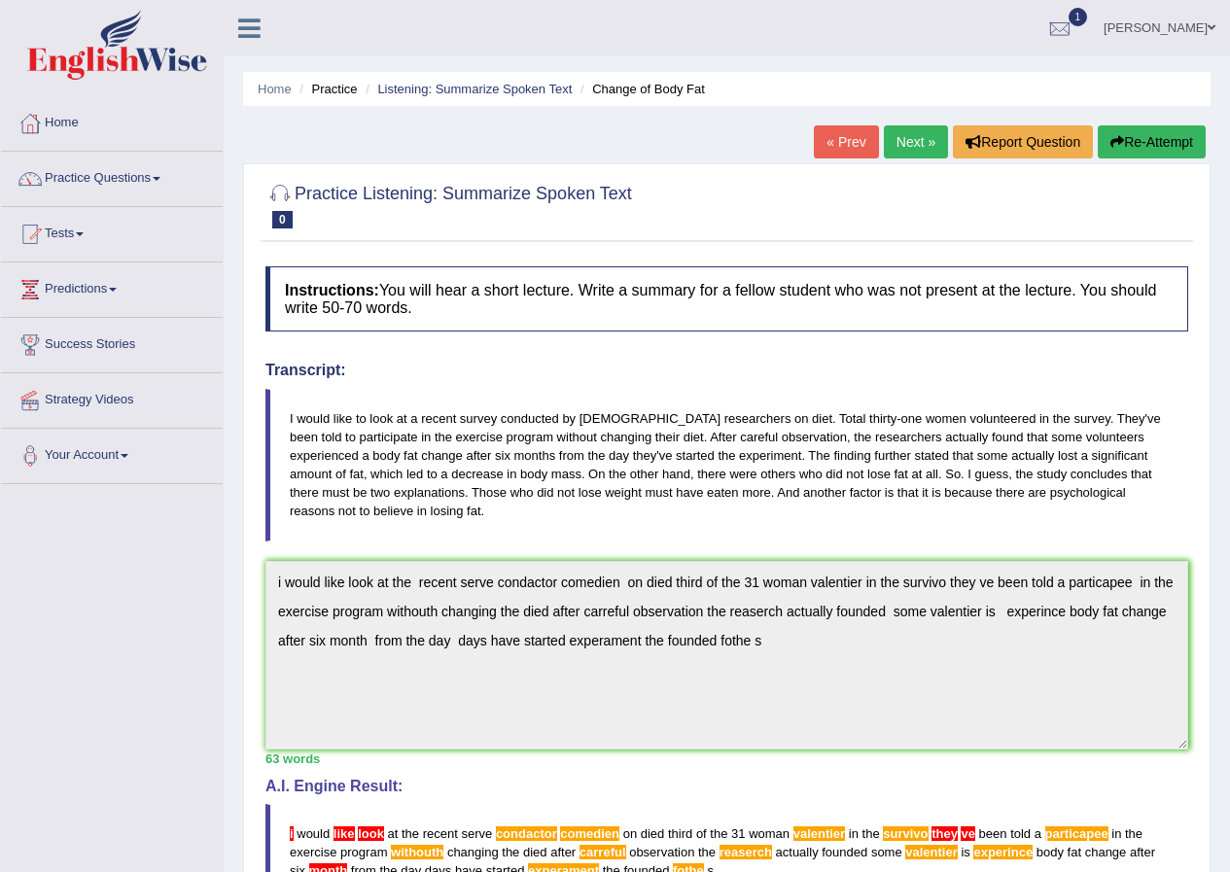
click at [852, 144] on link "« Prev" at bounding box center [846, 141] width 64 height 33
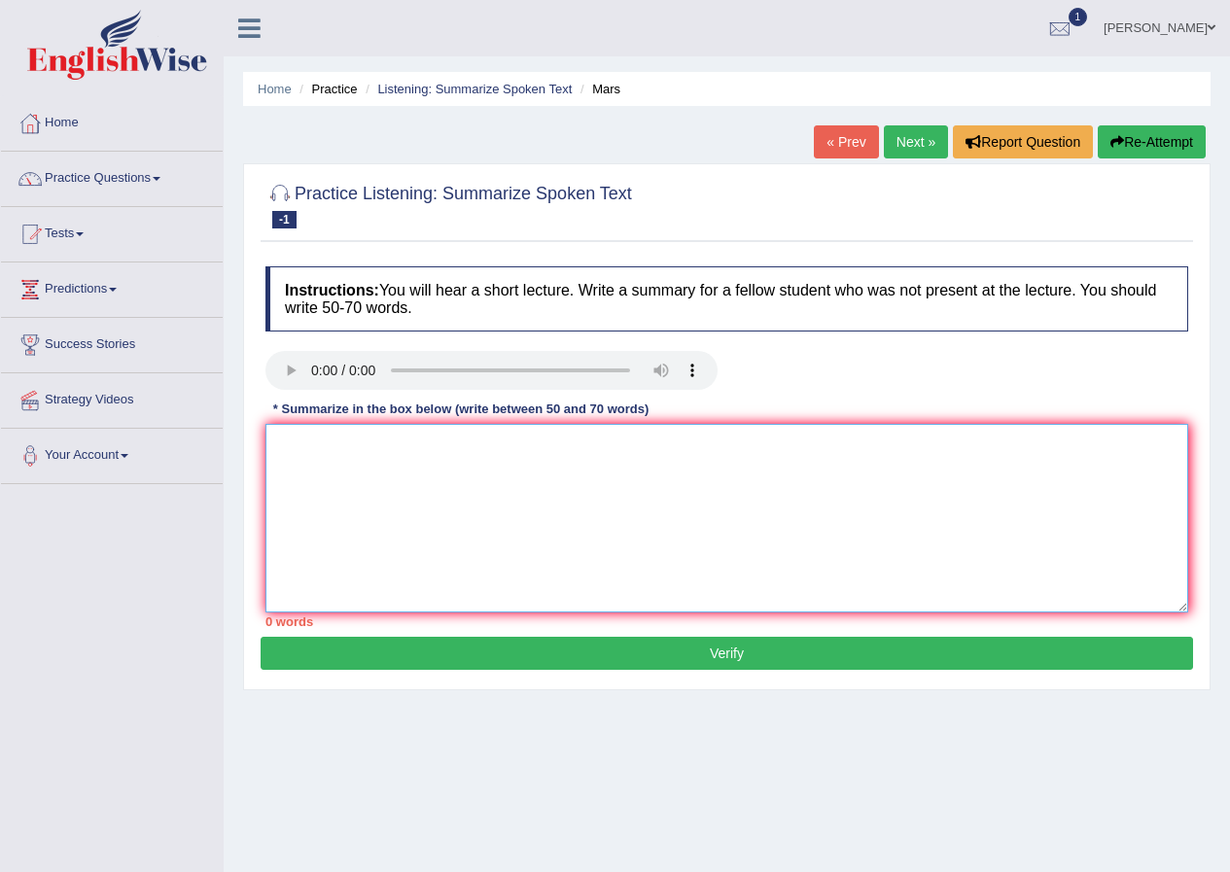
click at [359, 465] on textarea at bounding box center [726, 518] width 923 height 189
click at [408, 449] on textarea "mars is the fourth" at bounding box center [726, 518] width 923 height 189
click at [492, 453] on textarea "mars is the fourth planet in side" at bounding box center [726, 518] width 923 height 189
click at [470, 449] on textarea "mars is the fourth planet fromde the sun" at bounding box center [726, 518] width 923 height 189
click at [511, 448] on textarea "mars is the fourth planet from the sun" at bounding box center [726, 518] width 923 height 189
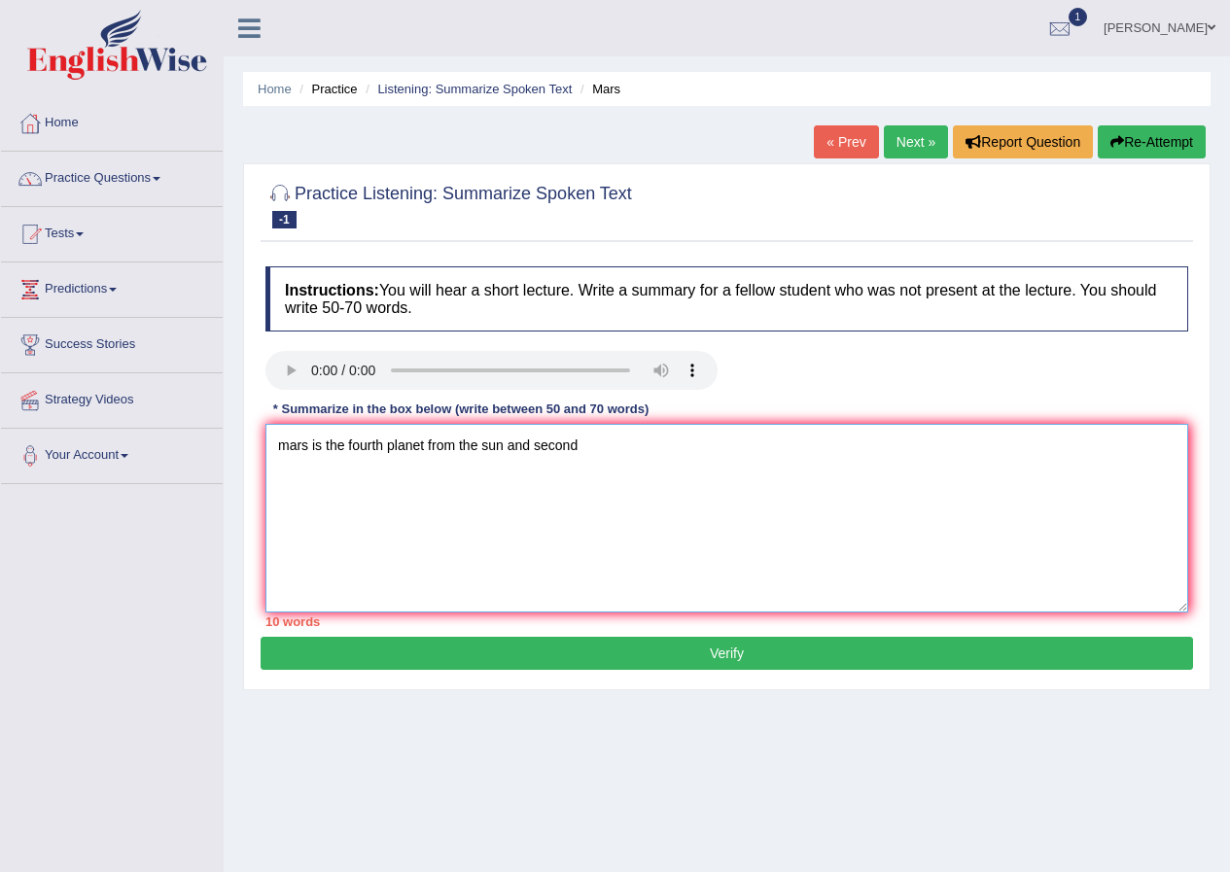
click at [595, 456] on textarea "mars is the fourth planet from the sun and second" at bounding box center [726, 518] width 923 height 189
click at [858, 443] on textarea "mars is the fourth planet from the sun and second smallest in the solar system …" at bounding box center [726, 518] width 923 height 189
click at [532, 442] on textarea "mars is the fourth planet from the sun and second smallest in the solar system …" at bounding box center [726, 518] width 923 height 189
click at [863, 443] on textarea "mars is the fourth planet from the sun andthe second smallest in the solar syst…" at bounding box center [726, 518] width 923 height 189
click at [885, 442] on textarea "mars is the fourth planet from the sun andthe second smallest in the solar syst…" at bounding box center [726, 518] width 923 height 189
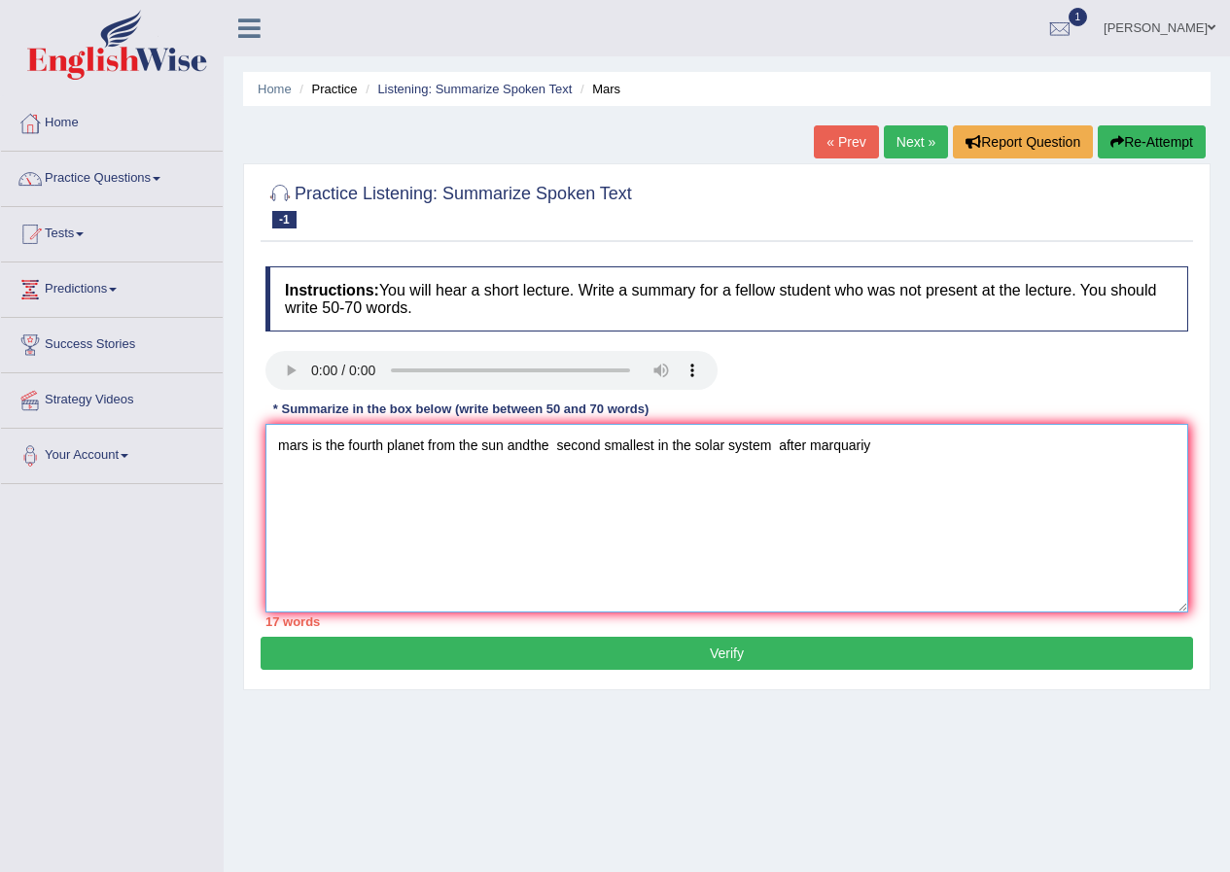
click at [692, 447] on textarea "mars is the fourth planet from the sun andthe second smallest in the solar syst…" at bounding box center [726, 518] width 923 height 189
click at [903, 440] on textarea "mars is the fourth planet from the sun andthe second smallest planet solar syst…" at bounding box center [726, 518] width 923 height 189
click at [700, 450] on textarea "mars is the fourth planet from the sun andthe second smallest planet solar syst…" at bounding box center [726, 518] width 923 height 189
click at [935, 452] on textarea "mars is the fourth planet from the sun andthe second smallest planet in the sol…" at bounding box center [726, 518] width 923 height 189
click at [980, 452] on textarea "mars is the fourth planet from the sun andthe second smallest planet in the sol…" at bounding box center [726, 518] width 923 height 189
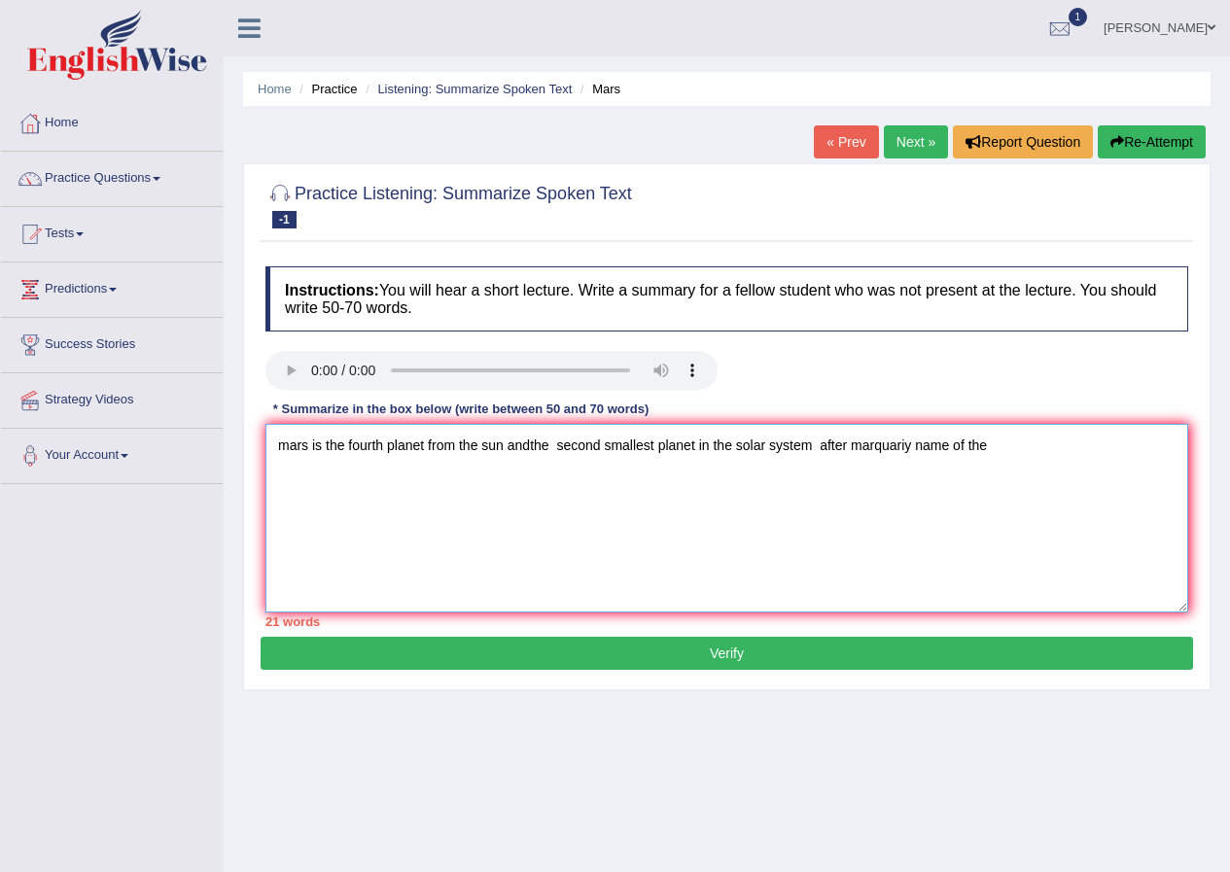
click at [1008, 475] on textarea "mars is the fourth planet from the sun andthe second smallest planet in the sol…" at bounding box center [726, 518] width 923 height 189
click at [1027, 460] on textarea "mars is the fourth planet from the sun andthe second smallest planet in the sol…" at bounding box center [726, 518] width 923 height 189
click at [1064, 450] on textarea "mars is the fourth planet from the sun andthe second smallest planet in the sol…" at bounding box center [726, 518] width 923 height 189
click at [340, 469] on textarea "mars is the fourth planet from the sun andthe second smallest planet in the sol…" at bounding box center [726, 518] width 923 height 189
type textarea "mars is the fourth planet from the sun andthe second smallest planet in the sol…"
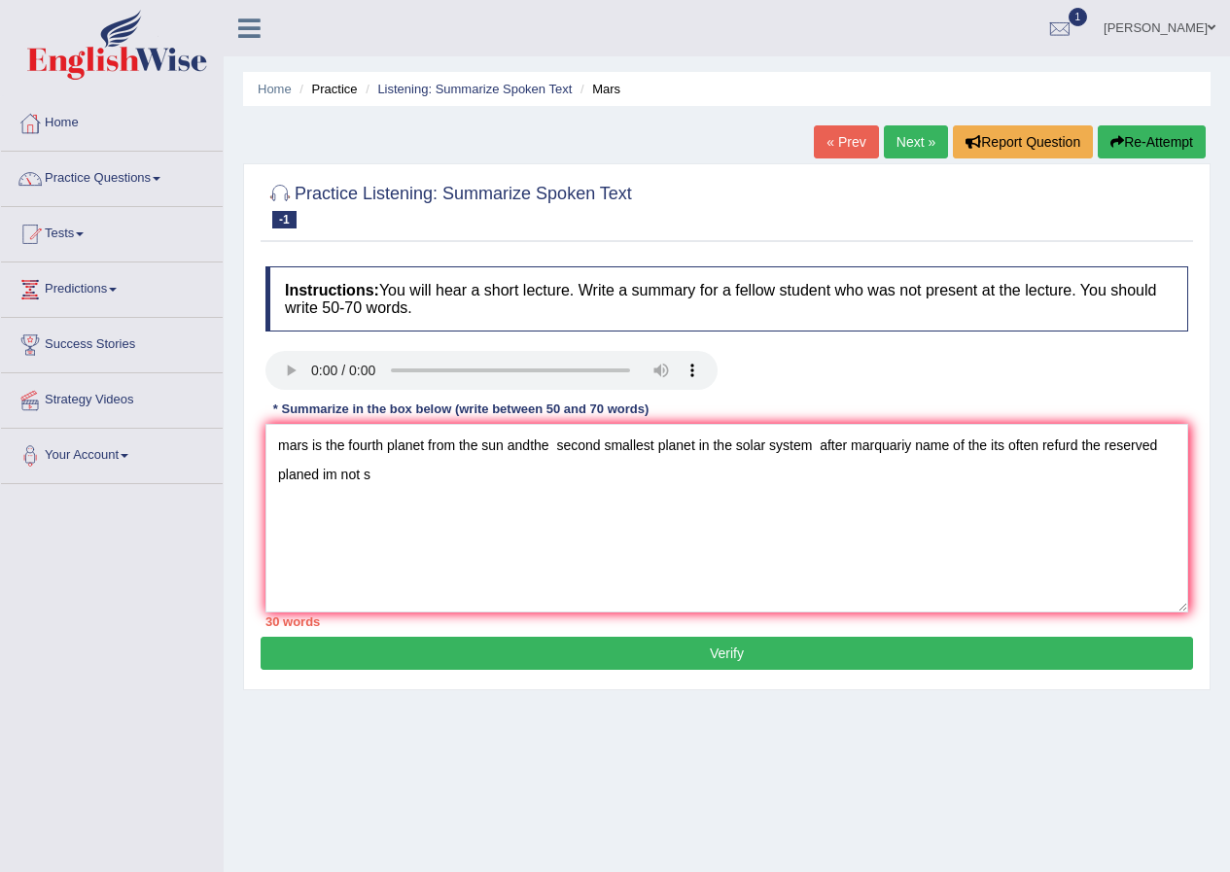
click at [814, 649] on button "Verify" at bounding box center [727, 653] width 932 height 33
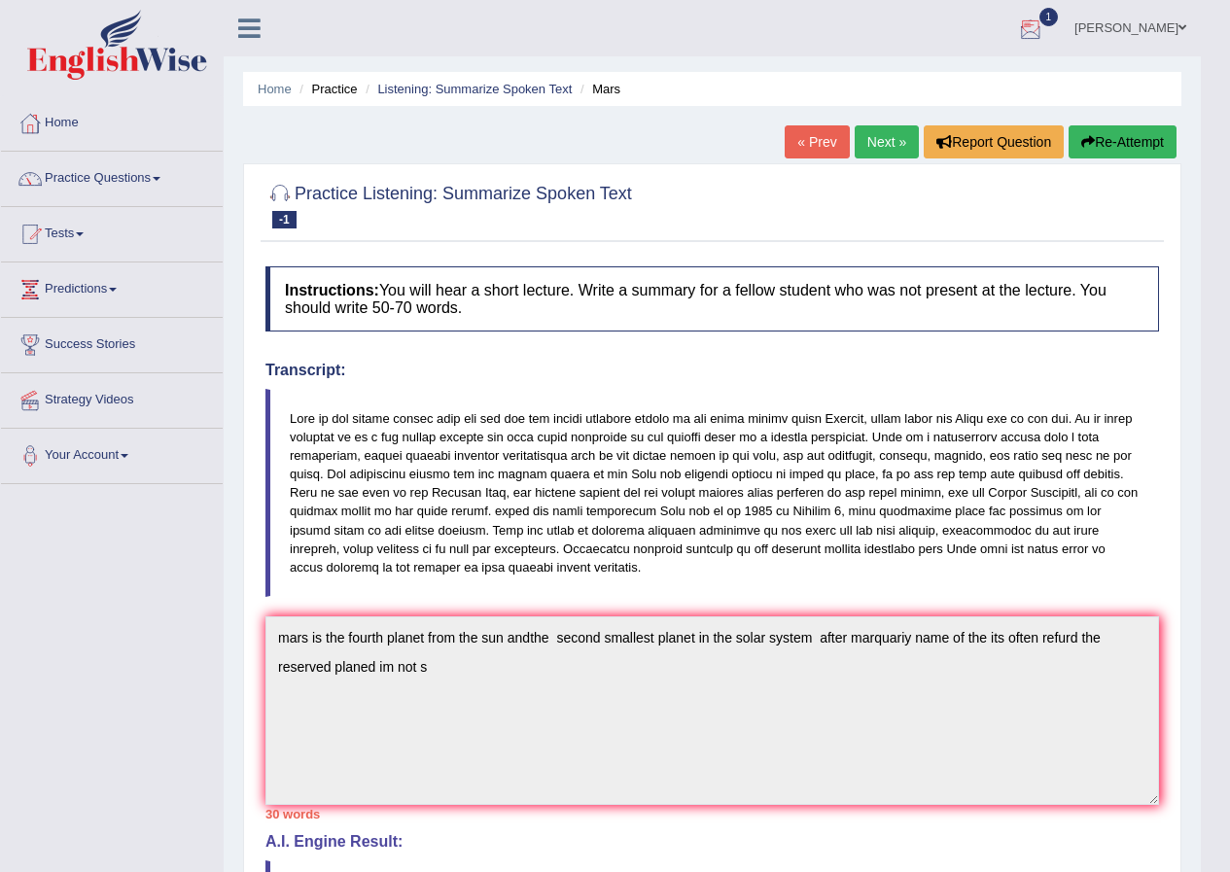
click at [1135, 23] on link "Mustafa deniz Kagnici" at bounding box center [1130, 25] width 141 height 51
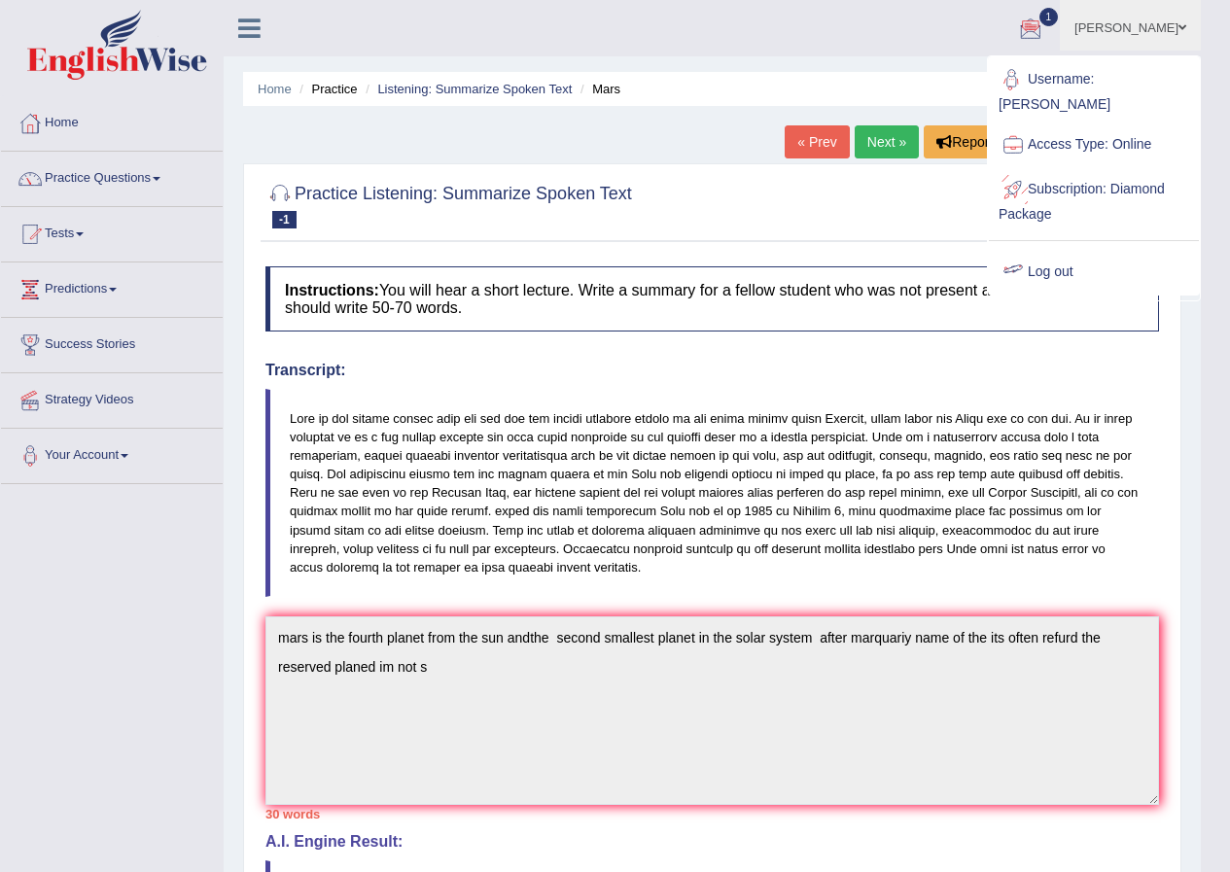
click at [1081, 250] on link "Log out" at bounding box center [1094, 272] width 210 height 45
